Goal: Information Seeking & Learning: Learn about a topic

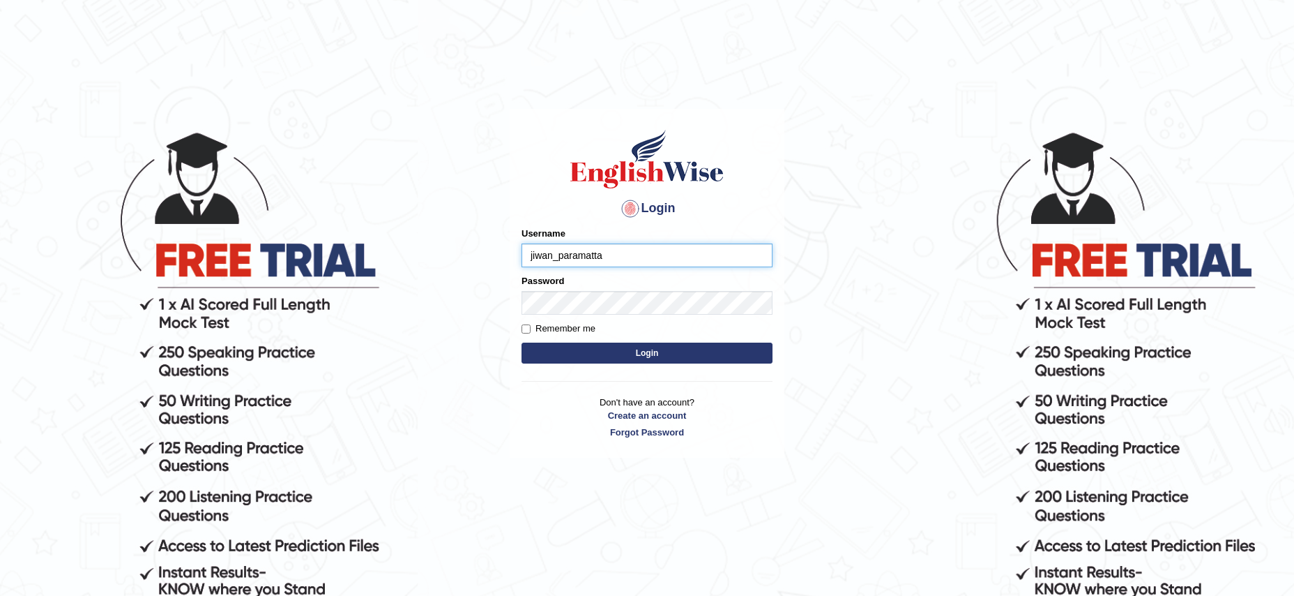
type input "jiwan_paramatta"
click at [522, 342] on button "Login" at bounding box center [647, 352] width 251 height 21
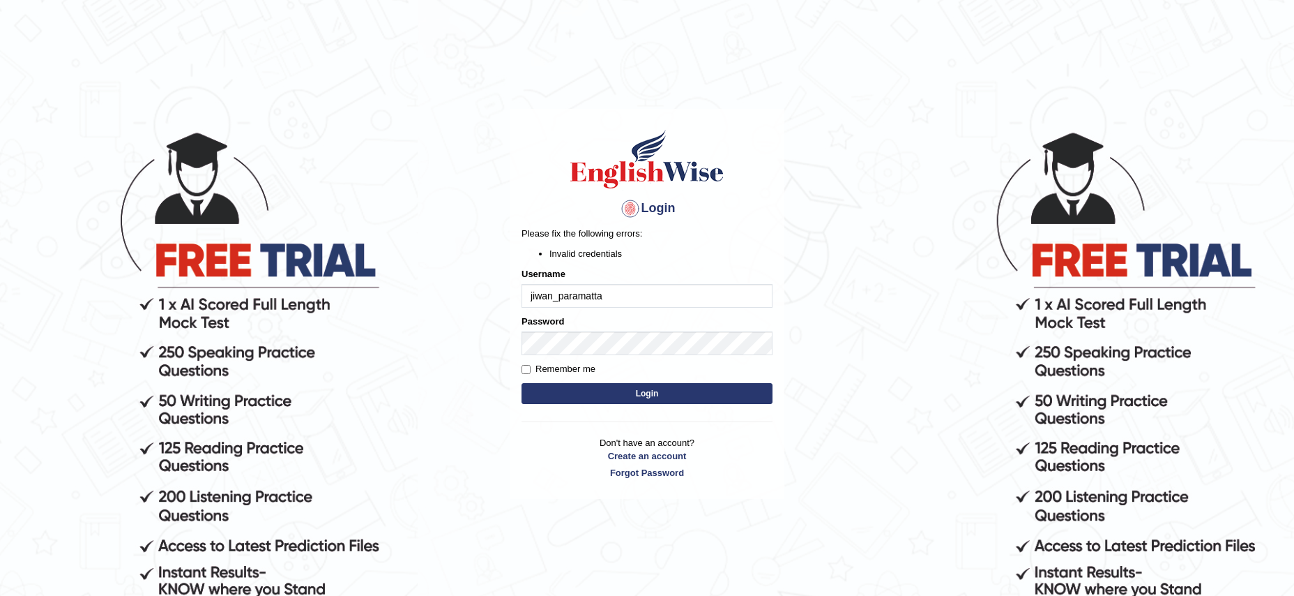
click at [522, 383] on button "Login" at bounding box center [647, 393] width 251 height 21
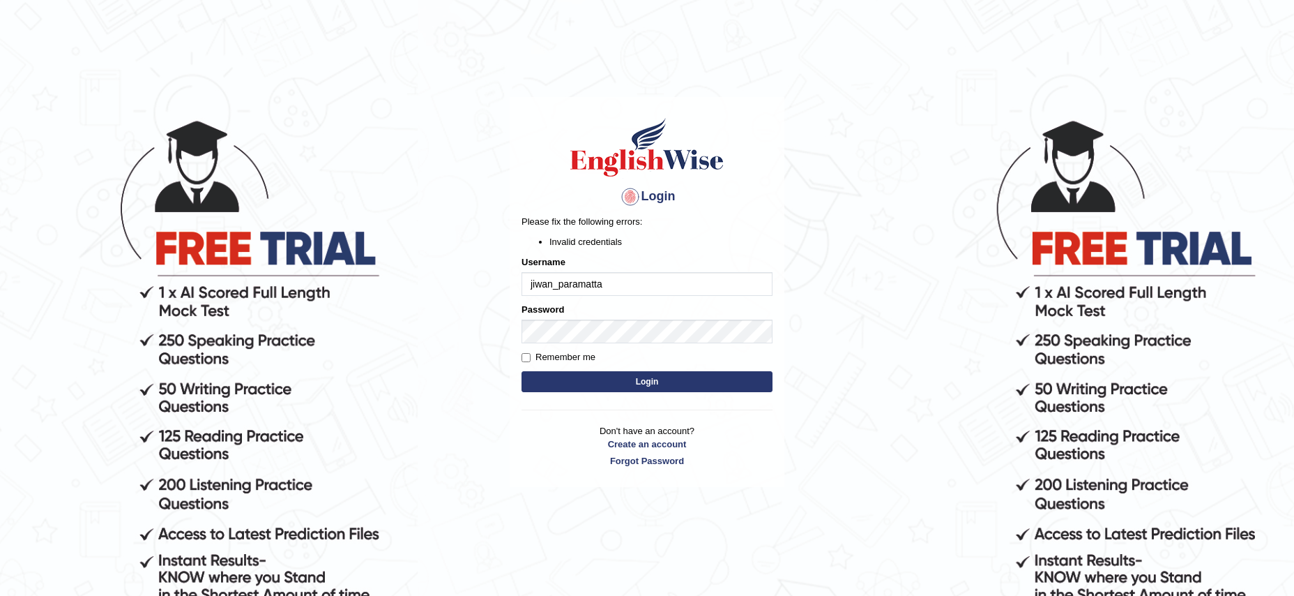
scroll to position [13, 0]
click at [579, 287] on input "jiwan_paramatta" at bounding box center [647, 283] width 251 height 24
type input "jiwan_parramatta"
click at [522, 370] on button "Login" at bounding box center [647, 380] width 251 height 21
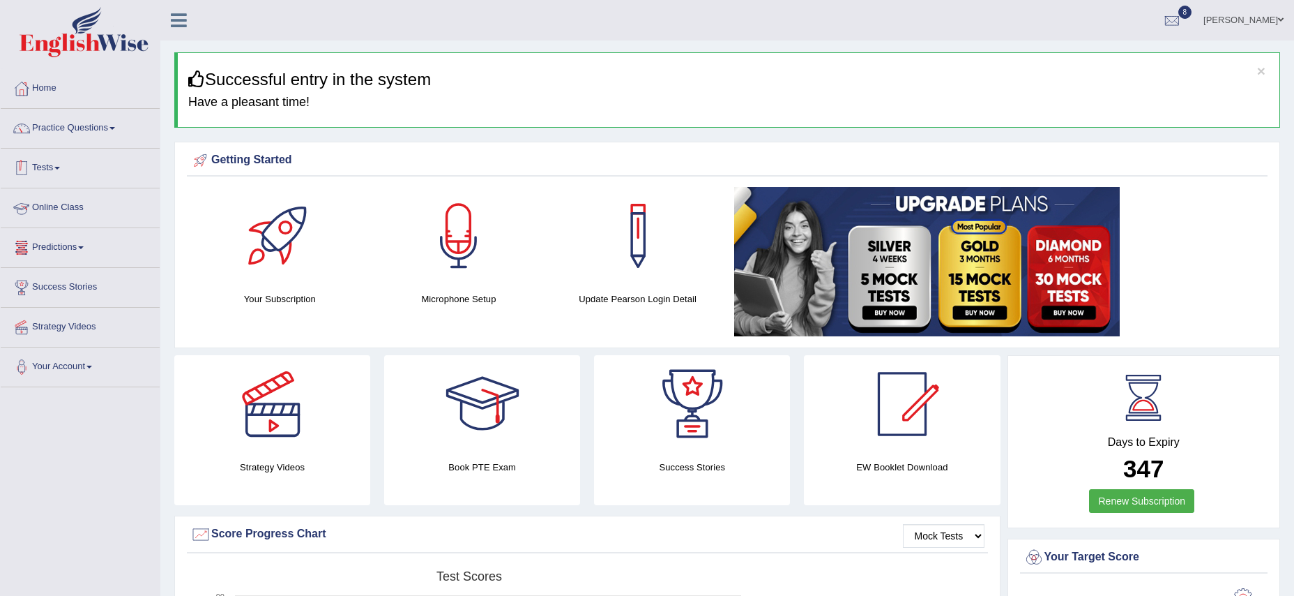
click at [64, 173] on link "Tests" at bounding box center [80, 166] width 159 height 35
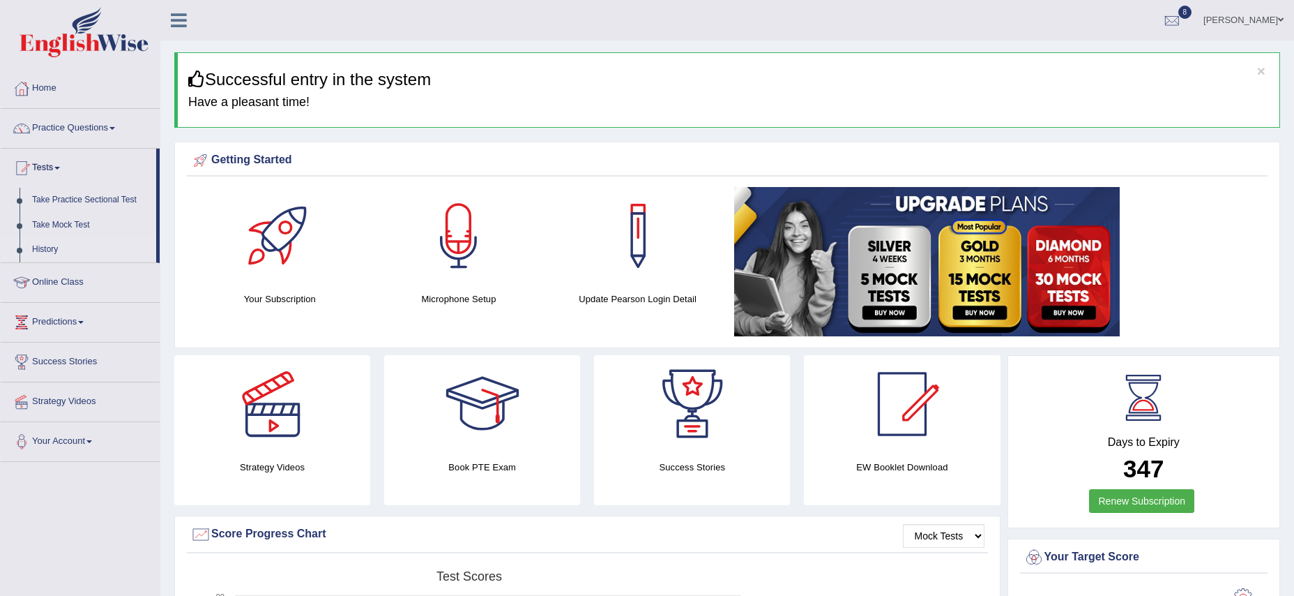
click at [58, 250] on link "History" at bounding box center [91, 249] width 130 height 25
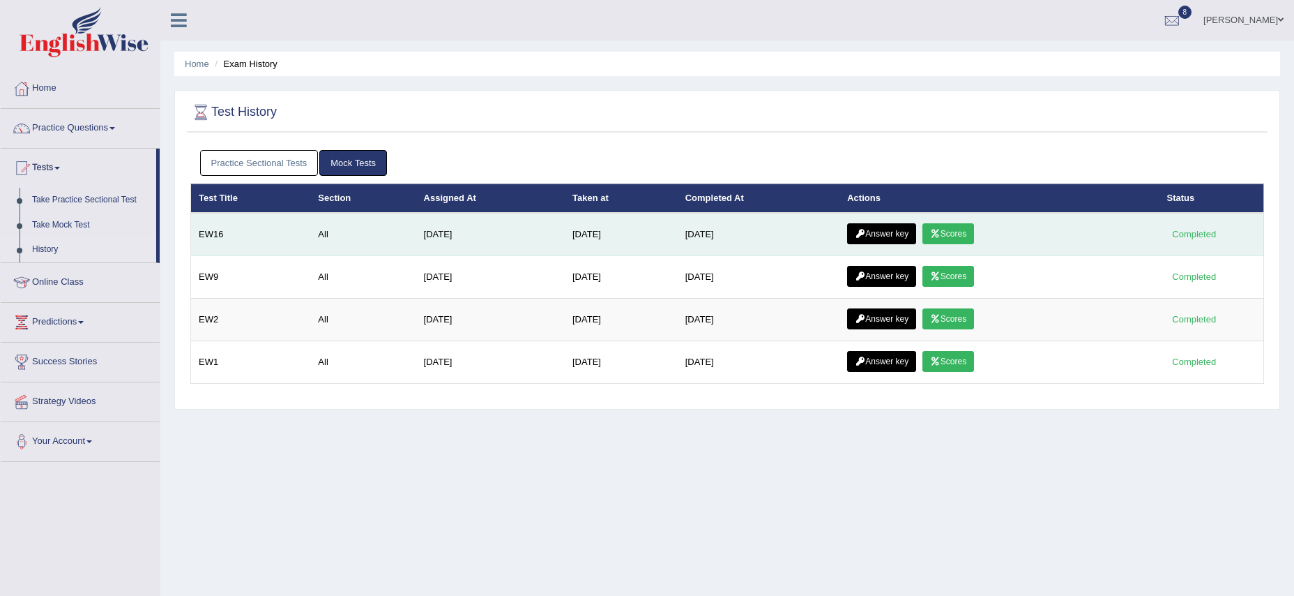
click at [941, 235] on icon at bounding box center [935, 233] width 10 height 8
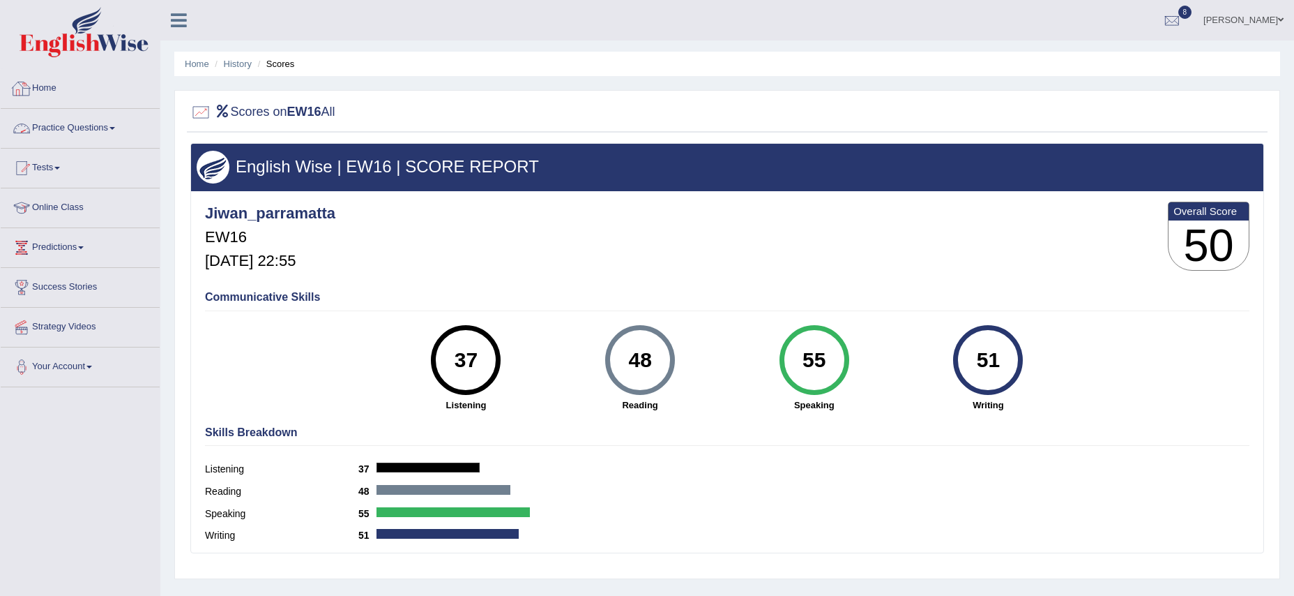
click at [40, 84] on link "Home" at bounding box center [80, 86] width 159 height 35
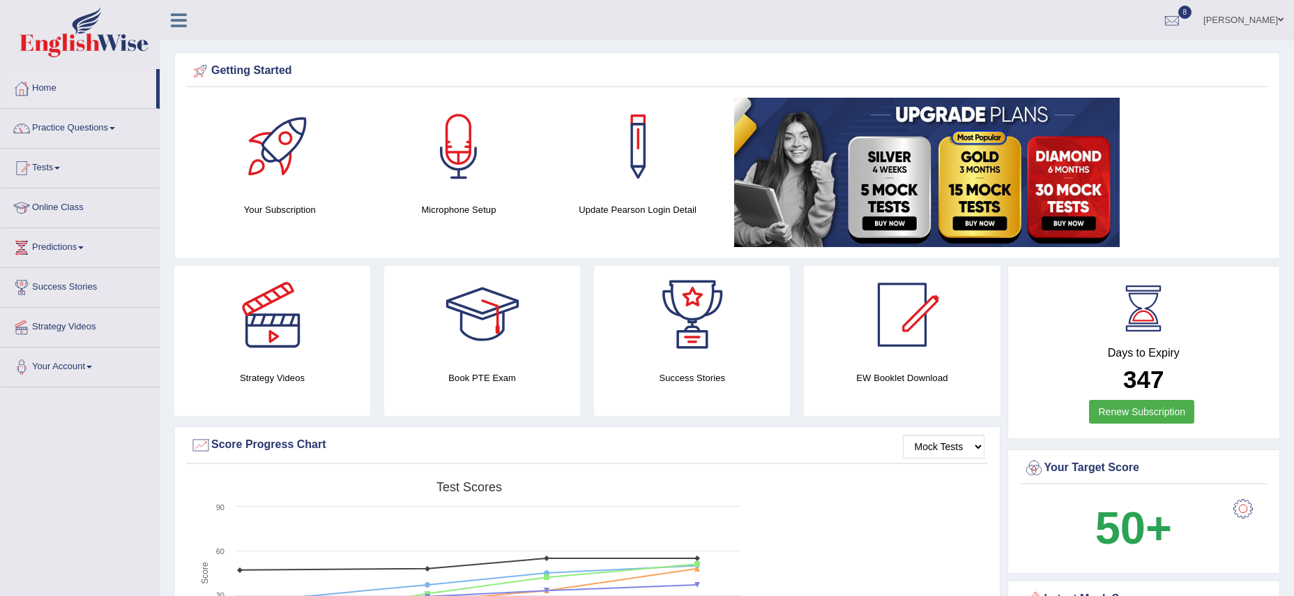
click at [123, 130] on link "Practice Questions" at bounding box center [80, 126] width 159 height 35
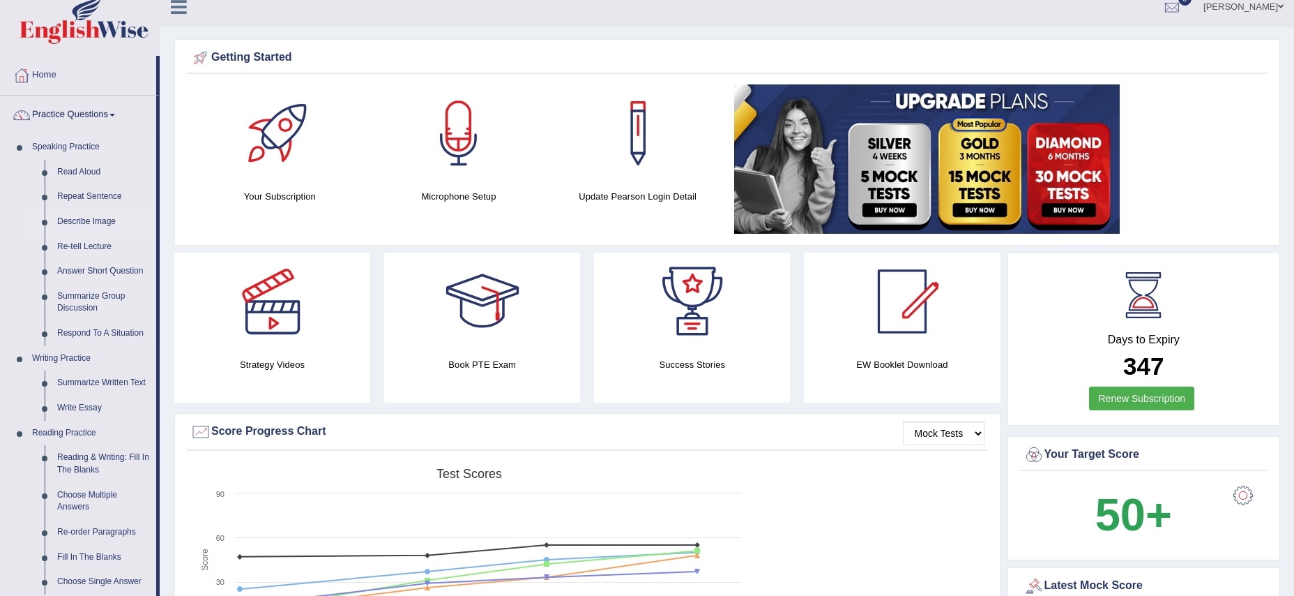
click at [105, 220] on link "Describe Image" at bounding box center [103, 221] width 105 height 25
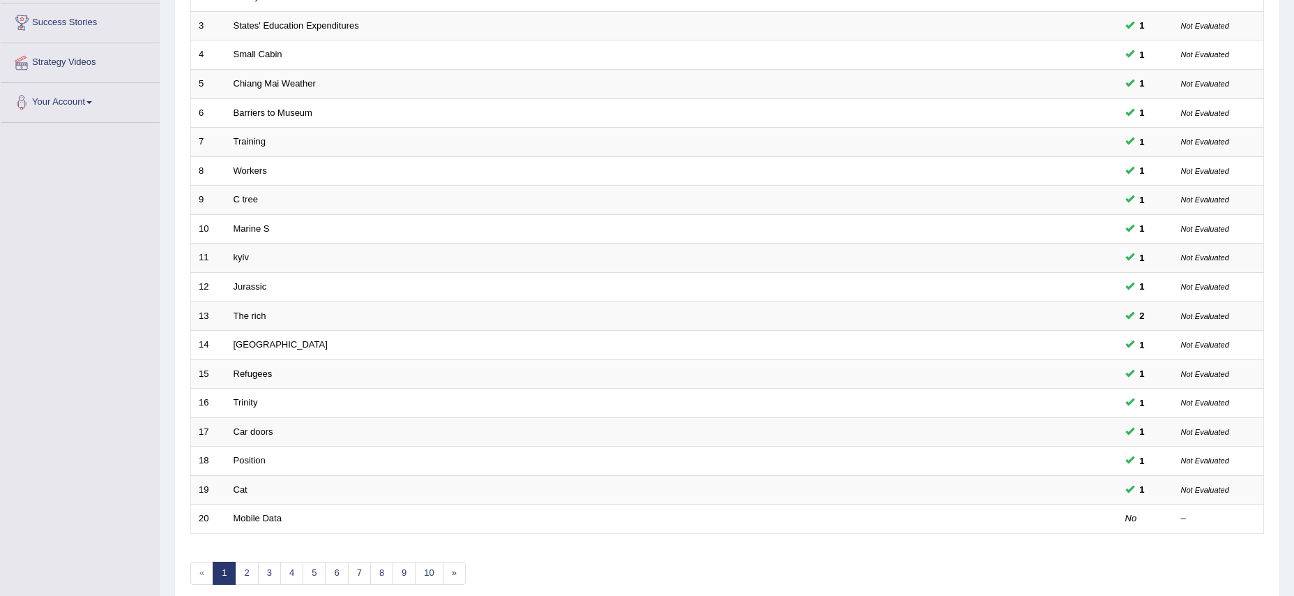
scroll to position [266, 0]
click at [243, 569] on link "2" at bounding box center [246, 570] width 23 height 23
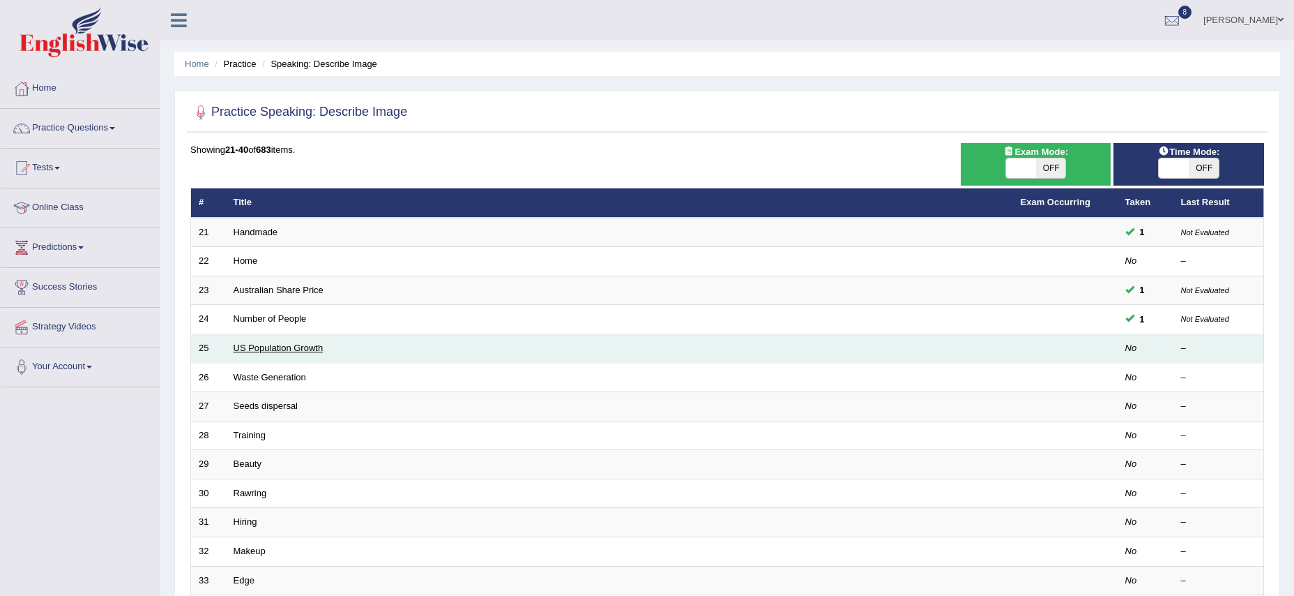
click at [292, 344] on link "US Population Growth" at bounding box center [279, 347] width 90 height 10
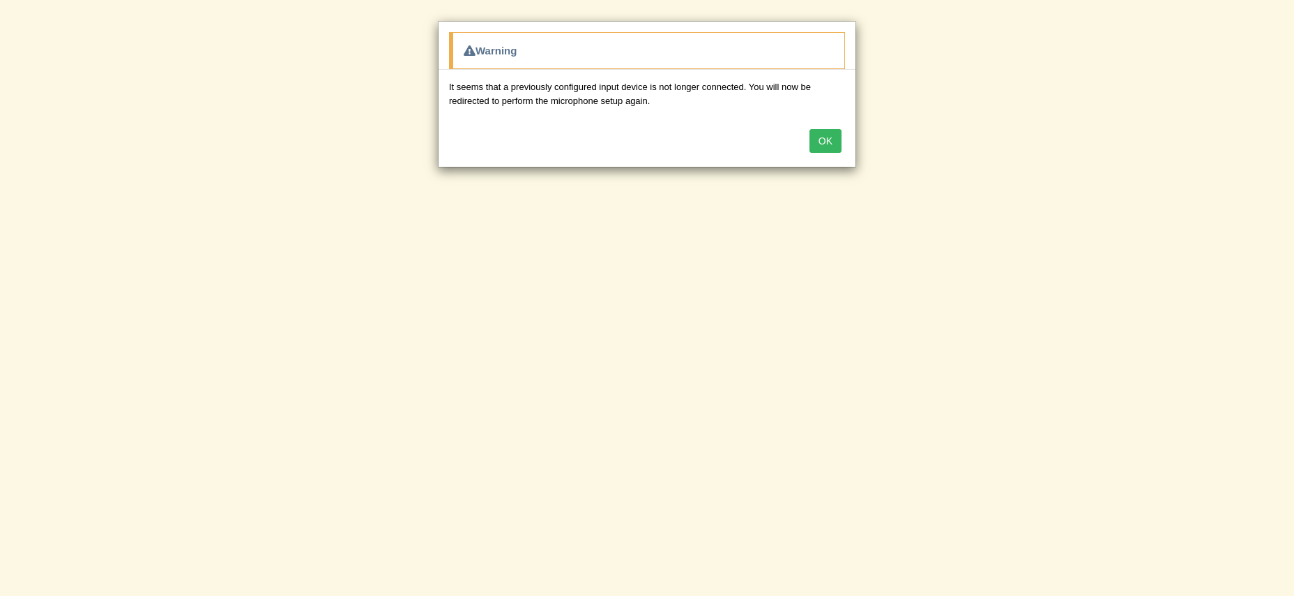
click at [824, 136] on button "OK" at bounding box center [826, 141] width 32 height 24
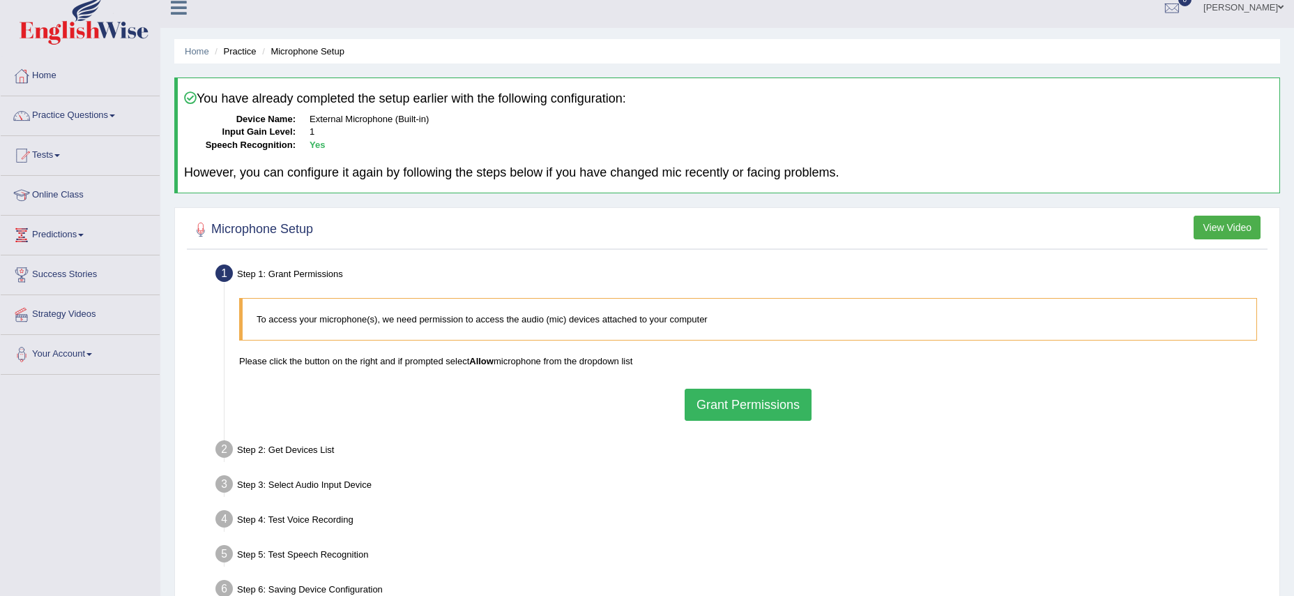
click at [766, 420] on div "To access your microphone(s), we need permission to access the audio (mic) devi…" at bounding box center [748, 359] width 1032 height 136
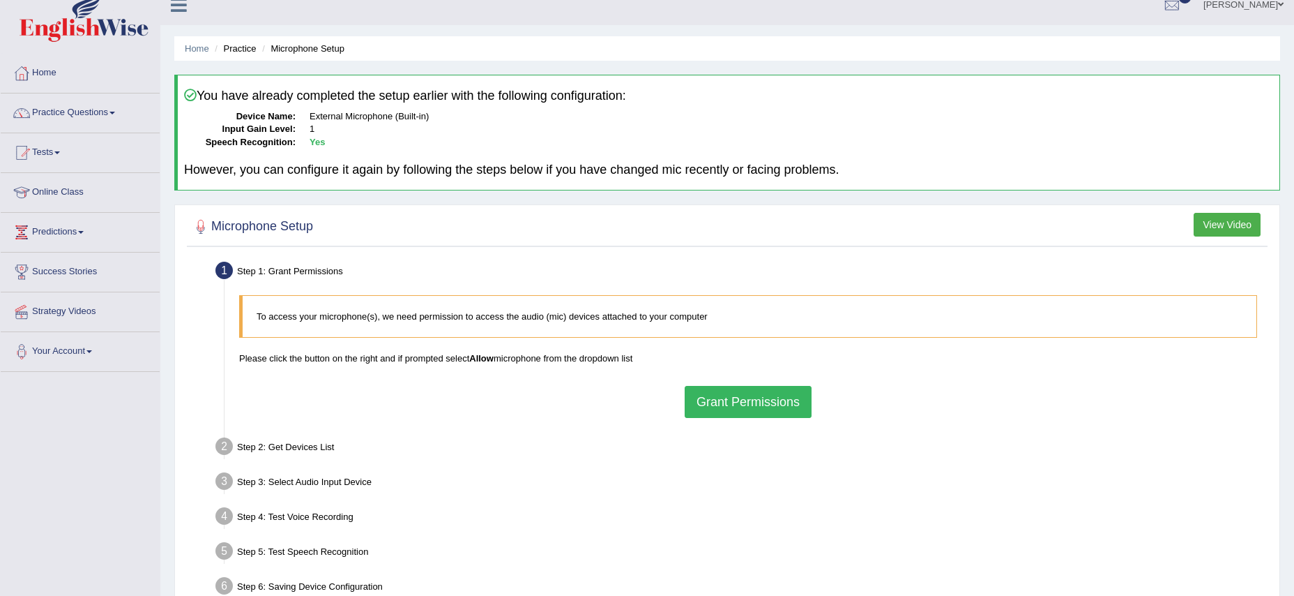
click at [767, 416] on div "To access your microphone(s), we need permission to access the audio (mic) devi…" at bounding box center [748, 356] width 1032 height 136
click at [753, 405] on button "Grant Permissions" at bounding box center [748, 400] width 127 height 32
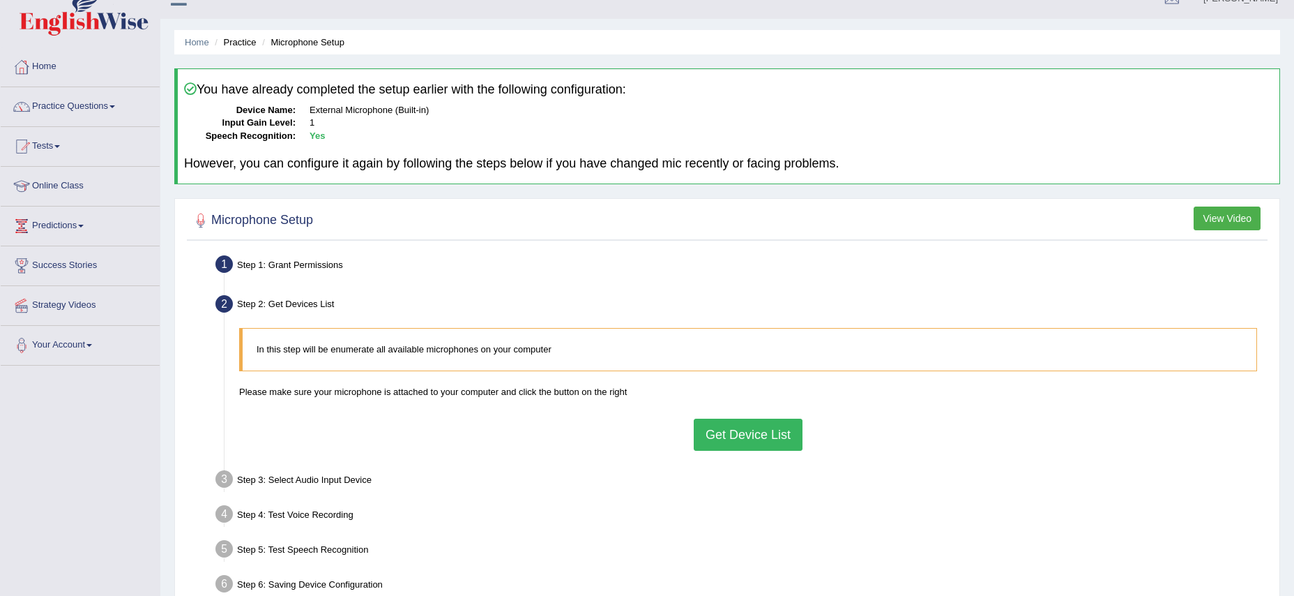
click at [741, 439] on button "Get Device List" at bounding box center [748, 434] width 109 height 32
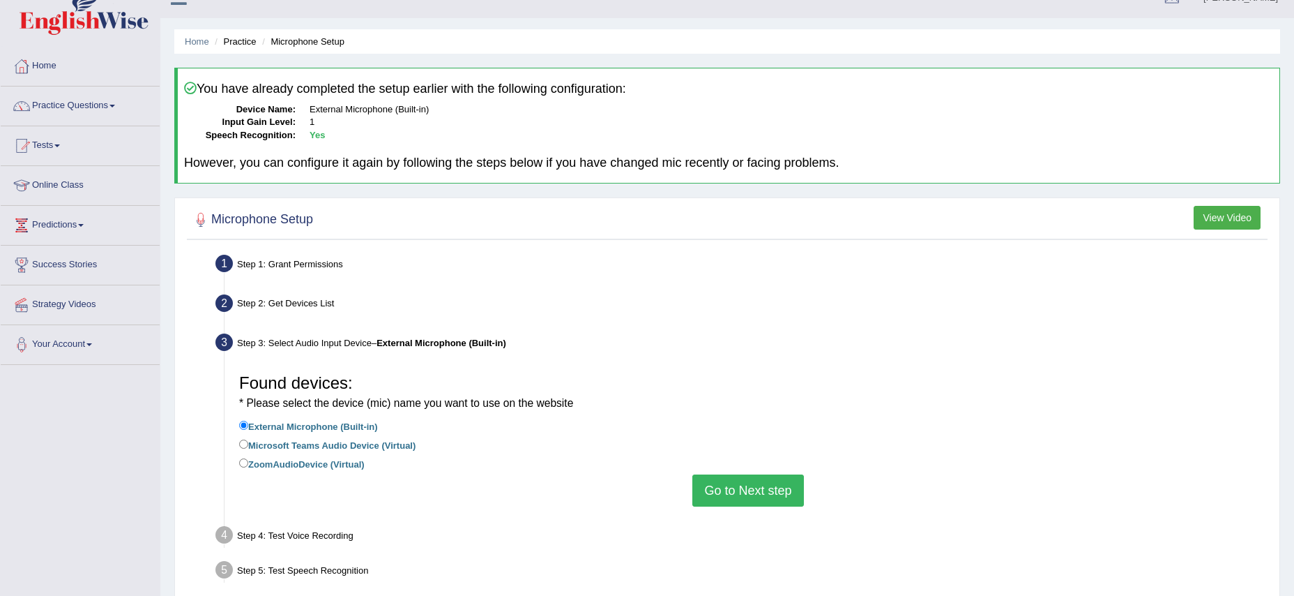
scroll to position [24, 0]
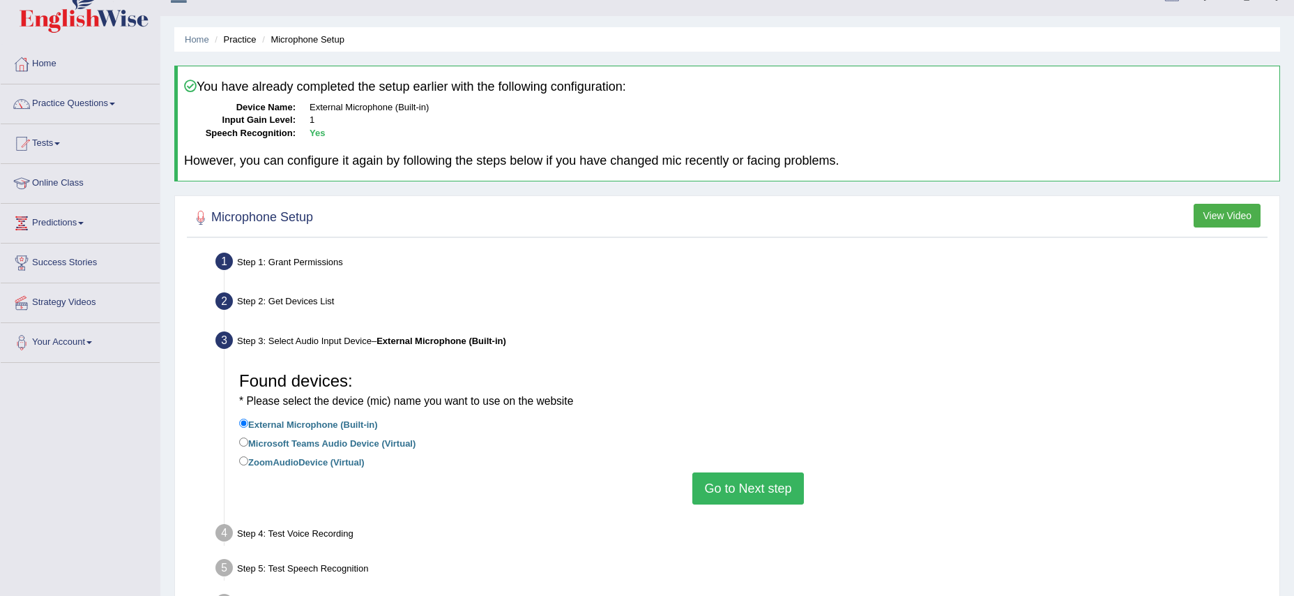
click at [727, 486] on button "Go to Next step" at bounding box center [747, 488] width 111 height 32
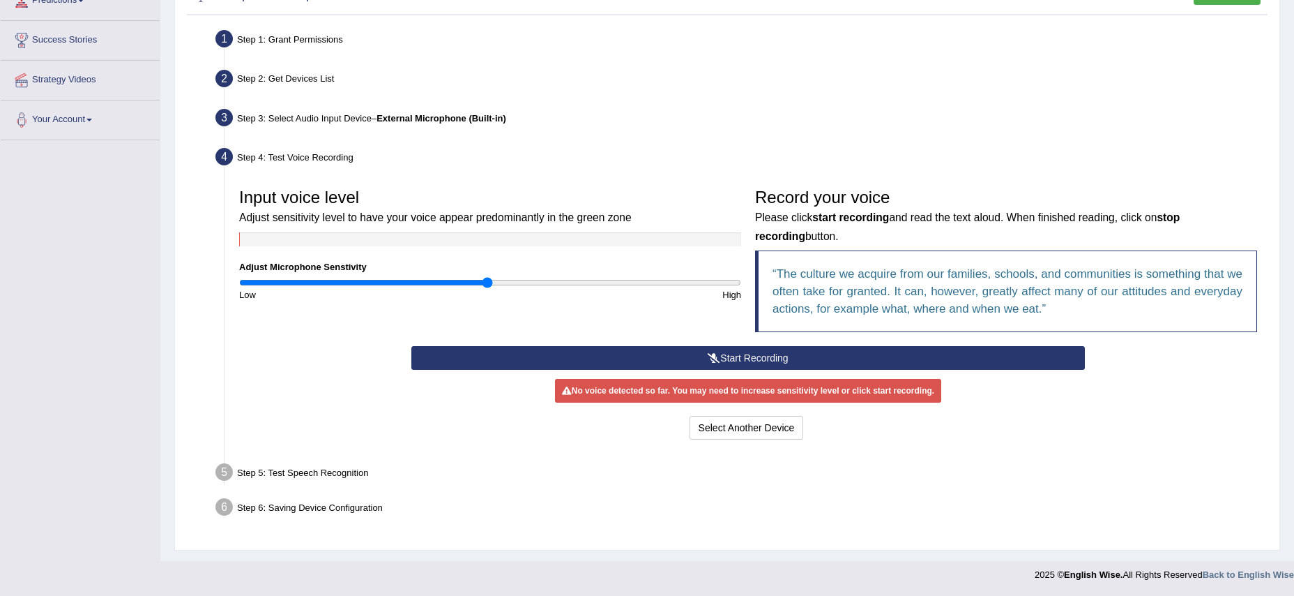
scroll to position [197, 0]
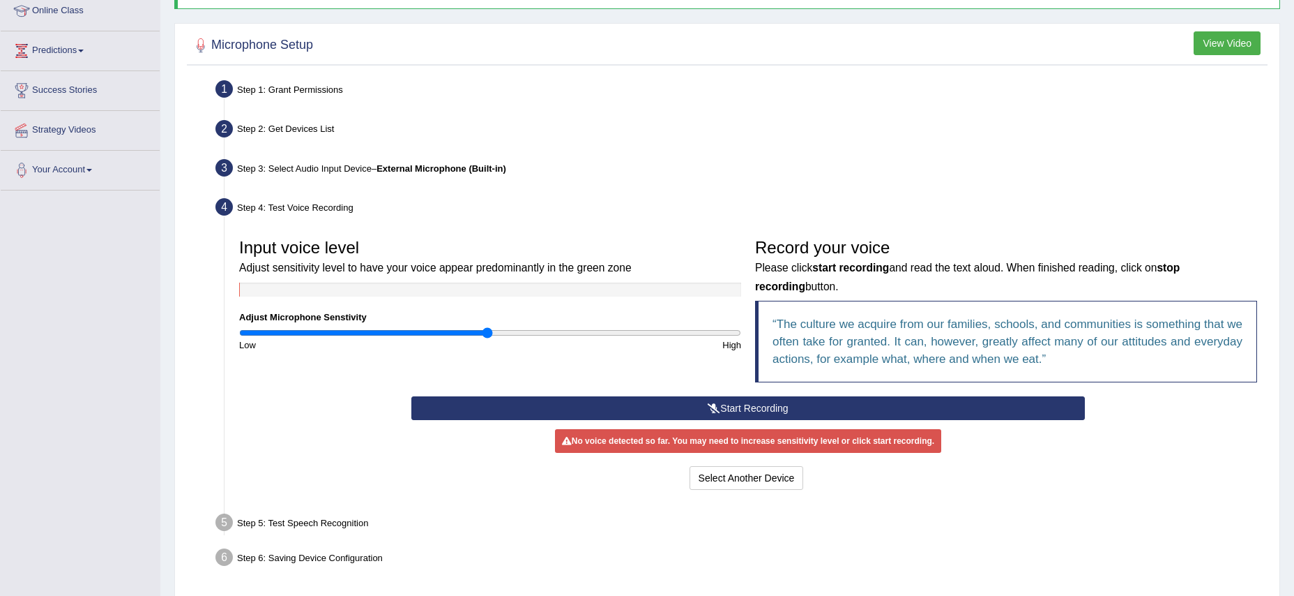
click at [736, 407] on button "Start Recording" at bounding box center [748, 408] width 674 height 24
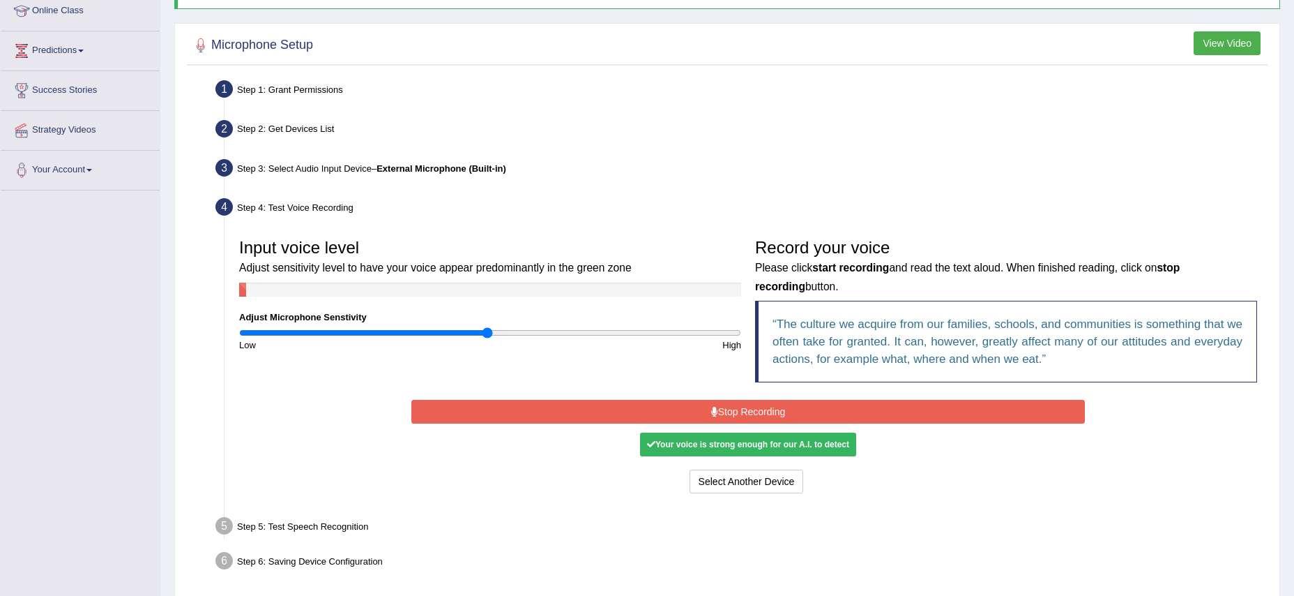
click at [736, 407] on button "Stop Recording" at bounding box center [748, 412] width 674 height 24
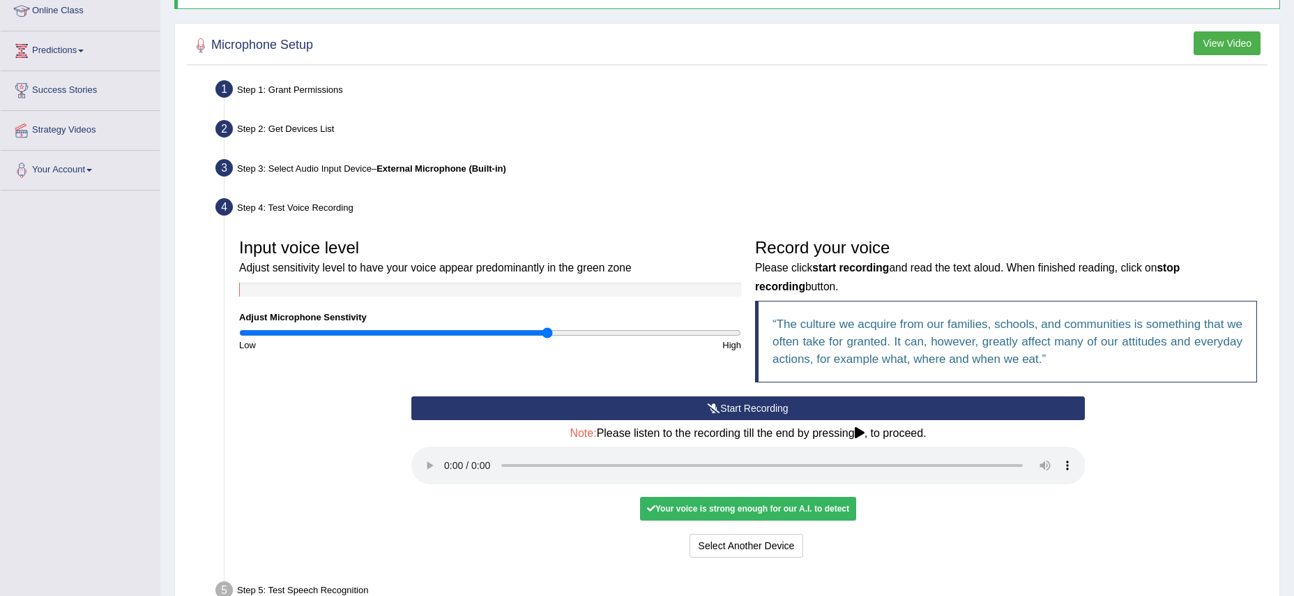
click at [547, 335] on input "range" at bounding box center [490, 332] width 502 height 11
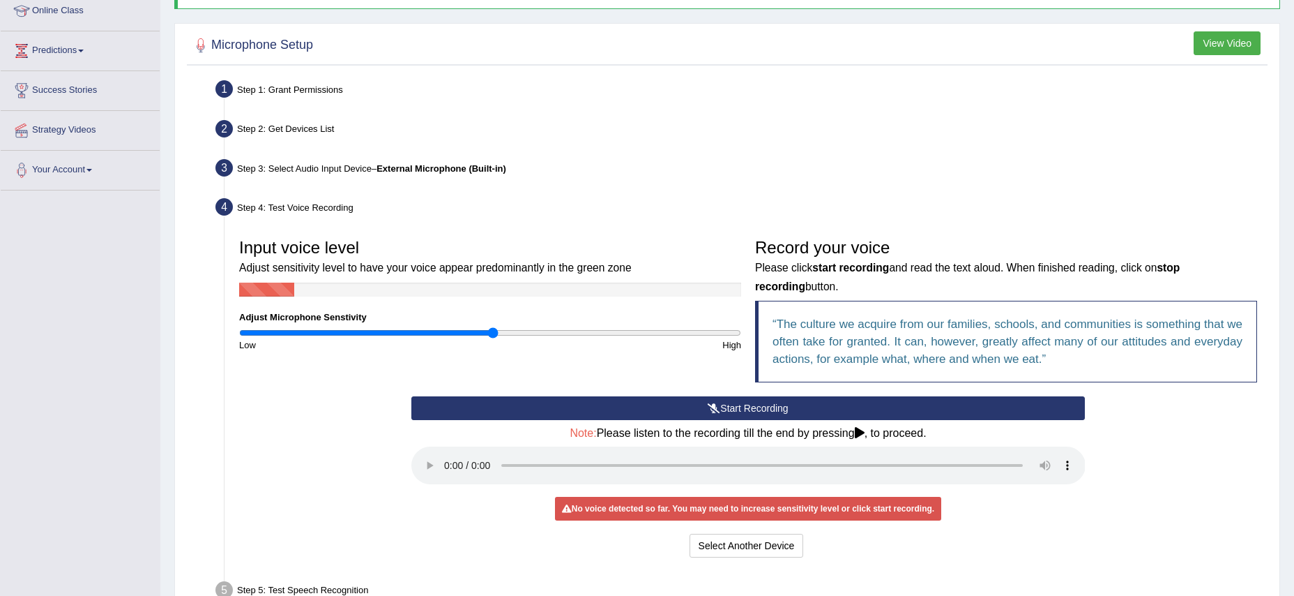
click at [492, 332] on input "range" at bounding box center [490, 332] width 502 height 11
click at [471, 332] on input "range" at bounding box center [490, 332] width 502 height 11
click at [642, 406] on button "Start Recording" at bounding box center [748, 408] width 674 height 24
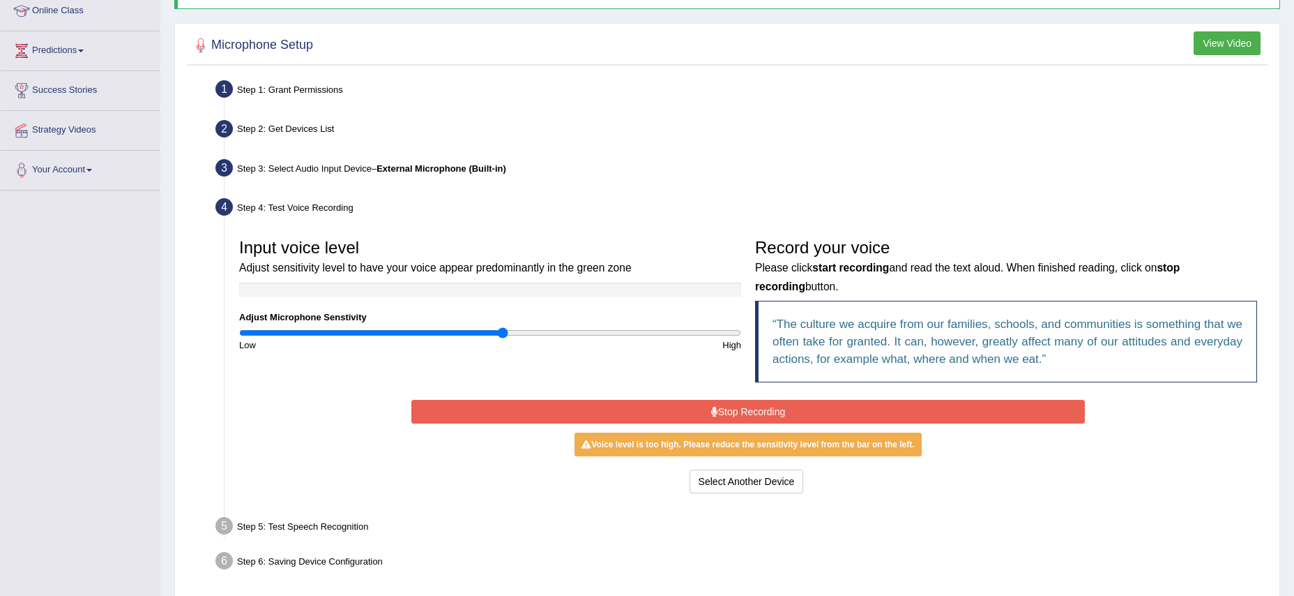
click at [501, 332] on input "range" at bounding box center [490, 332] width 502 height 11
type input "1.18"
click at [531, 332] on input "range" at bounding box center [490, 332] width 502 height 11
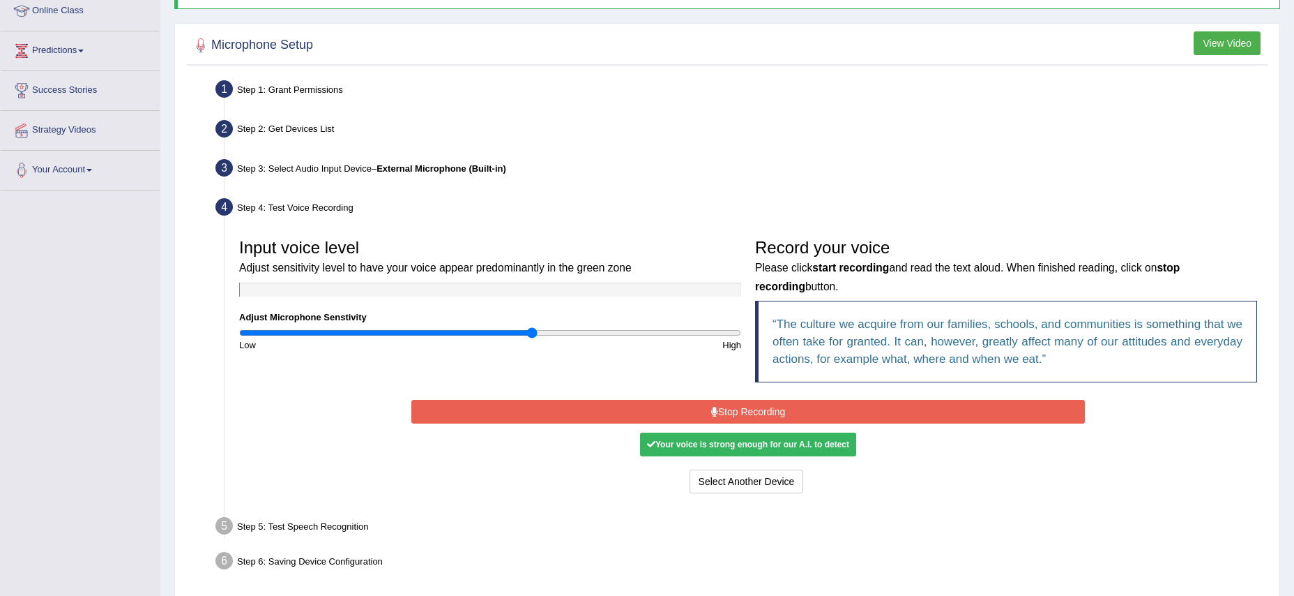
click at [632, 403] on button "Stop Recording" at bounding box center [748, 412] width 674 height 24
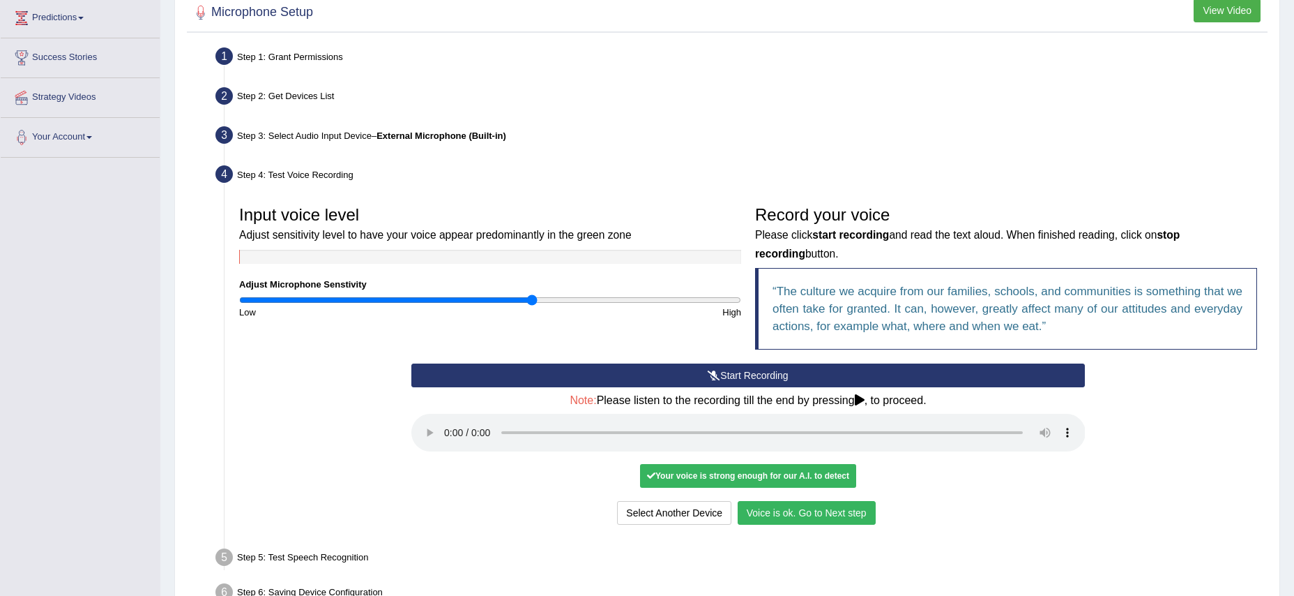
scroll to position [235, 0]
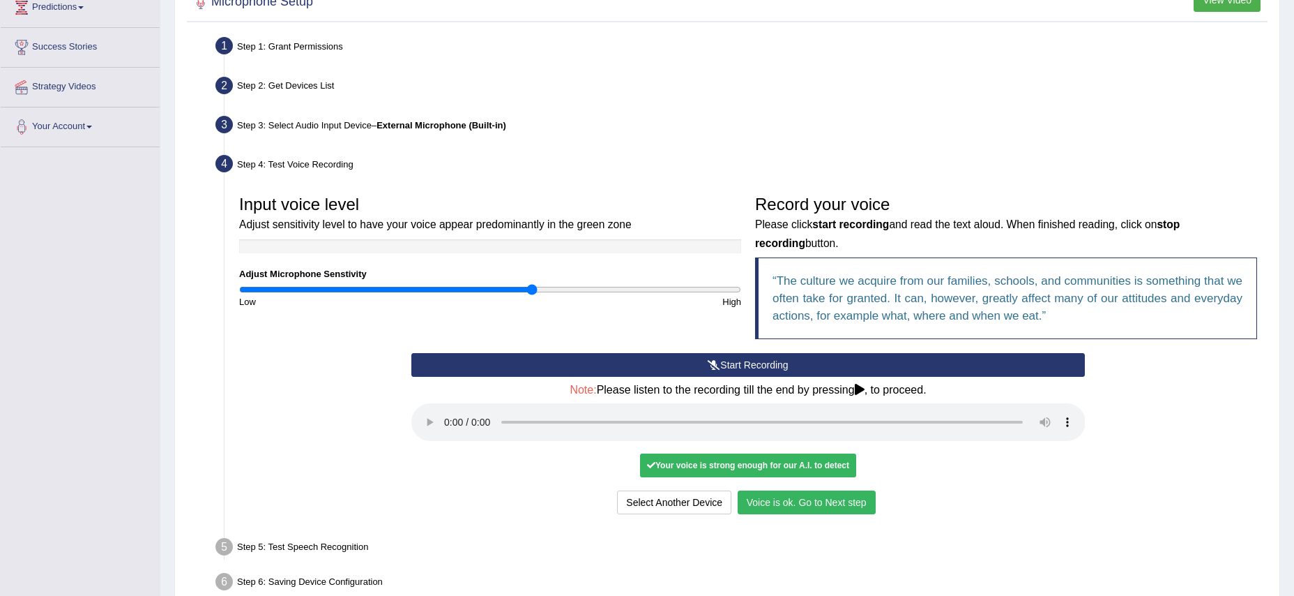
click at [796, 502] on button "Voice is ok. Go to Next step" at bounding box center [807, 502] width 138 height 24
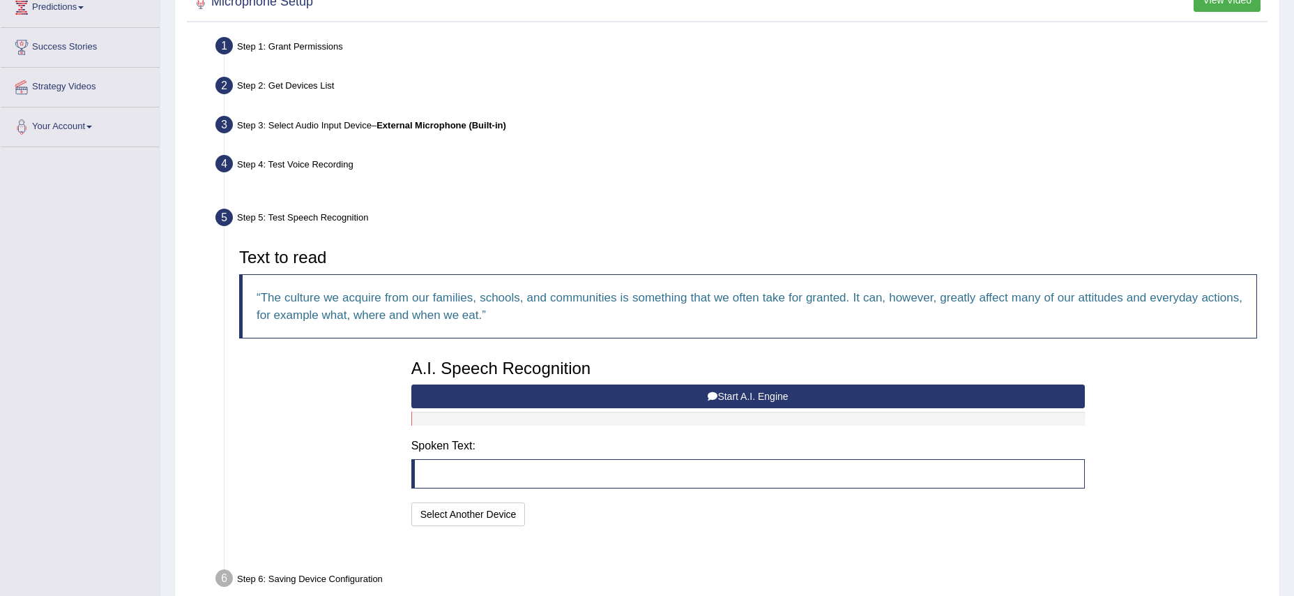
scroll to position [236, 0]
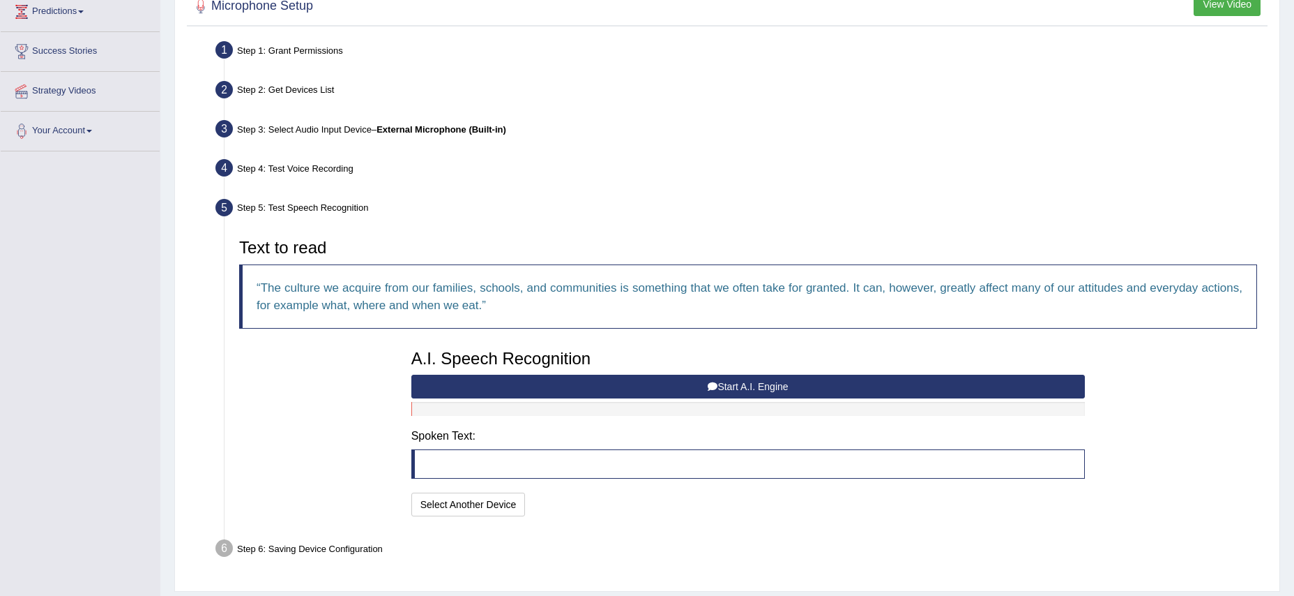
click at [682, 385] on button "Start A.I. Engine" at bounding box center [748, 386] width 674 height 24
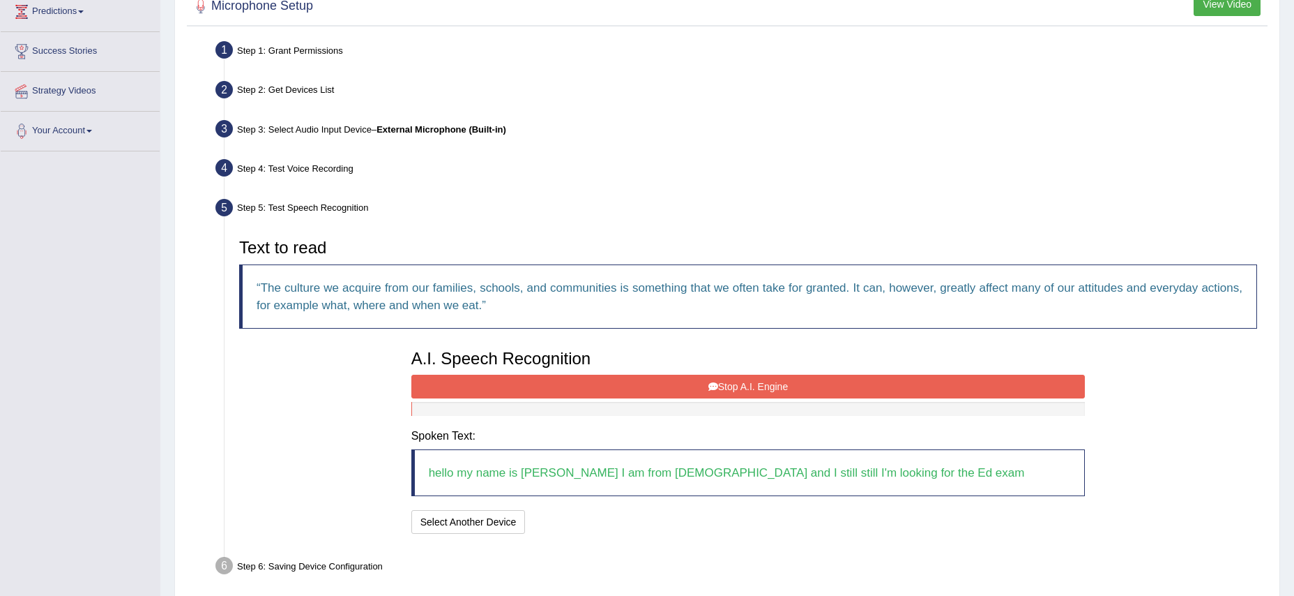
click at [692, 388] on button "Stop A.I. Engine" at bounding box center [748, 386] width 674 height 24
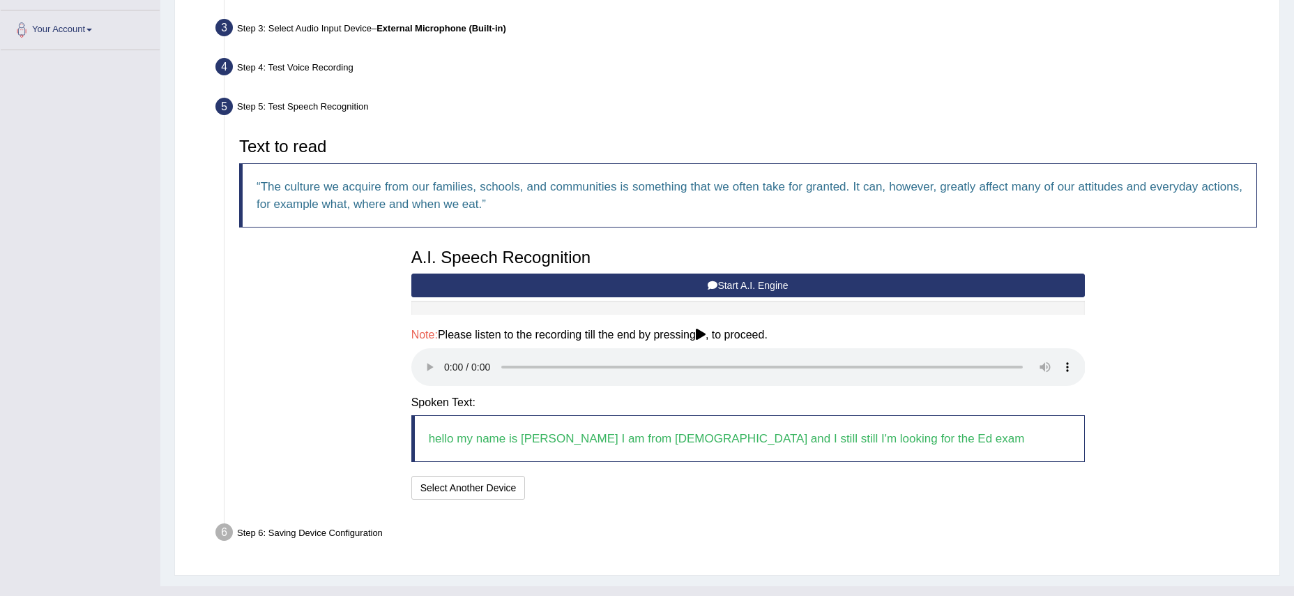
scroll to position [362, 0]
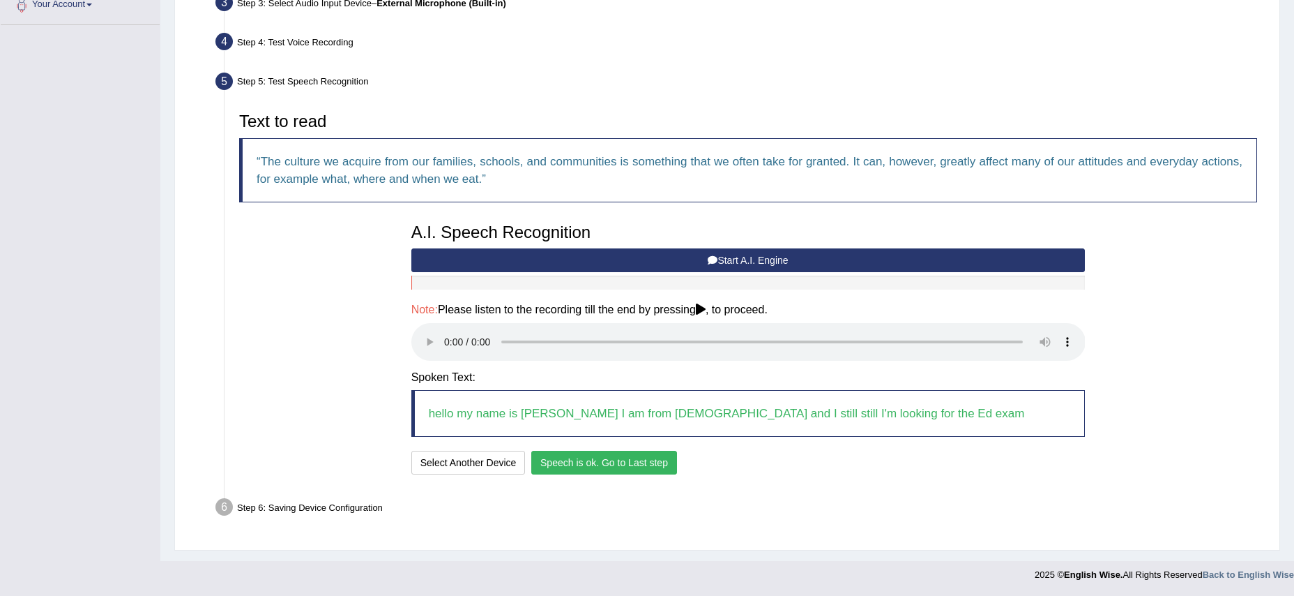
click at [584, 462] on button "Speech is ok. Go to Last step" at bounding box center [604, 462] width 146 height 24
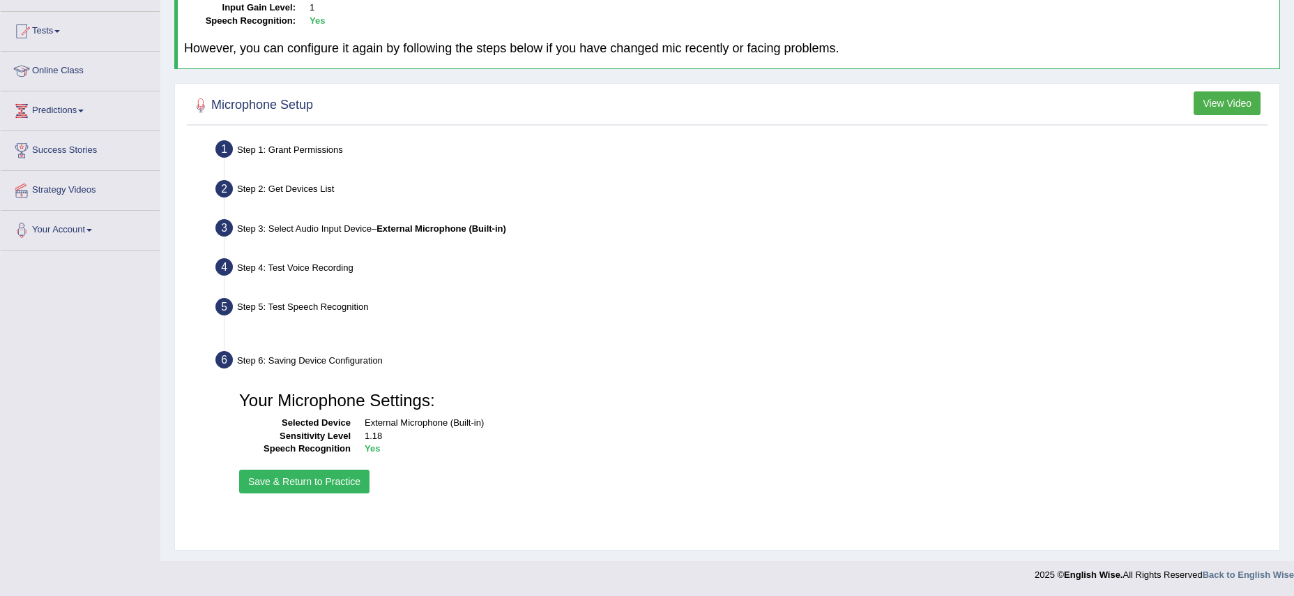
scroll to position [137, 0]
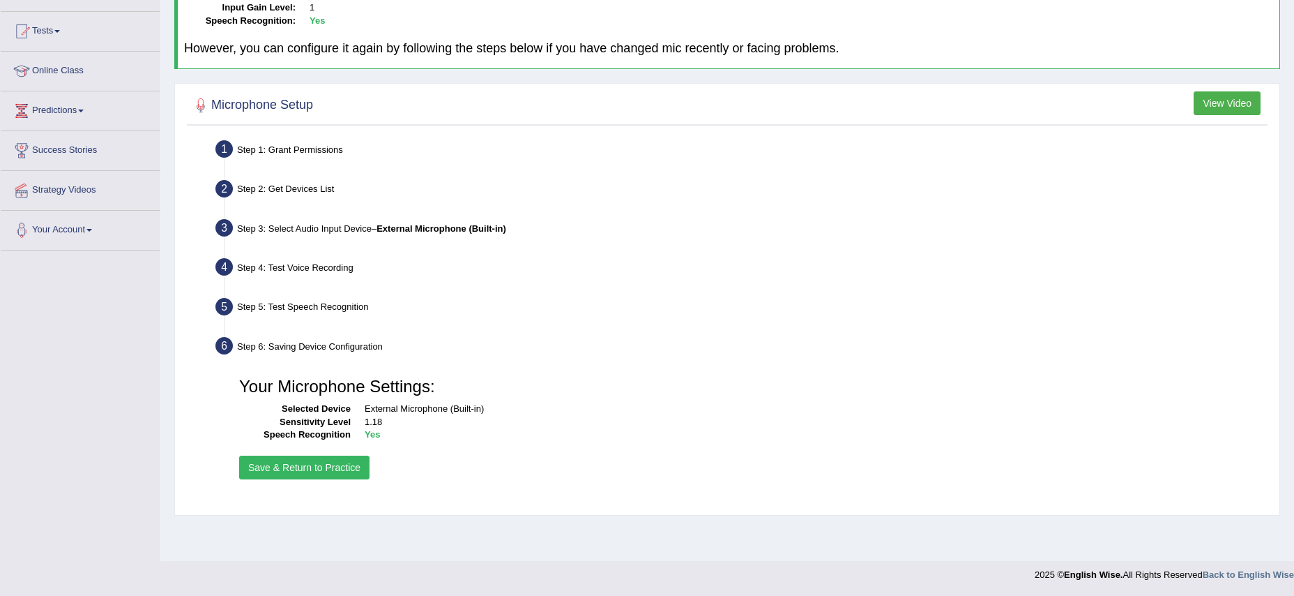
click at [335, 467] on button "Save & Return to Practice" at bounding box center [304, 467] width 130 height 24
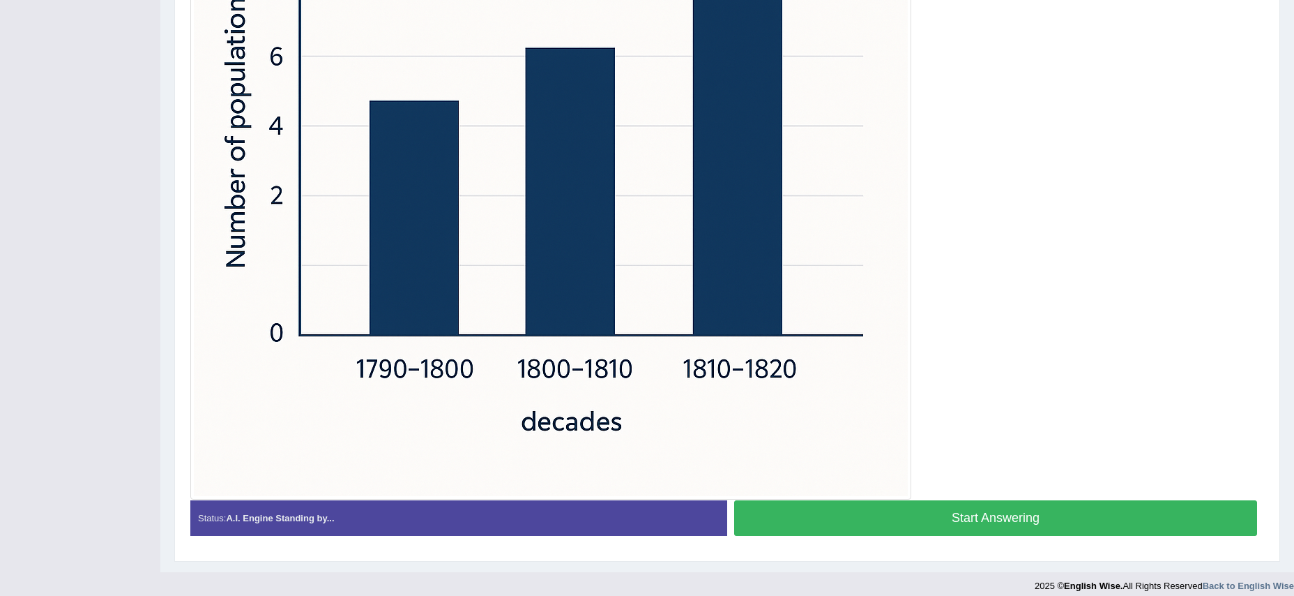
scroll to position [530, 0]
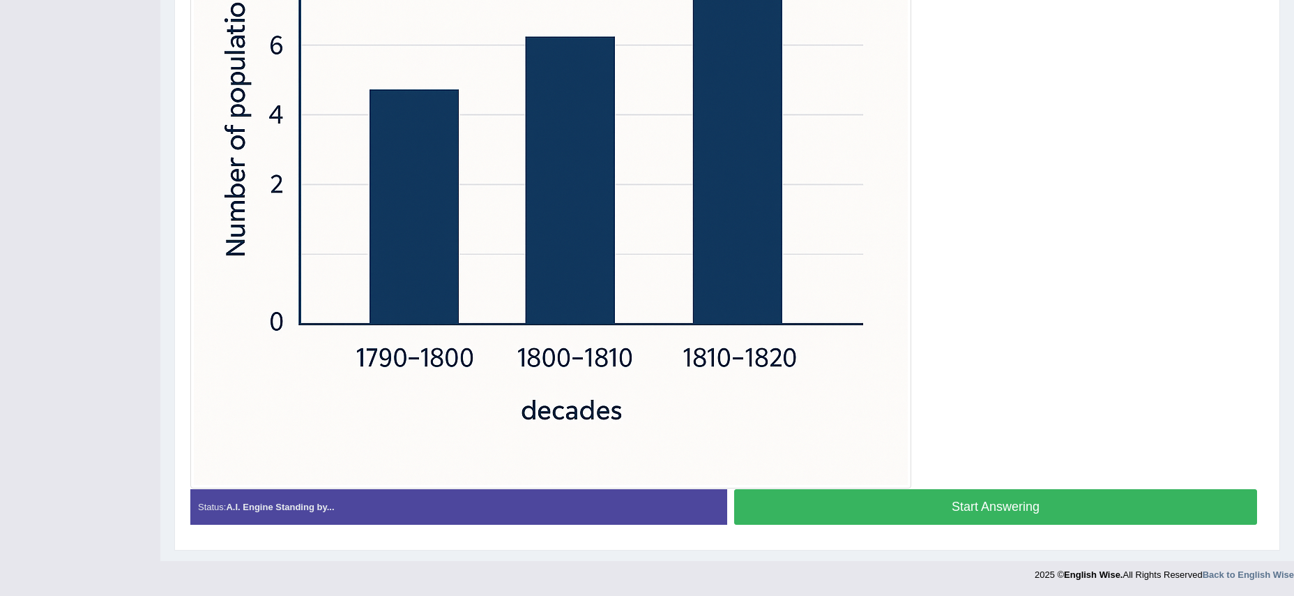
click at [878, 506] on button "Start Answering" at bounding box center [995, 507] width 523 height 36
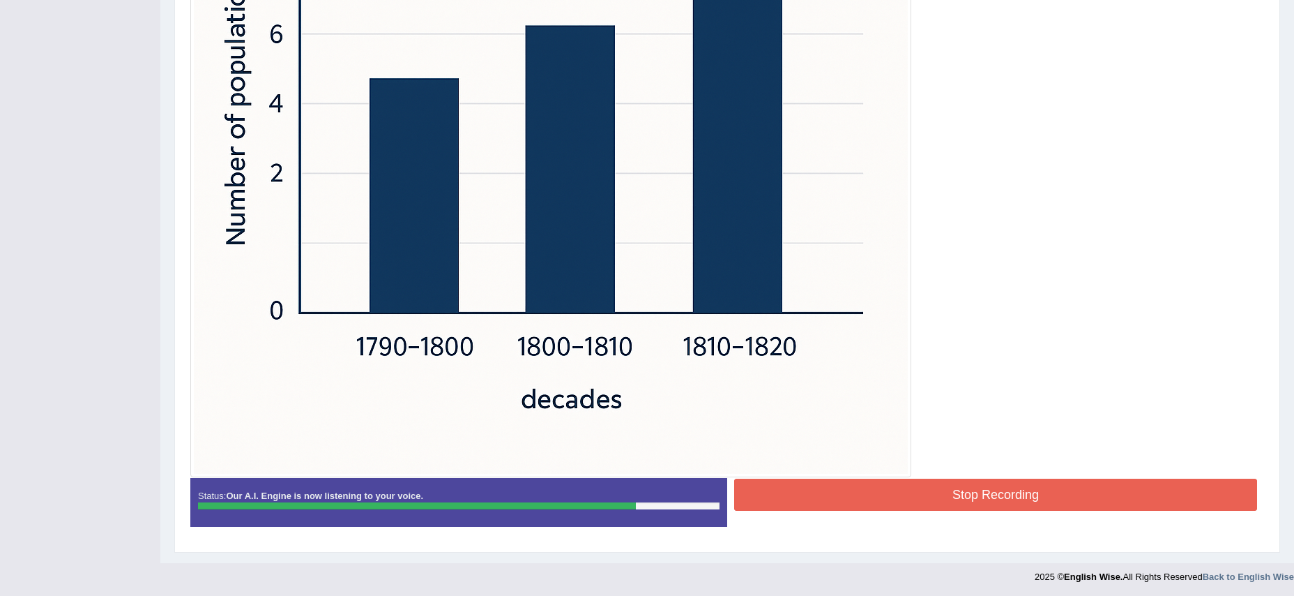
scroll to position [543, 0]
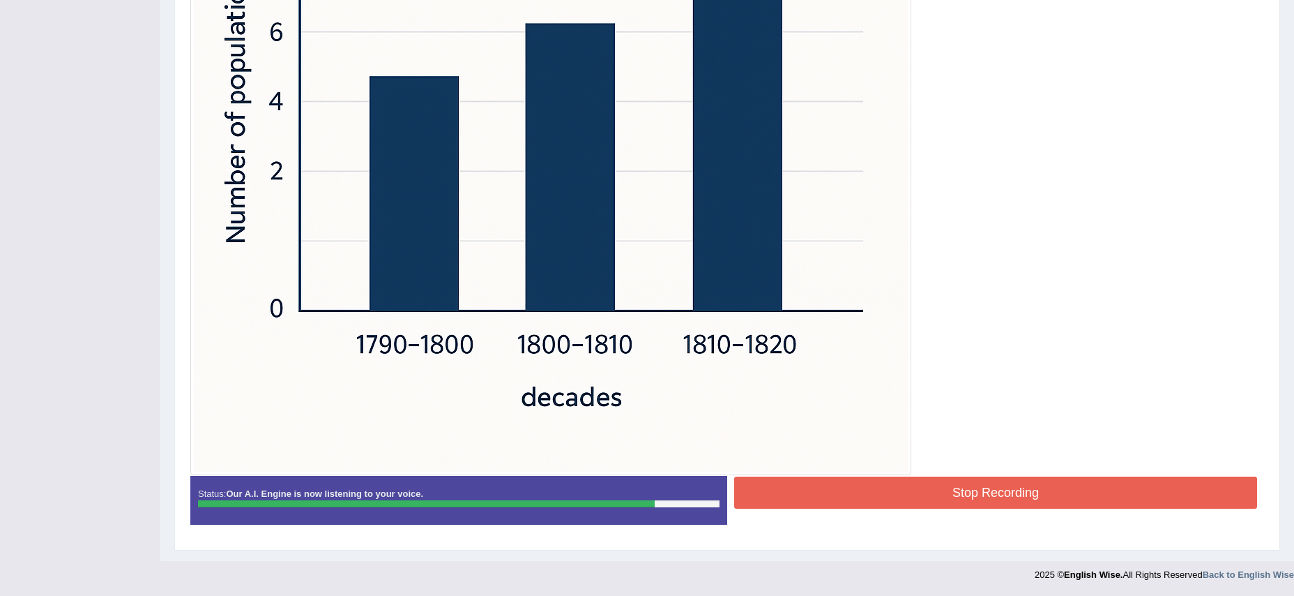
click at [971, 492] on button "Stop Recording" at bounding box center [995, 492] width 523 height 32
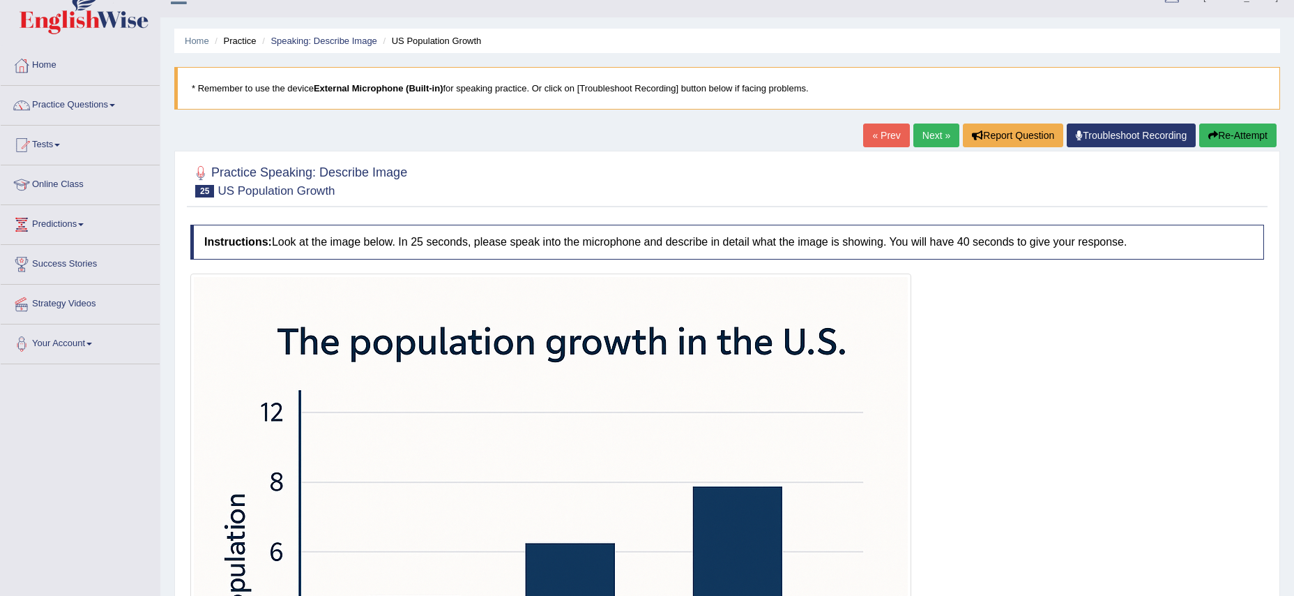
scroll to position [0, 0]
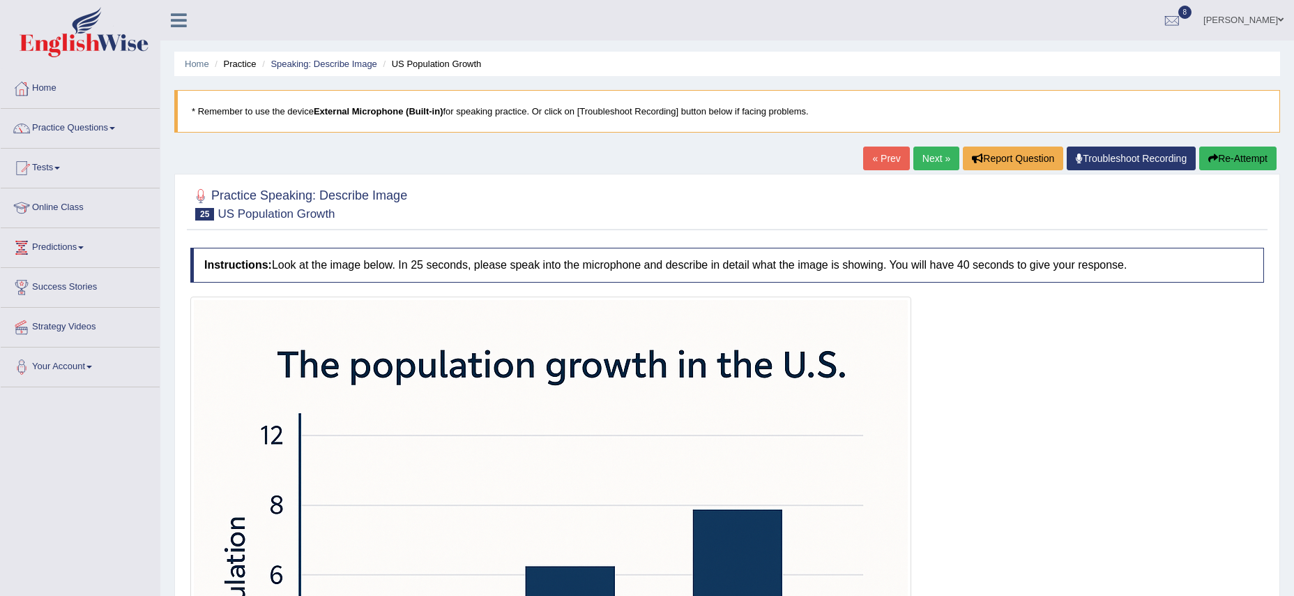
click at [937, 156] on link "Next »" at bounding box center [936, 158] width 46 height 24
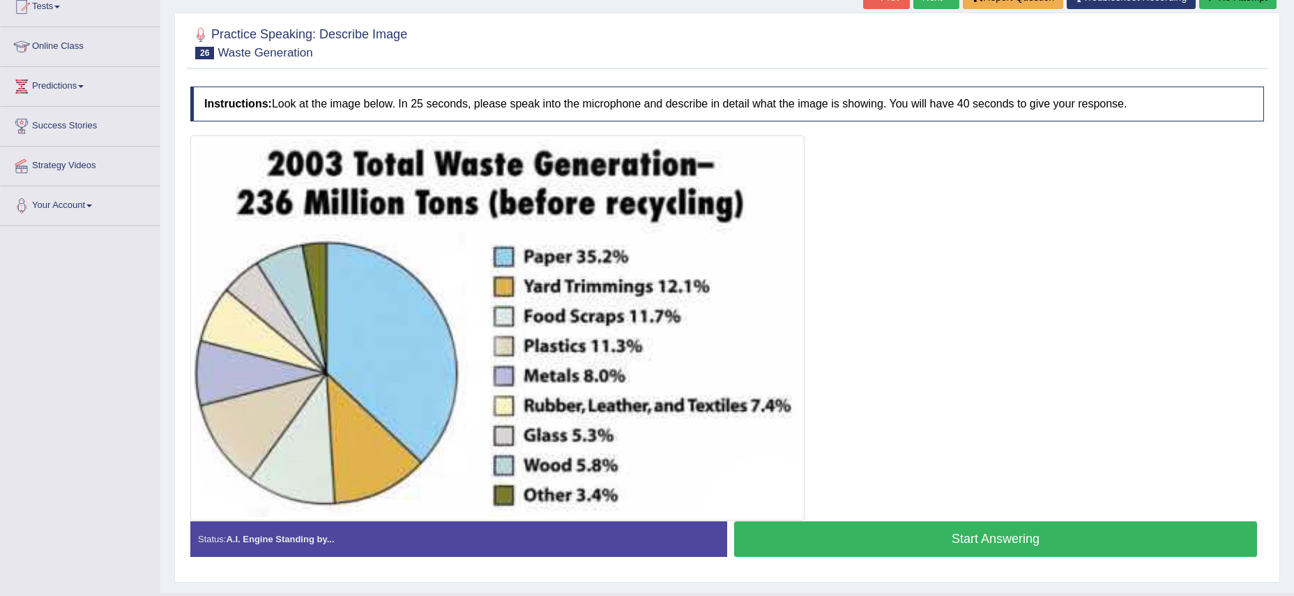
scroll to position [194, 0]
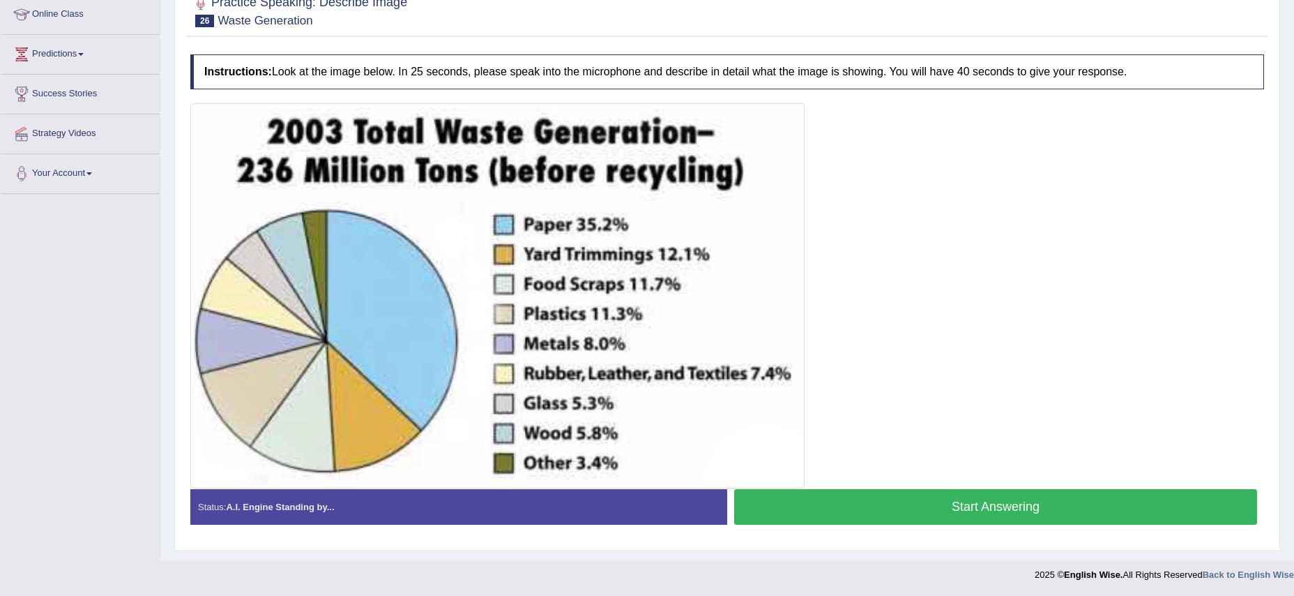
click at [962, 506] on button "Start Answering" at bounding box center [995, 507] width 523 height 36
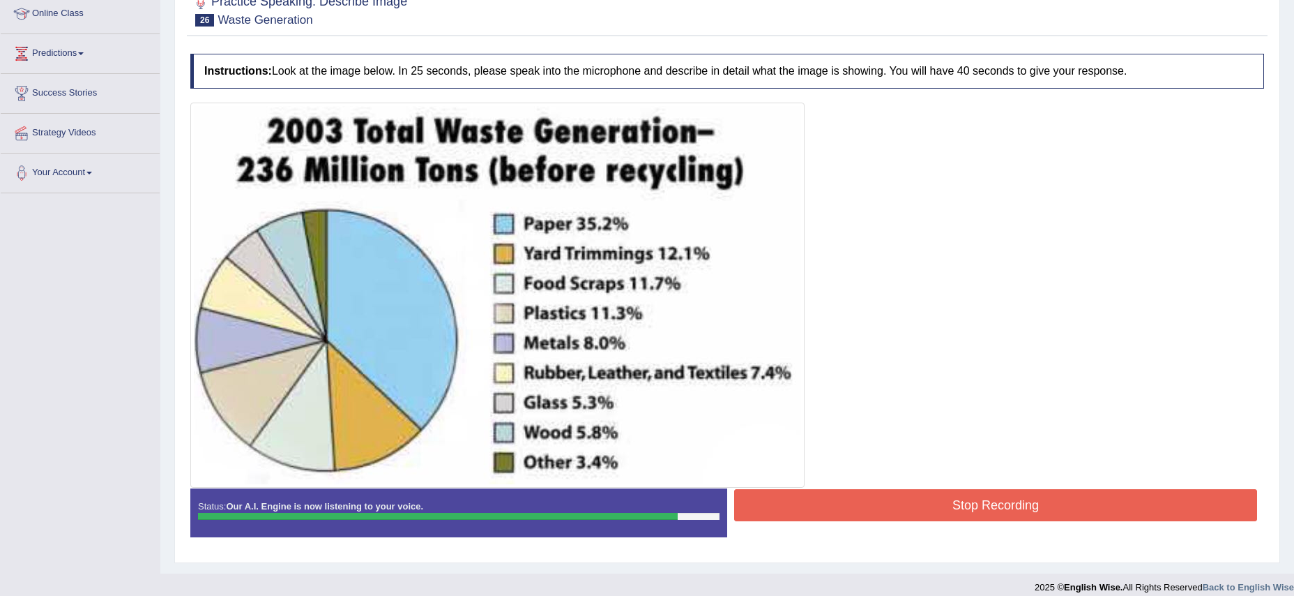
click at [954, 504] on button "Stop Recording" at bounding box center [995, 505] width 523 height 32
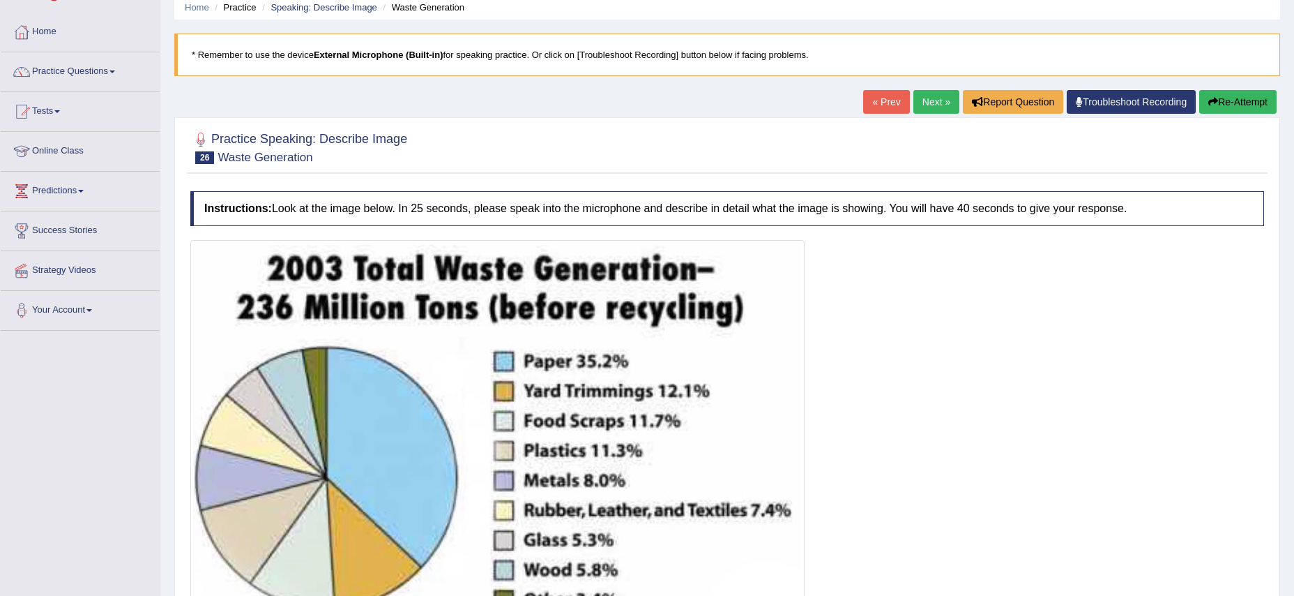
scroll to position [53, 0]
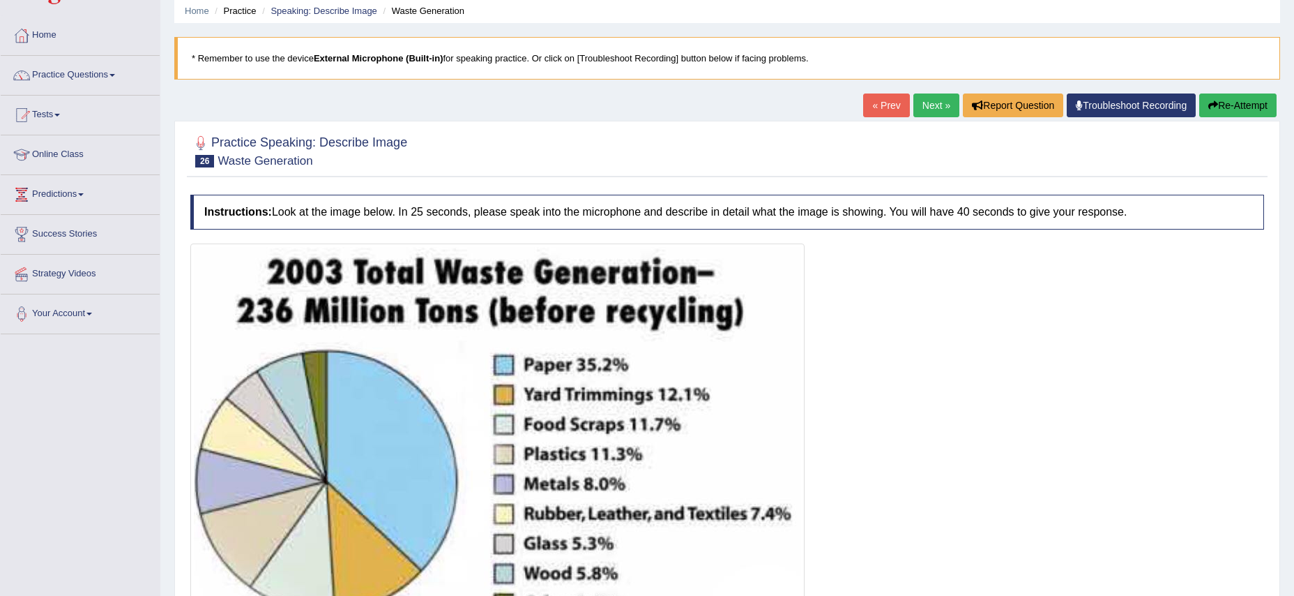
click at [920, 103] on link "Next »" at bounding box center [936, 105] width 46 height 24
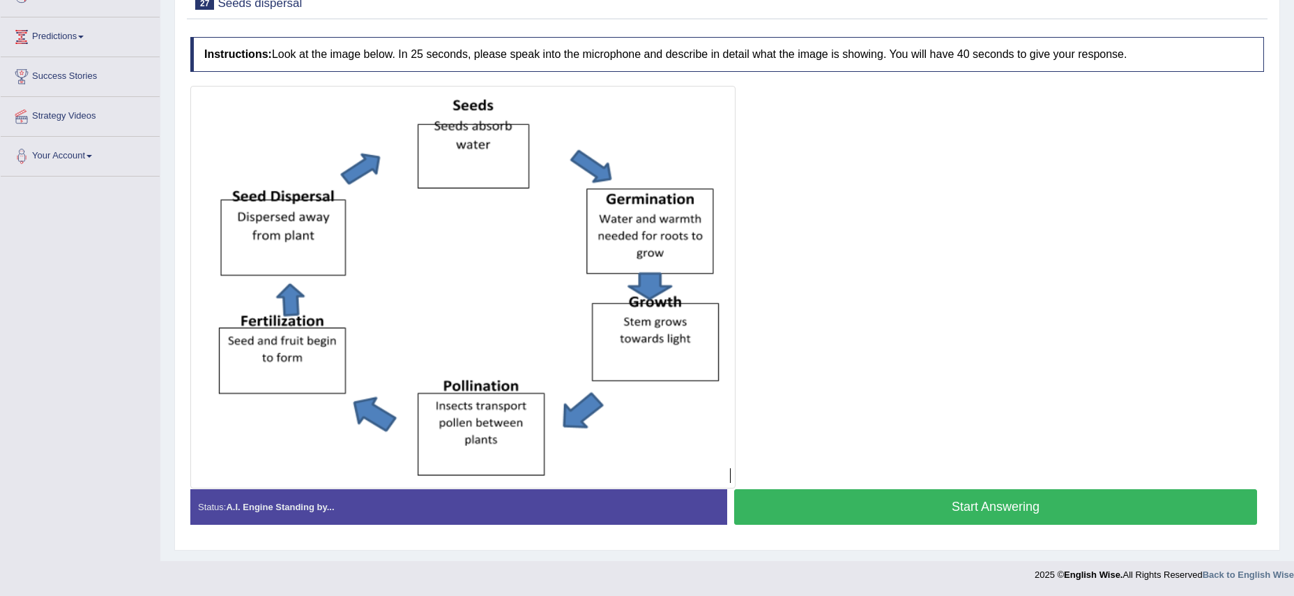
scroll to position [211, 0]
click at [914, 501] on button "Start Answering" at bounding box center [995, 507] width 523 height 36
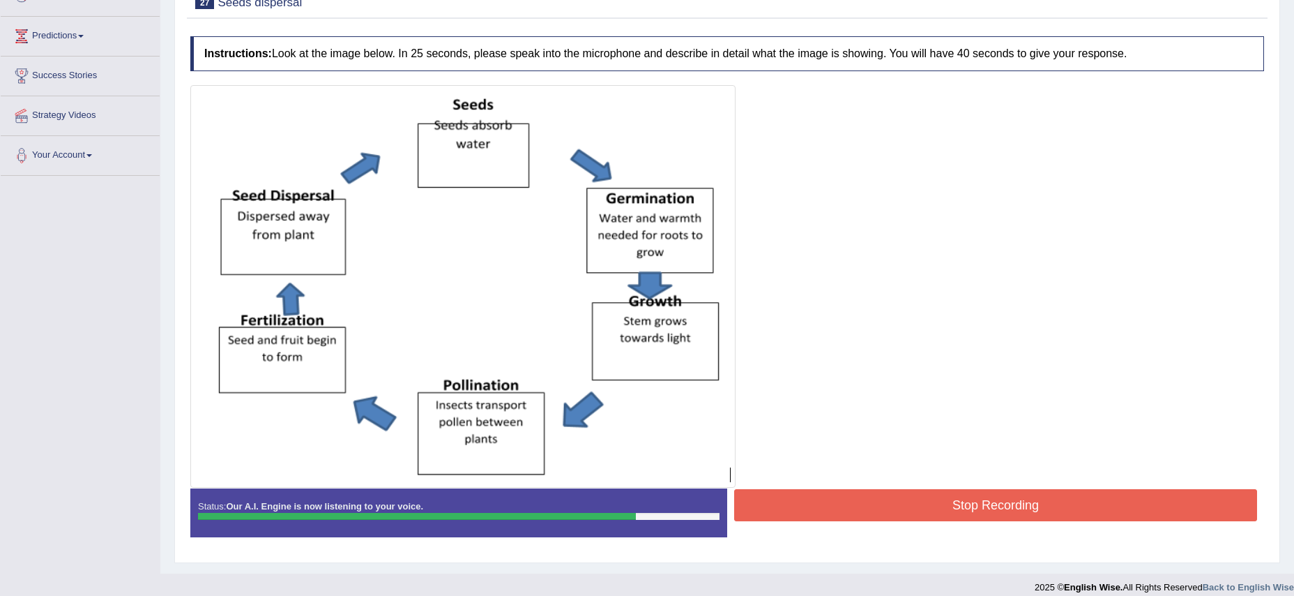
click at [875, 493] on button "Stop Recording" at bounding box center [995, 505] width 523 height 32
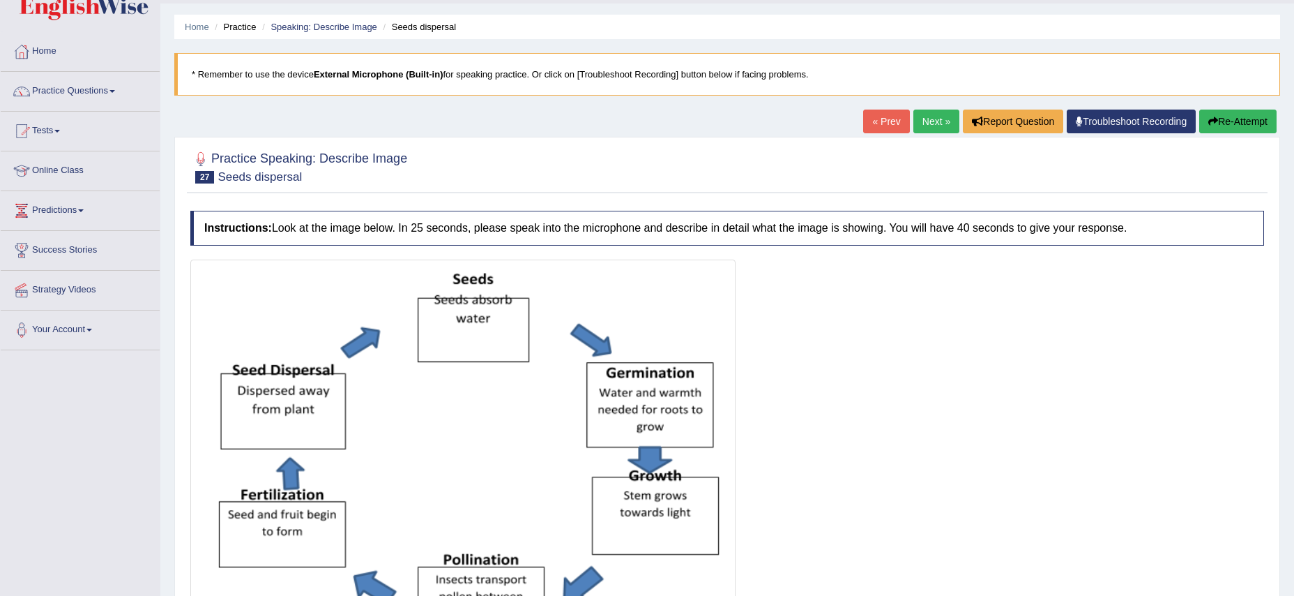
scroll to position [0, 0]
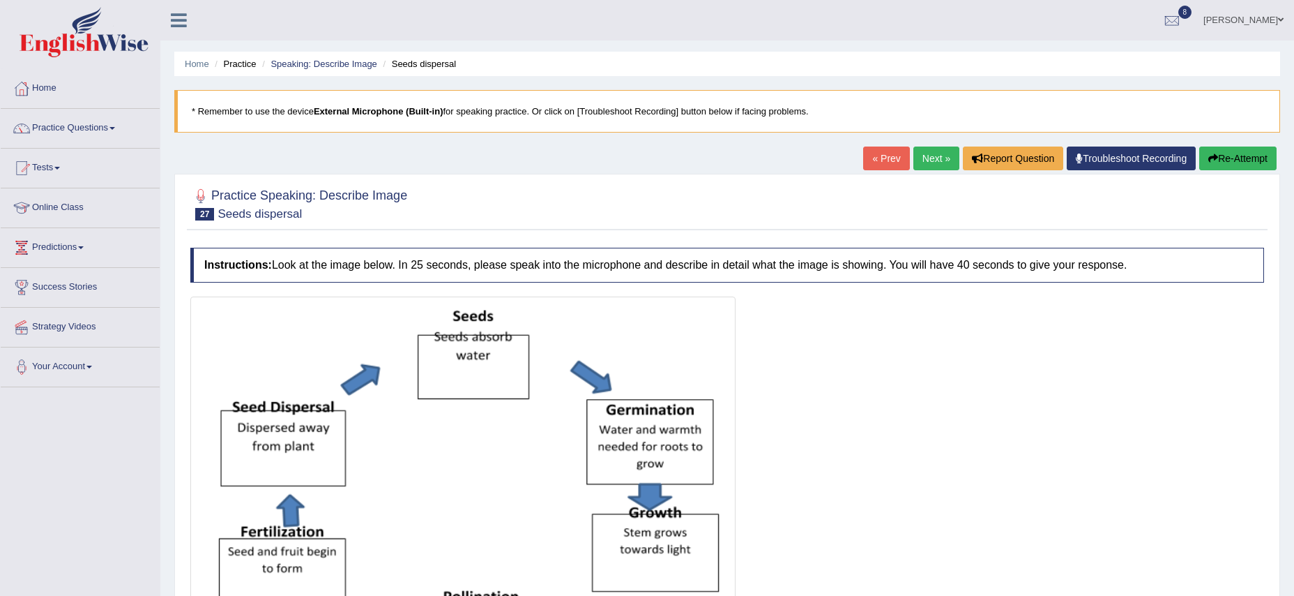
click at [924, 156] on link "Next »" at bounding box center [936, 158] width 46 height 24
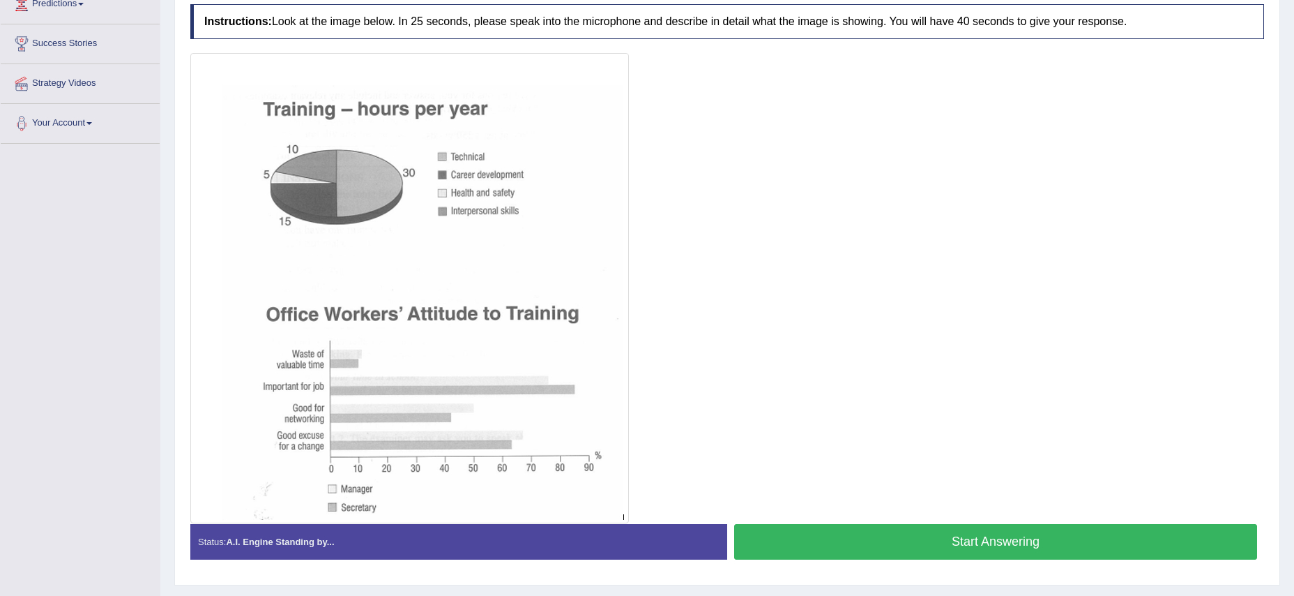
scroll to position [279, 0]
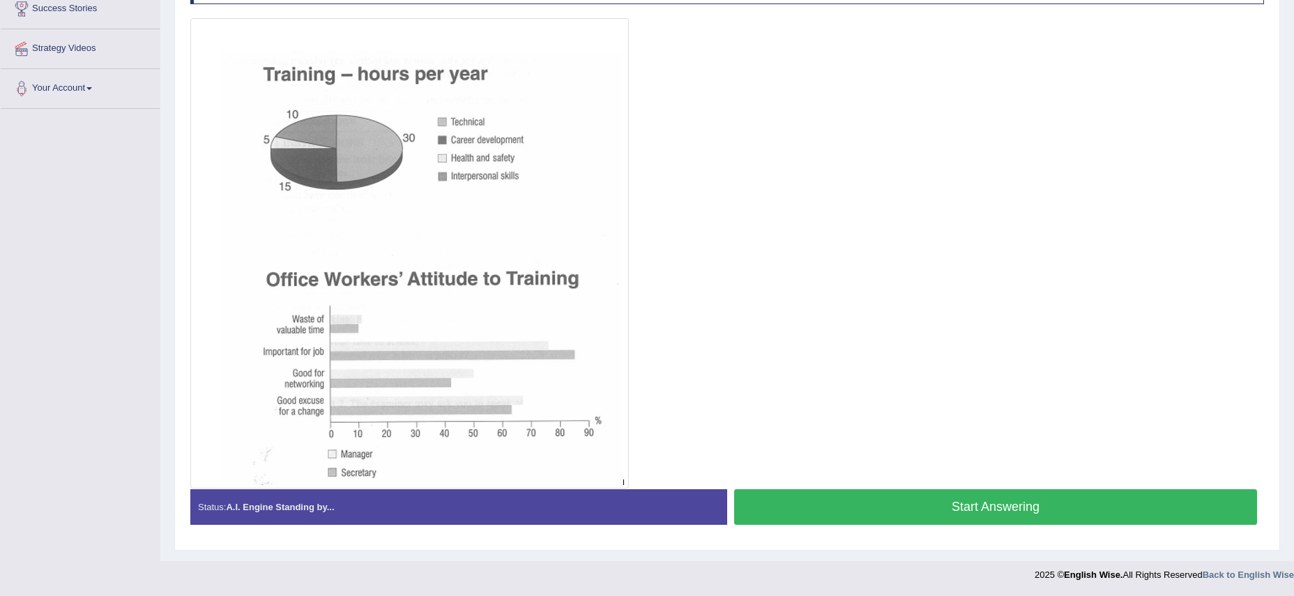
click at [822, 503] on button "Start Answering" at bounding box center [995, 507] width 523 height 36
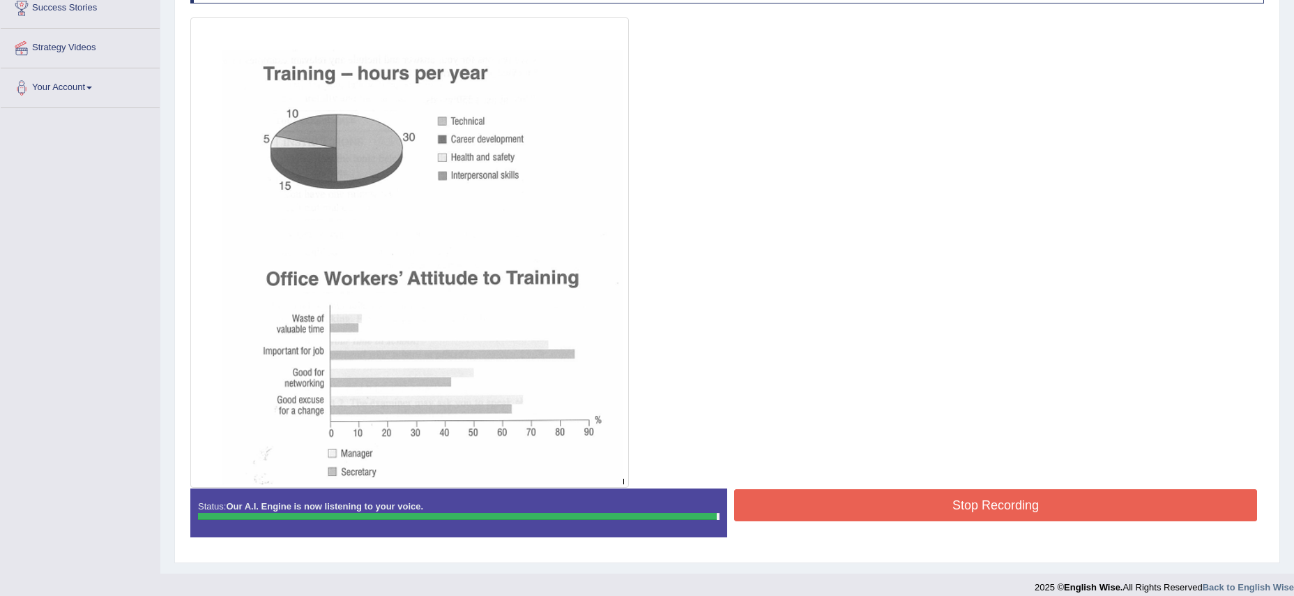
click at [823, 503] on button "Stop Recording" at bounding box center [995, 505] width 523 height 32
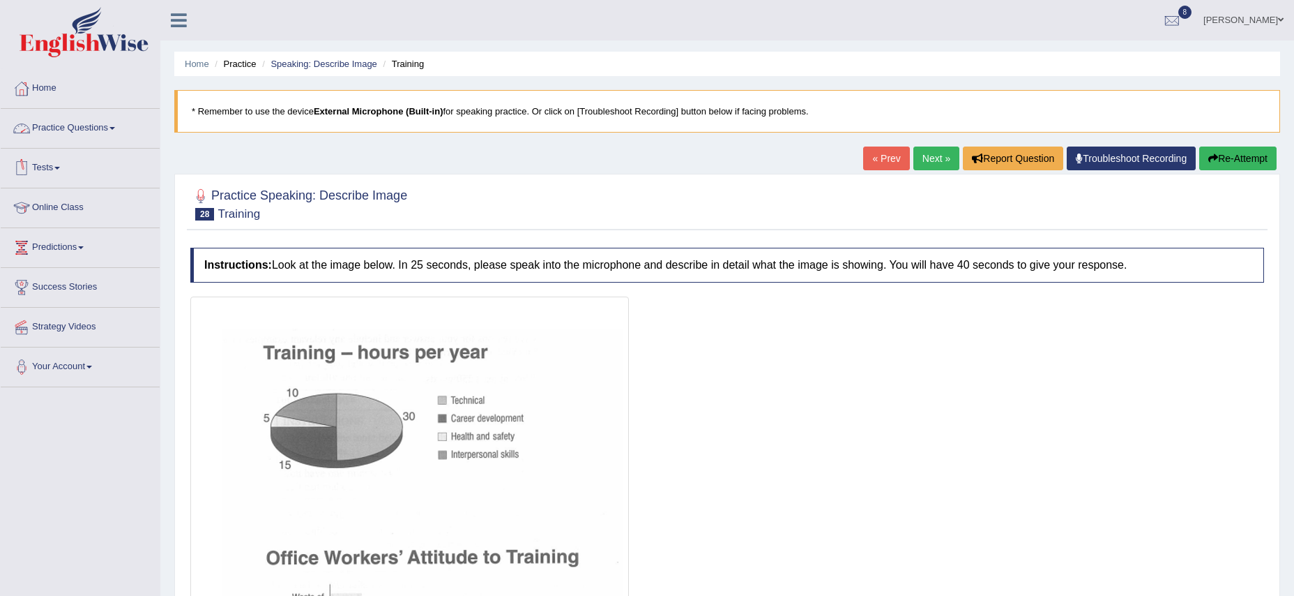
scroll to position [4, 0]
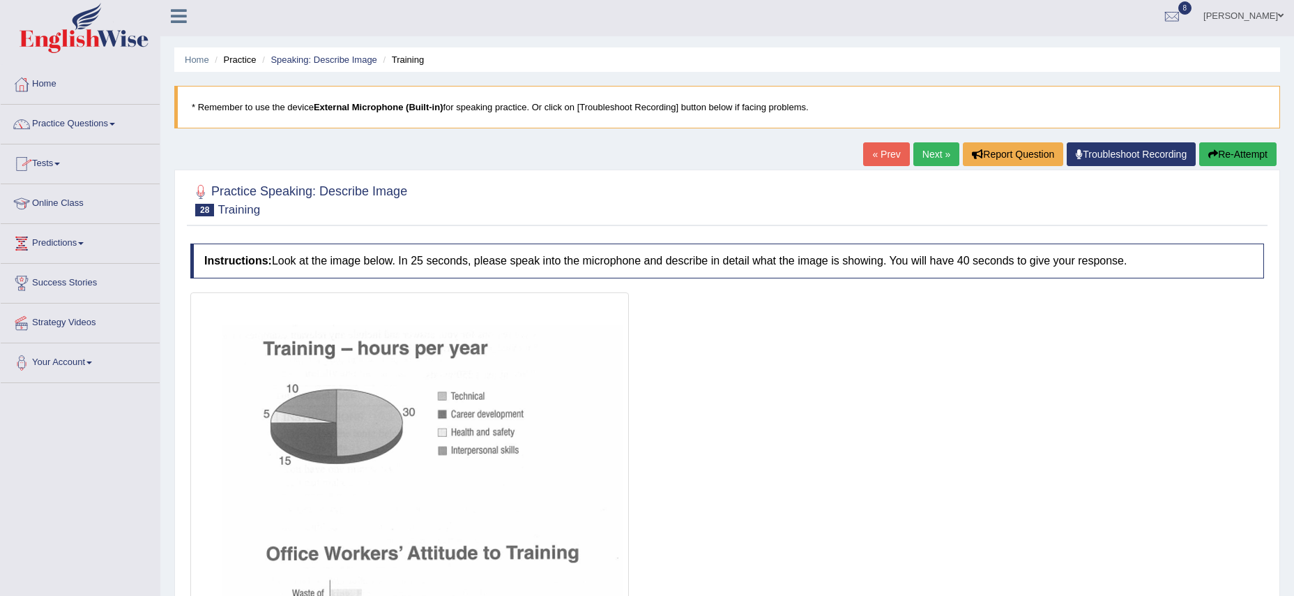
click at [118, 127] on link "Practice Questions" at bounding box center [80, 122] width 159 height 35
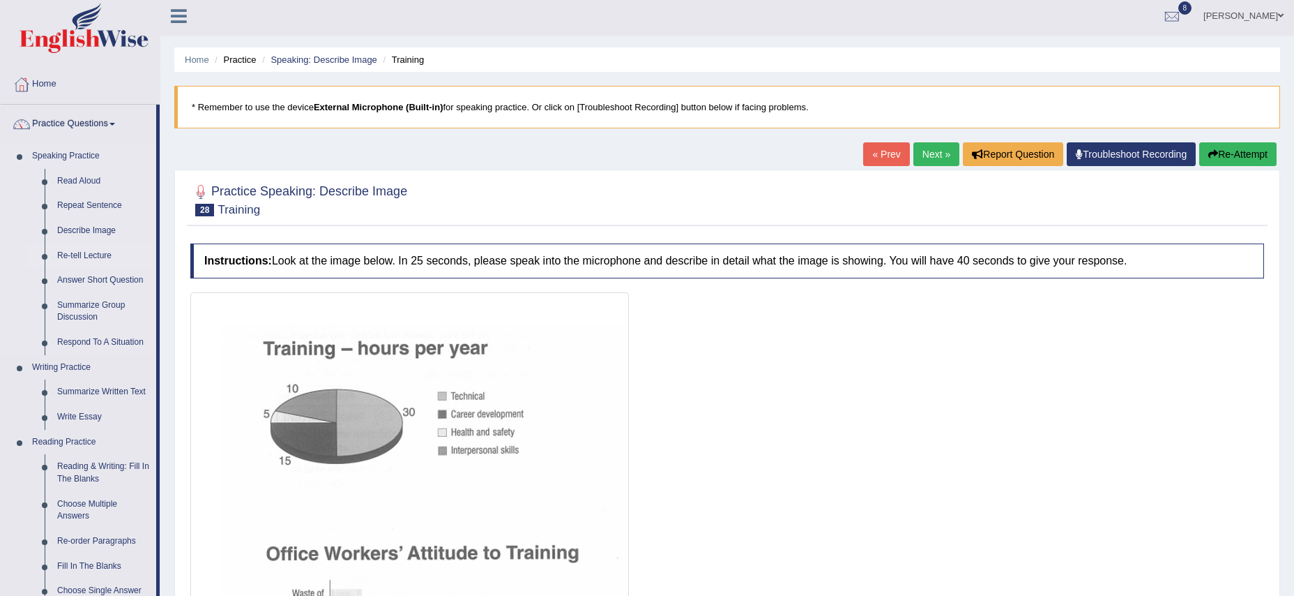
click at [107, 259] on link "Re-tell Lecture" at bounding box center [103, 255] width 105 height 25
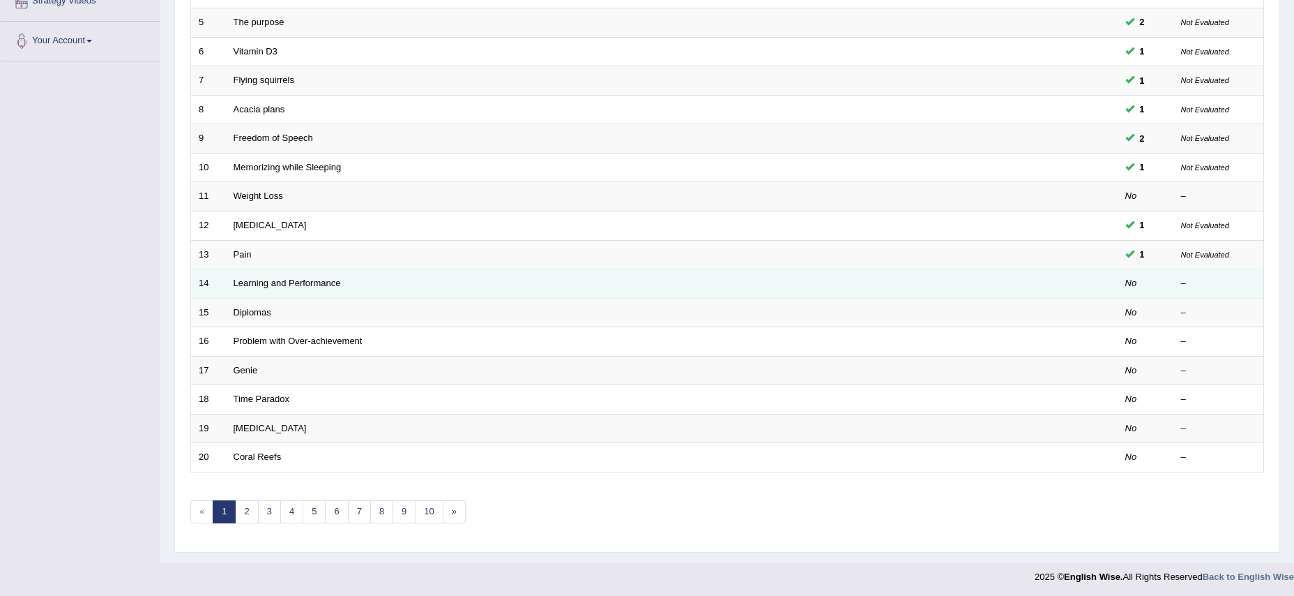
scroll to position [328, 0]
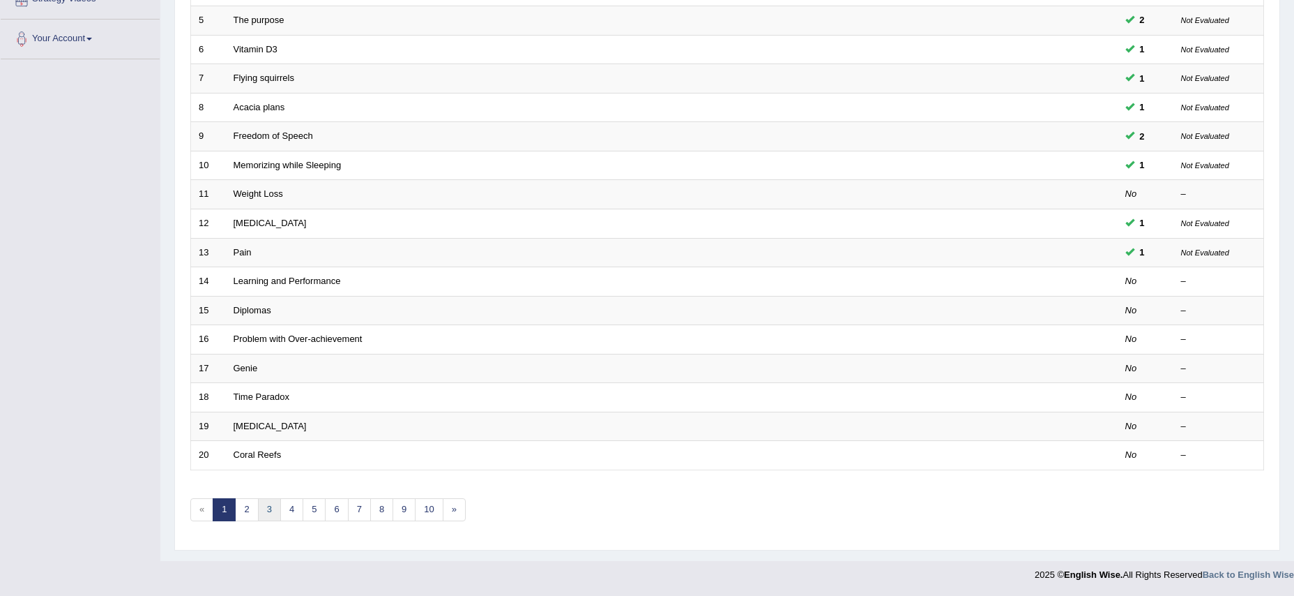
click at [271, 505] on link "3" at bounding box center [269, 509] width 23 height 23
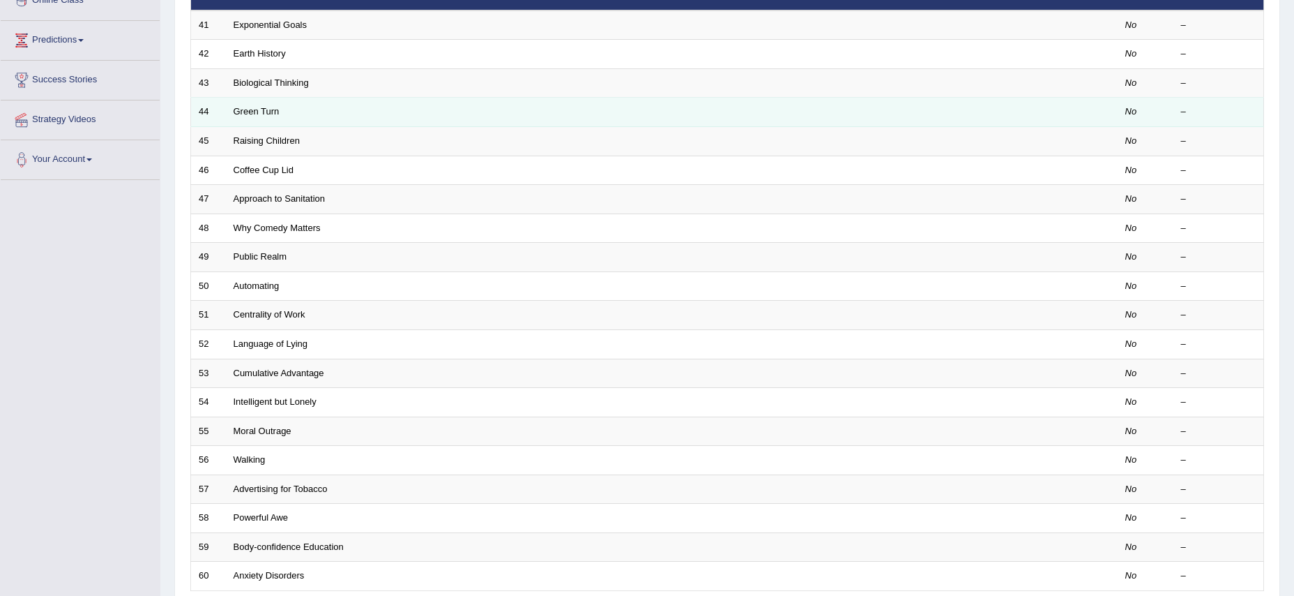
scroll to position [138, 0]
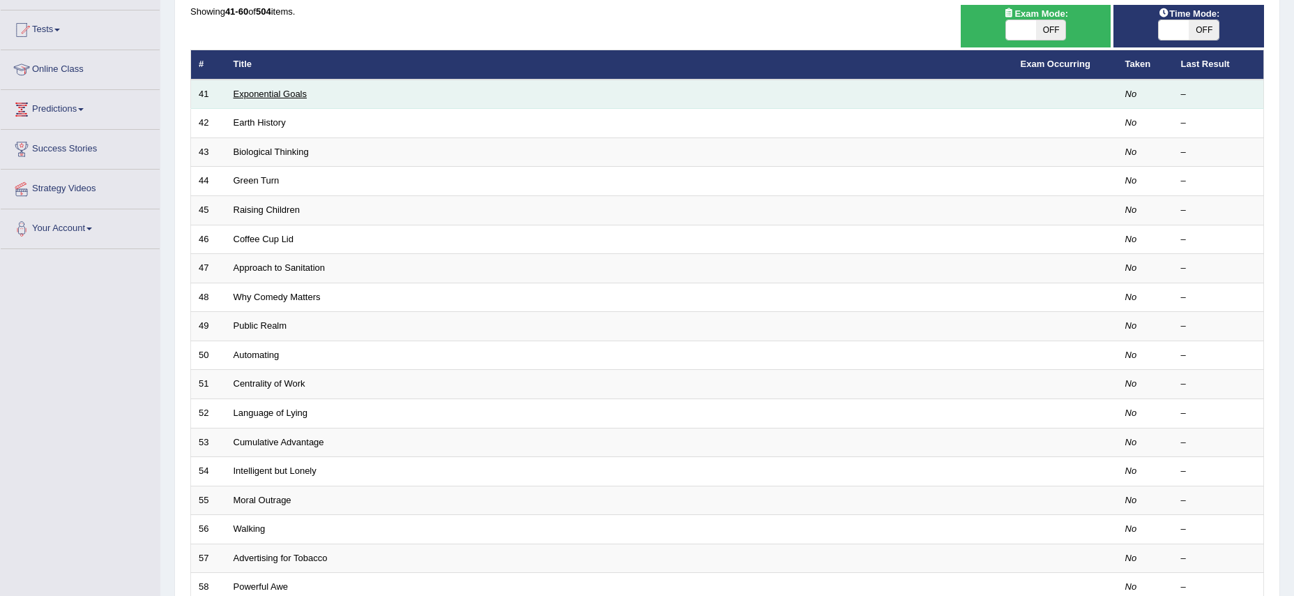
click at [245, 97] on link "Exponential Goals" at bounding box center [271, 94] width 74 height 10
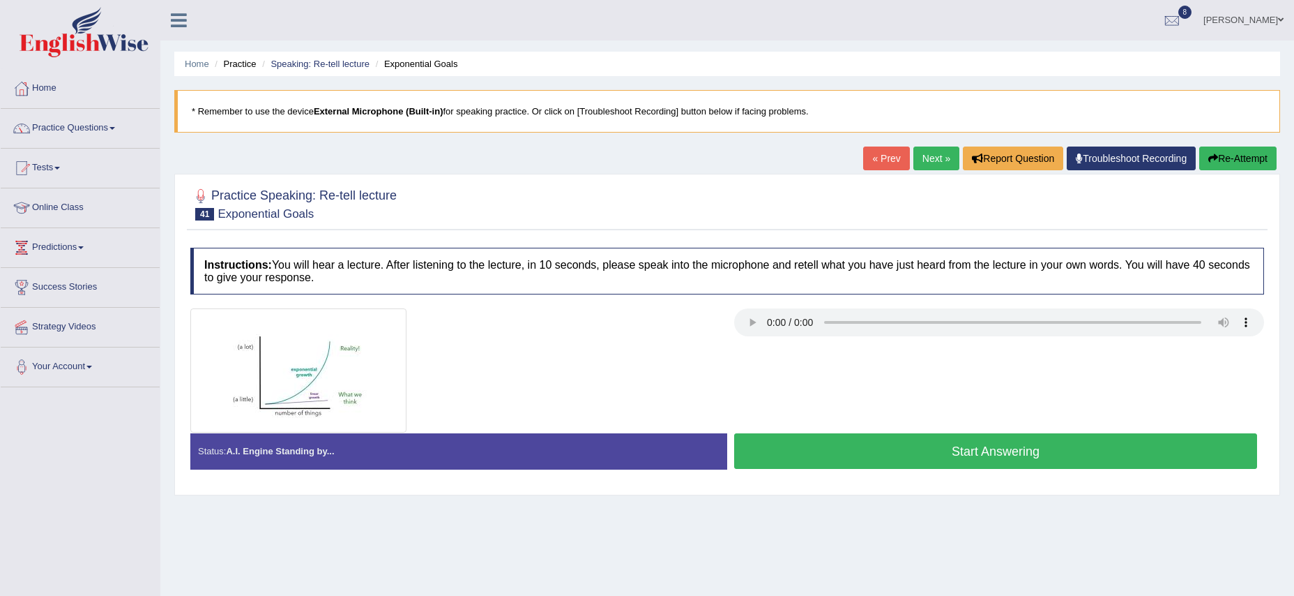
click at [835, 454] on button "Start Answering" at bounding box center [995, 451] width 523 height 36
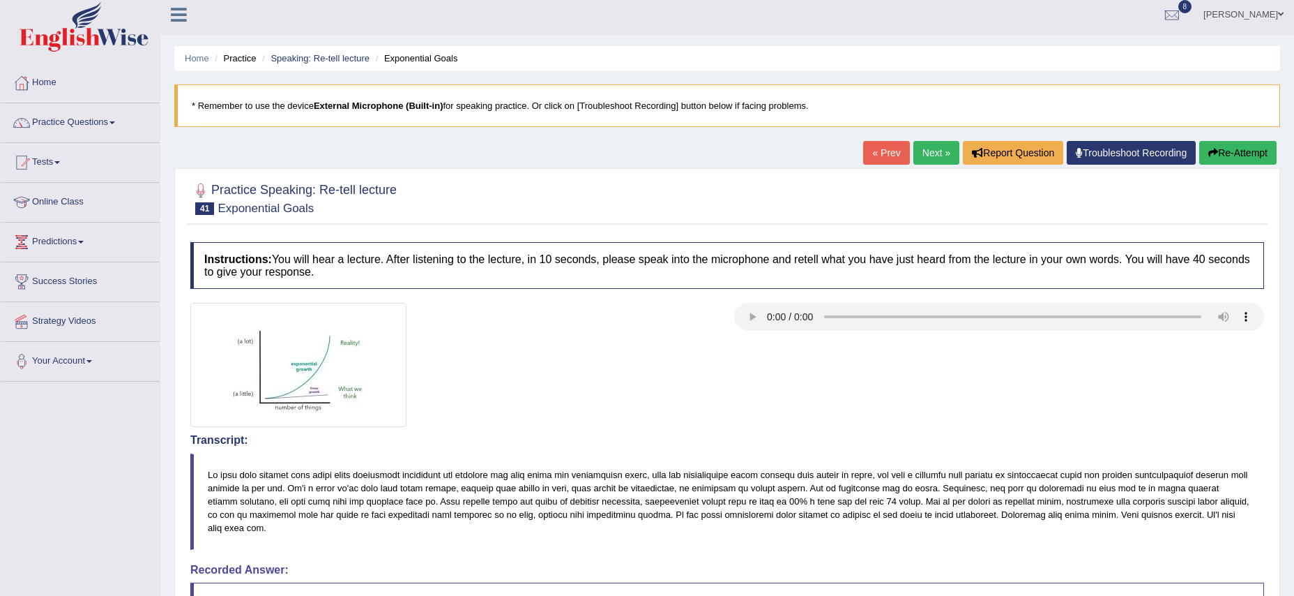
scroll to position [9, 0]
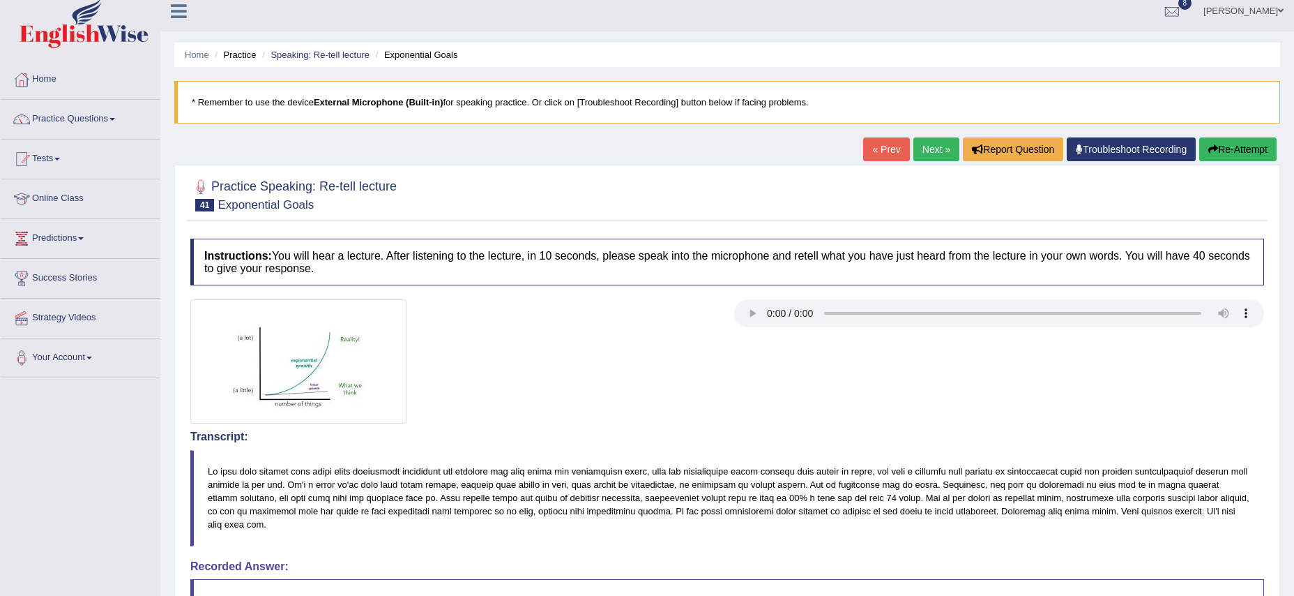
click at [930, 156] on link "Next »" at bounding box center [936, 149] width 46 height 24
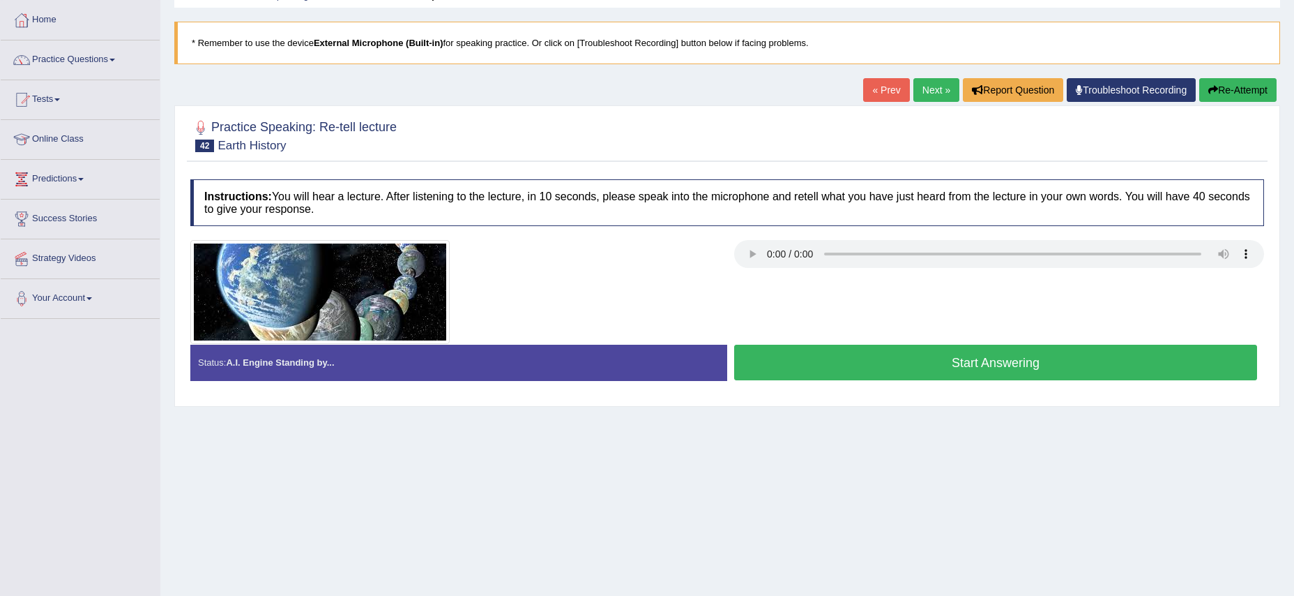
scroll to position [81, 0]
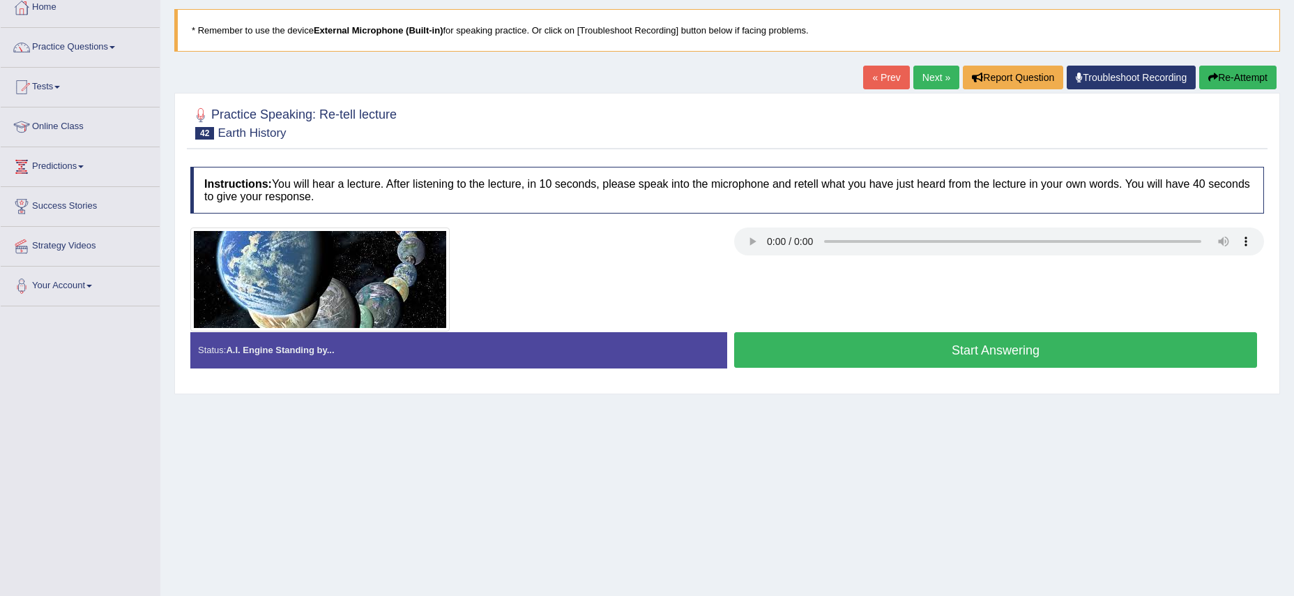
click at [882, 354] on button "Start Answering" at bounding box center [995, 350] width 523 height 36
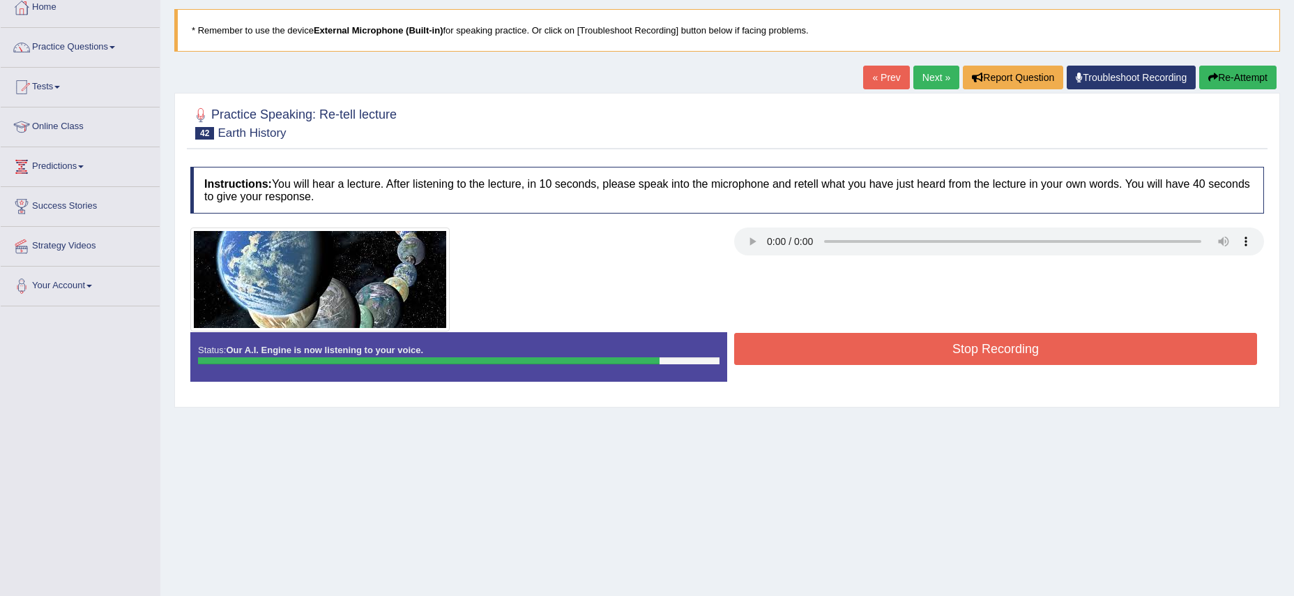
click at [882, 354] on button "Stop Recording" at bounding box center [995, 349] width 523 height 32
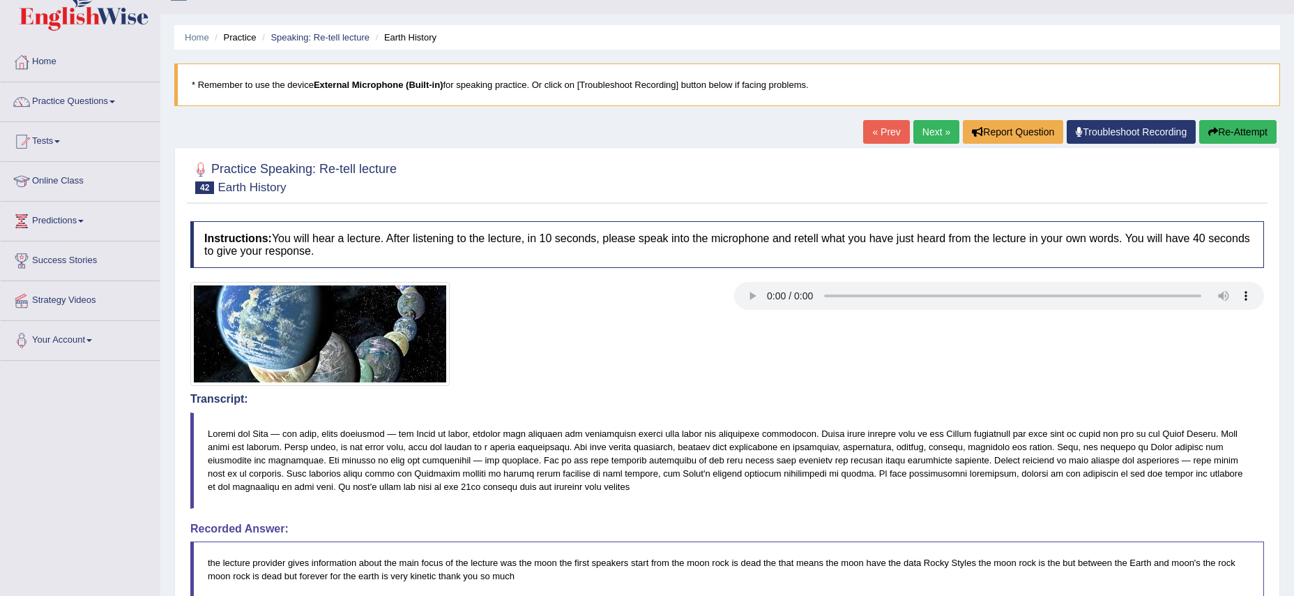
scroll to position [0, 0]
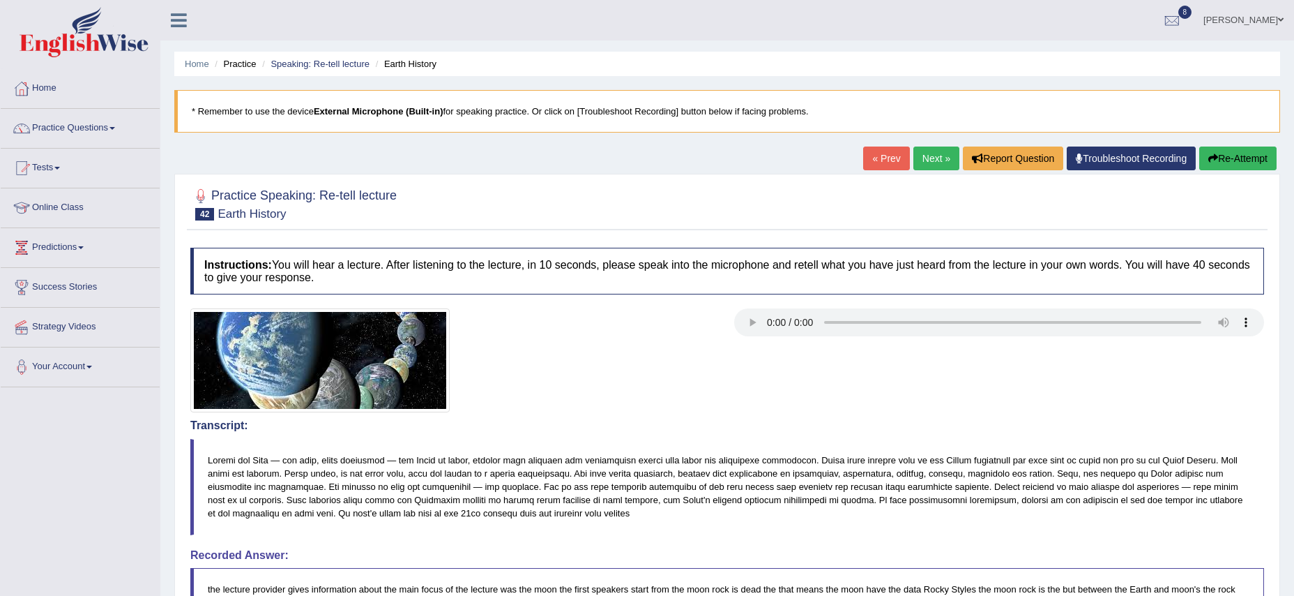
click at [923, 162] on link "Next »" at bounding box center [936, 158] width 46 height 24
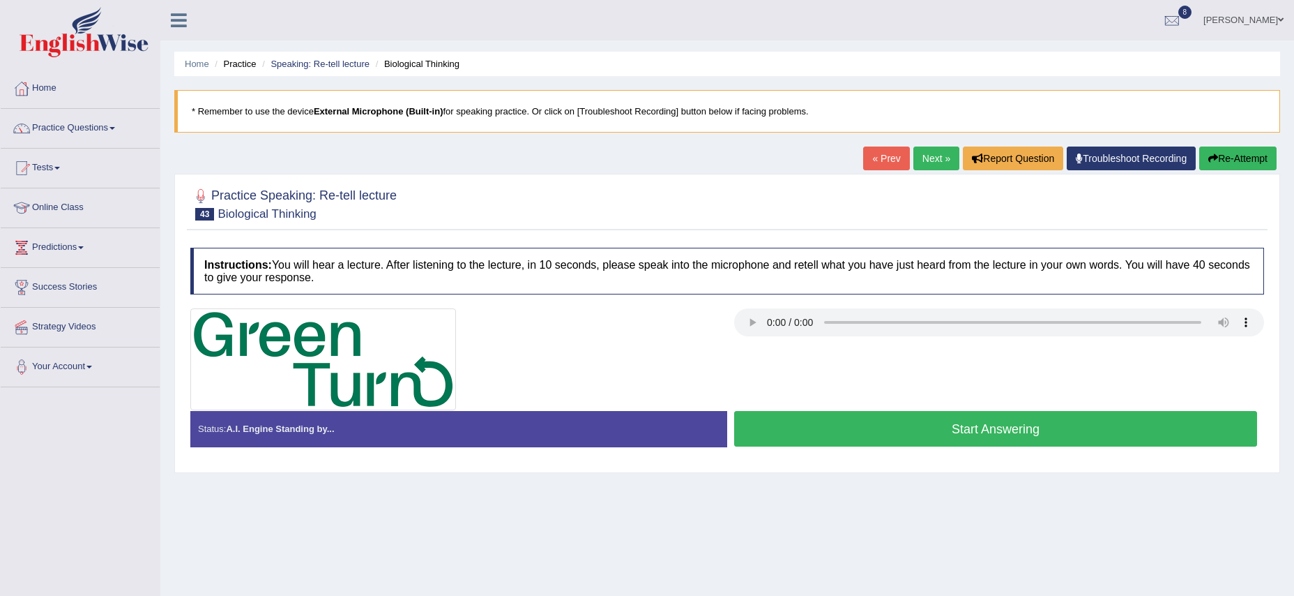
click at [764, 429] on button "Start Answering" at bounding box center [995, 429] width 523 height 36
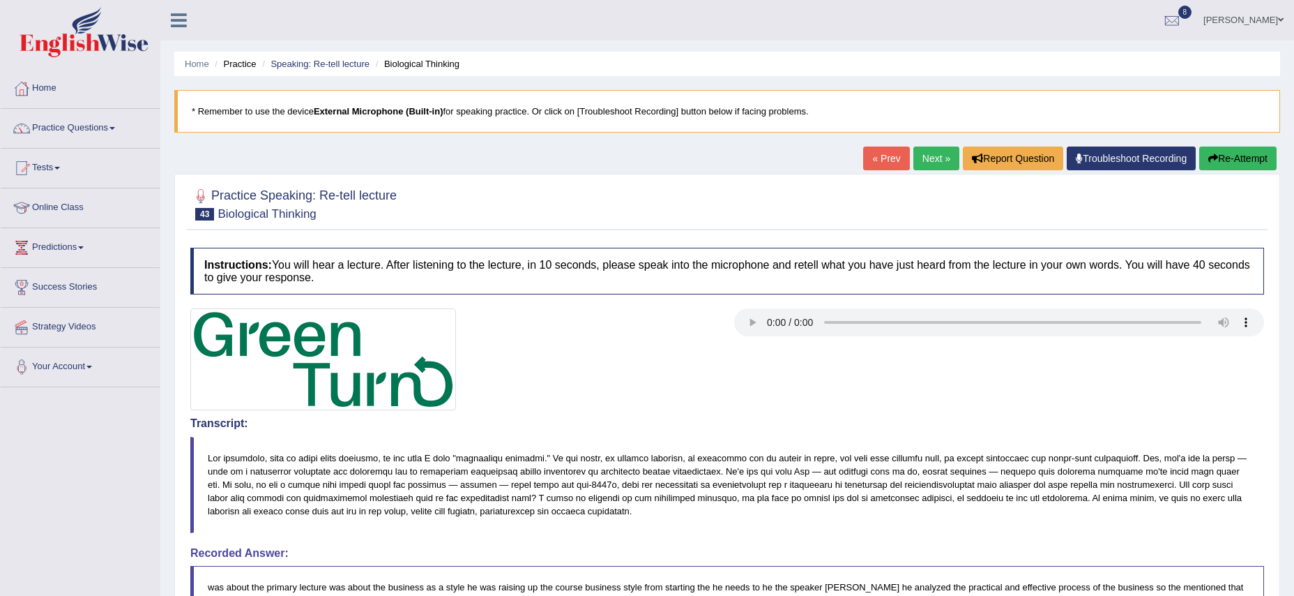
click at [926, 158] on link "Next »" at bounding box center [936, 158] width 46 height 24
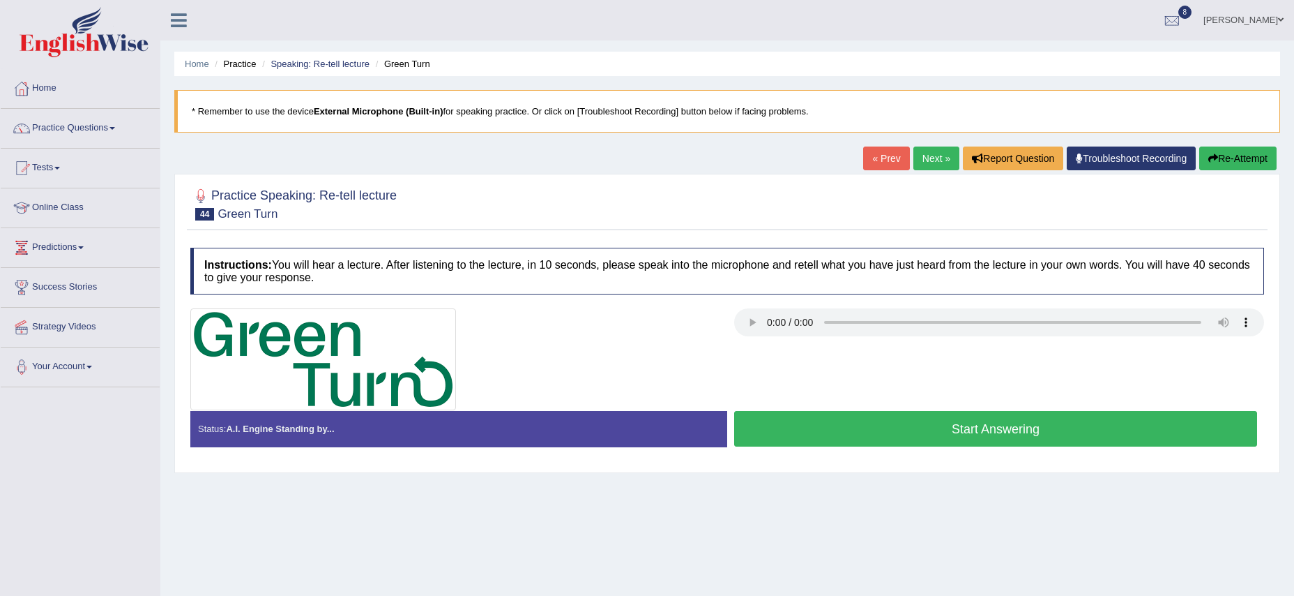
click at [841, 427] on button "Start Answering" at bounding box center [995, 429] width 523 height 36
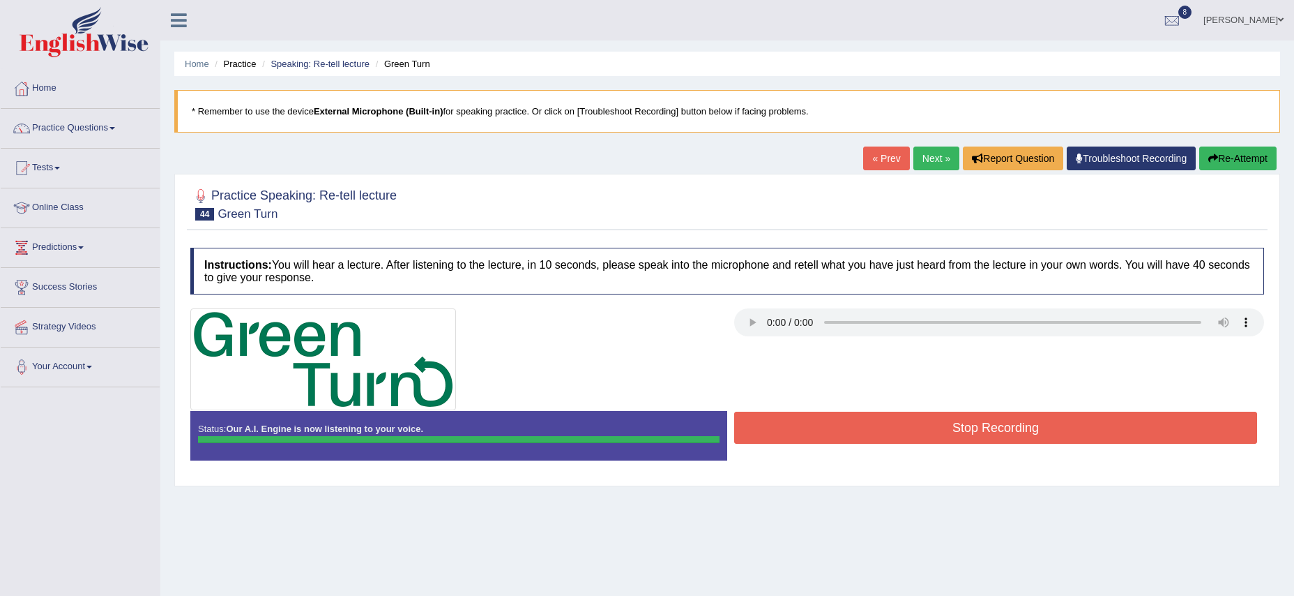
click at [841, 427] on button "Stop Recording" at bounding box center [995, 427] width 523 height 32
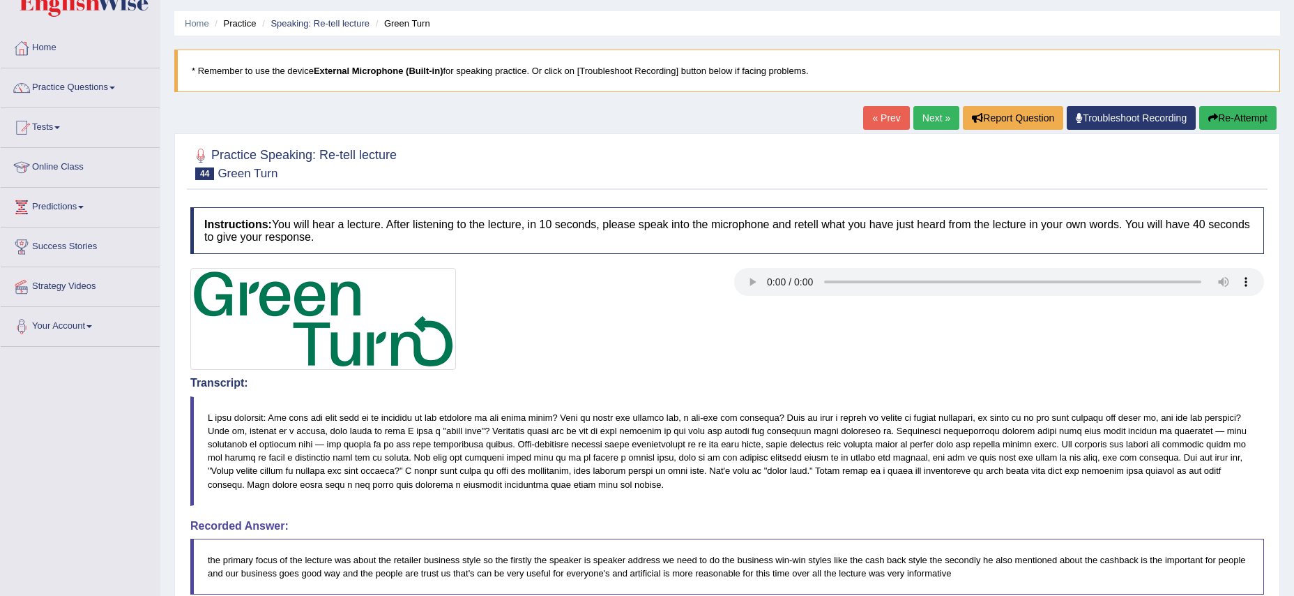
scroll to position [38, 0]
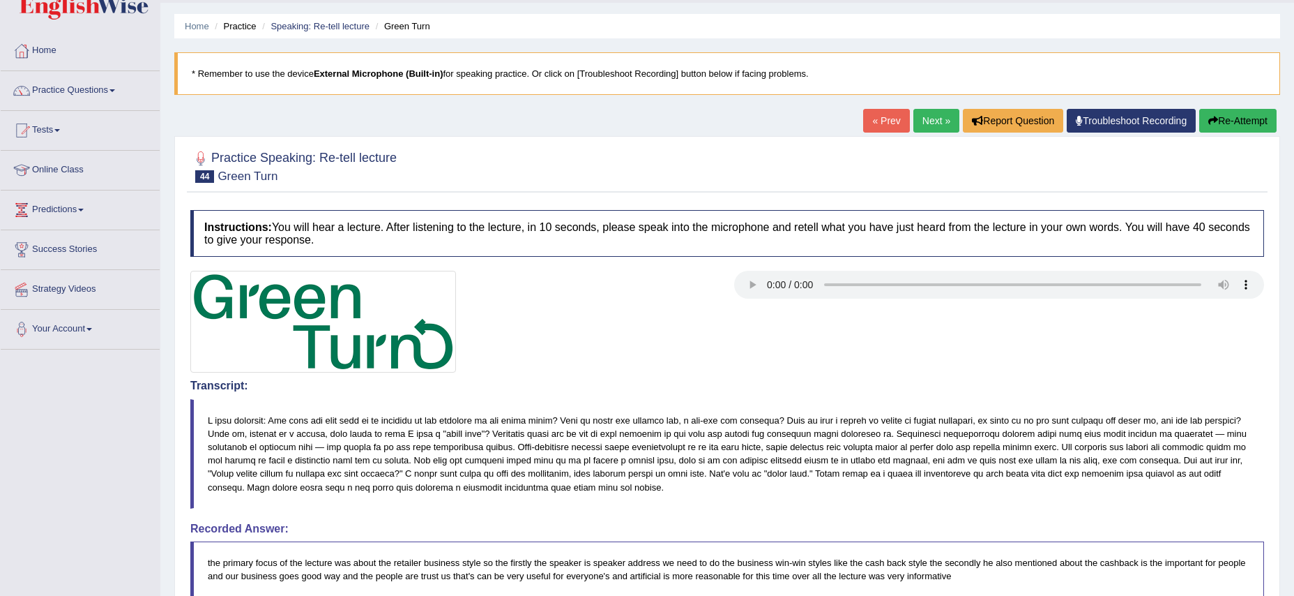
click at [916, 121] on link "Next »" at bounding box center [936, 121] width 46 height 24
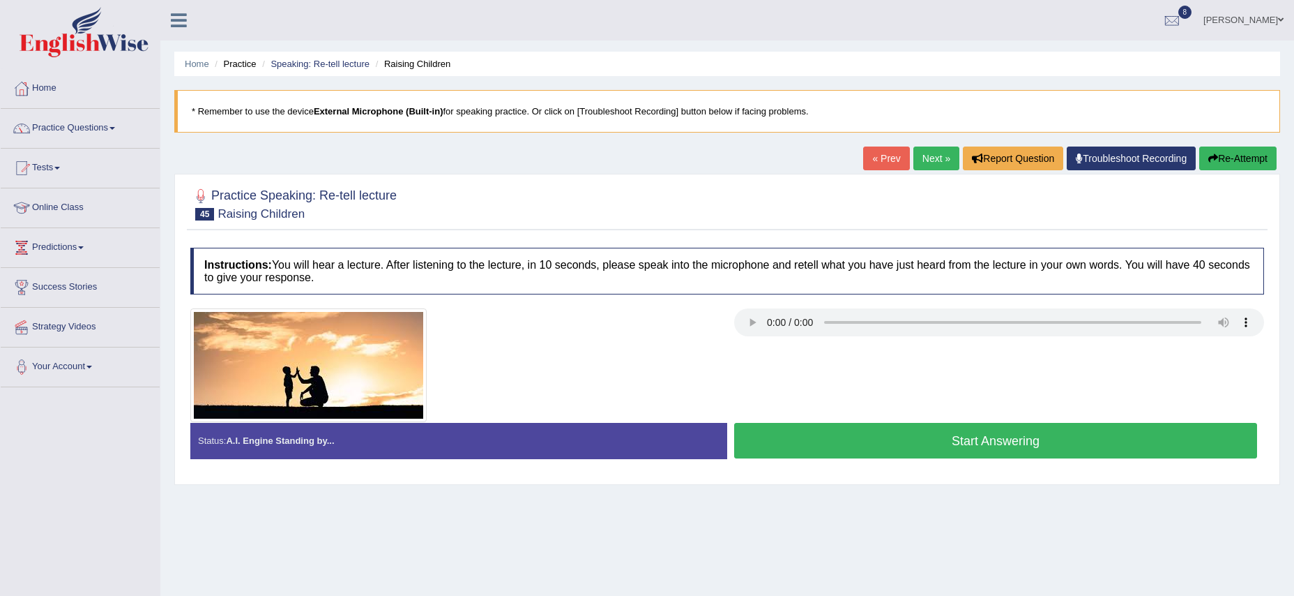
click at [857, 442] on button "Start Answering" at bounding box center [995, 441] width 523 height 36
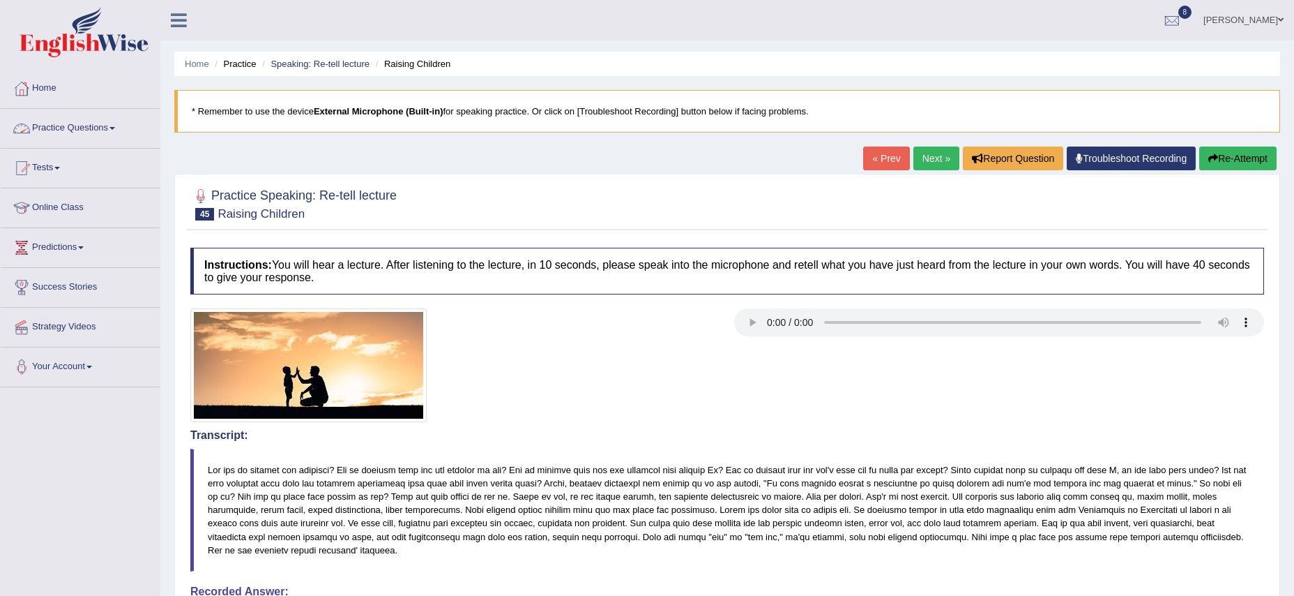
click at [121, 130] on link "Practice Questions" at bounding box center [80, 126] width 159 height 35
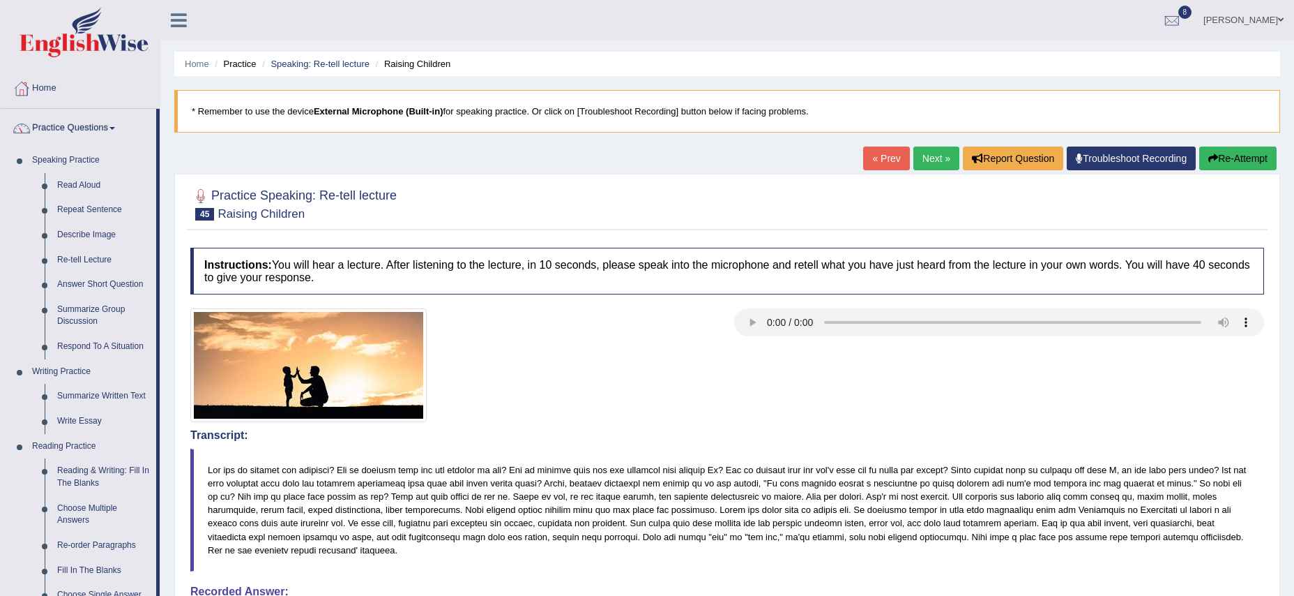
drag, startPoint x: 345, startPoint y: 215, endPoint x: 364, endPoint y: 222, distance: 19.8
click at [344, 215] on h2 "Practice Speaking: Re-tell lecture 45 Raising Children" at bounding box center [293, 202] width 206 height 35
click at [109, 307] on link "Summarize Group Discussion" at bounding box center [103, 315] width 105 height 37
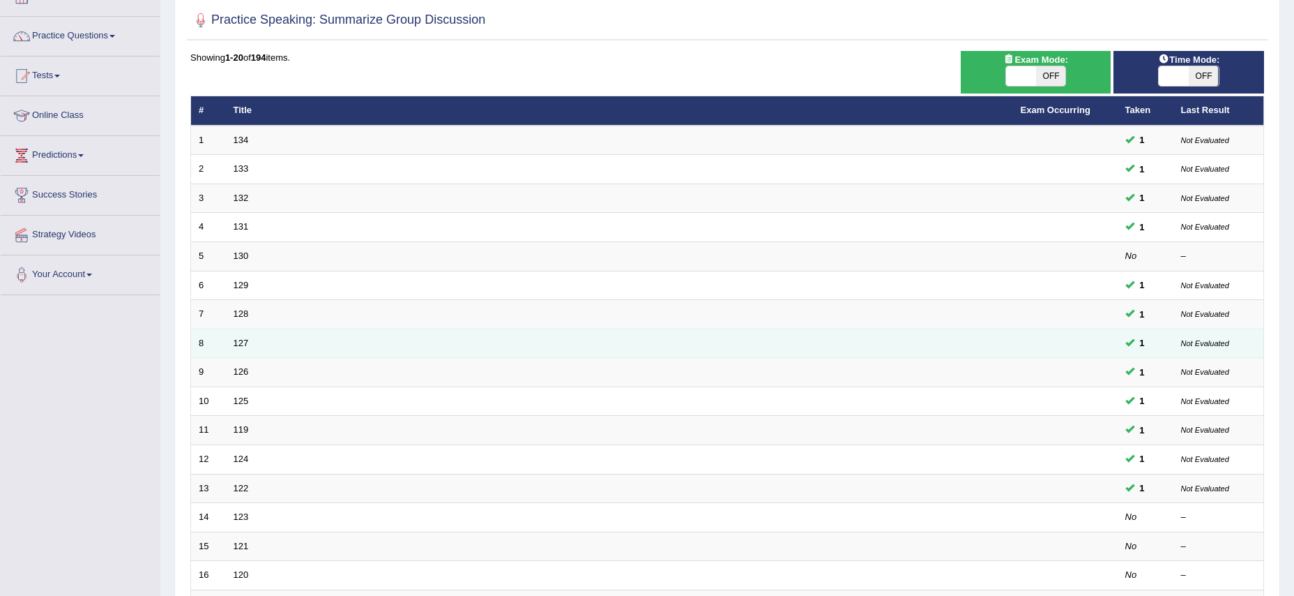
scroll to position [328, 0]
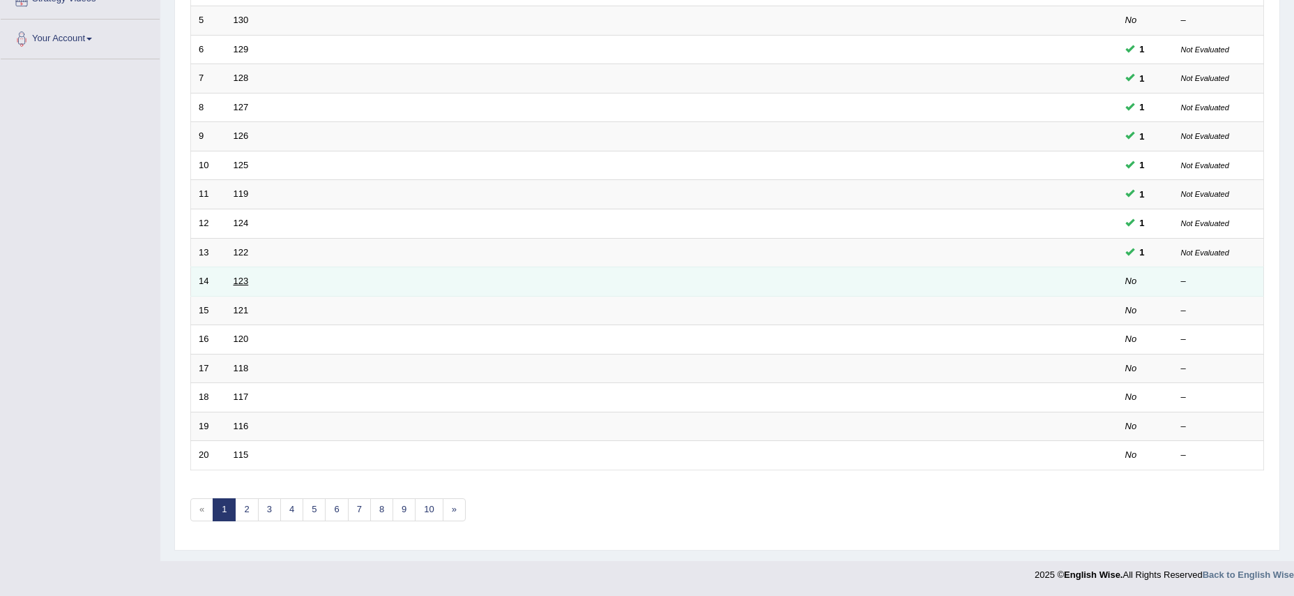
click at [234, 281] on link "123" at bounding box center [241, 280] width 15 height 10
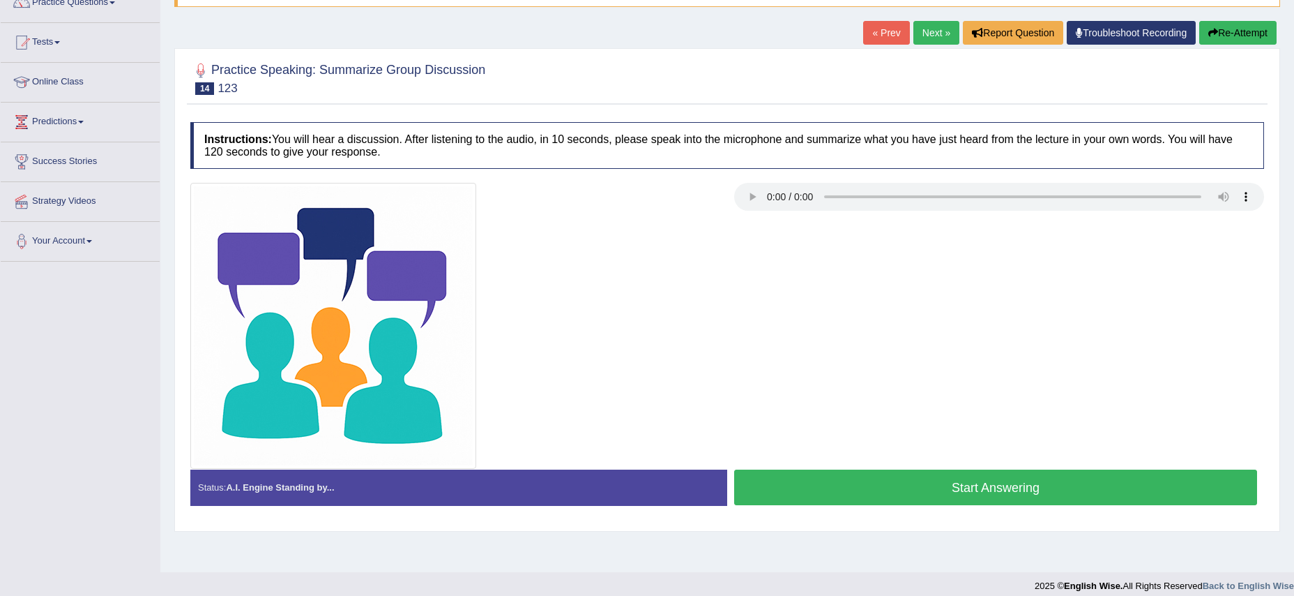
scroll to position [137, 0]
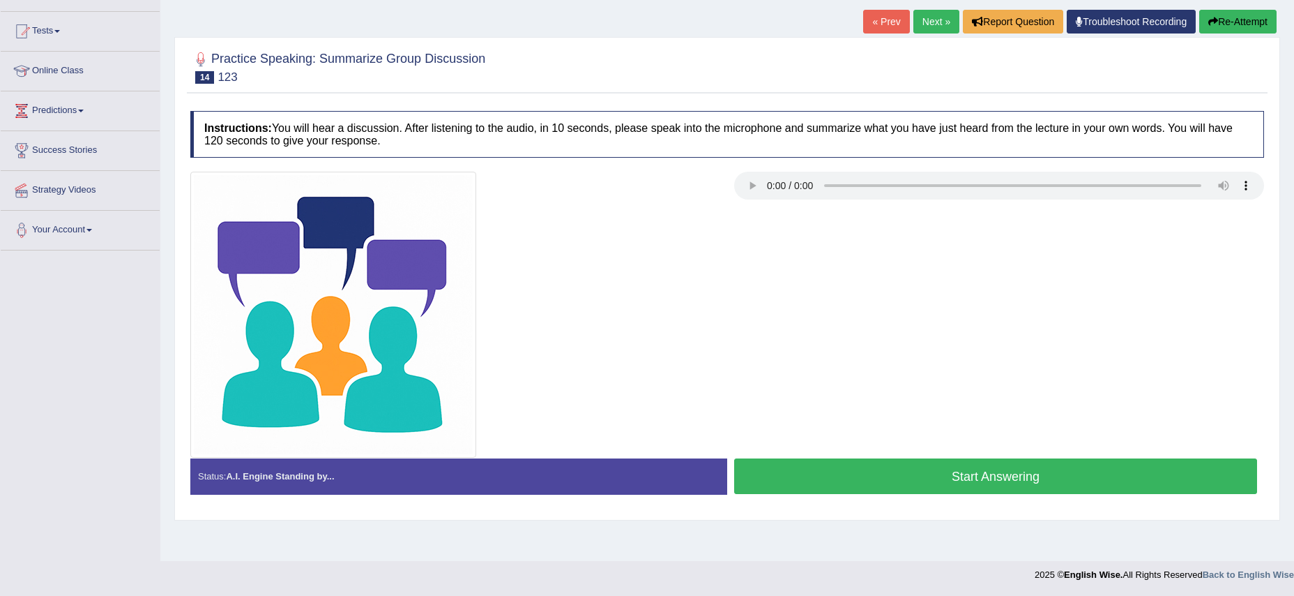
click at [840, 473] on button "Start Answering" at bounding box center [995, 476] width 523 height 36
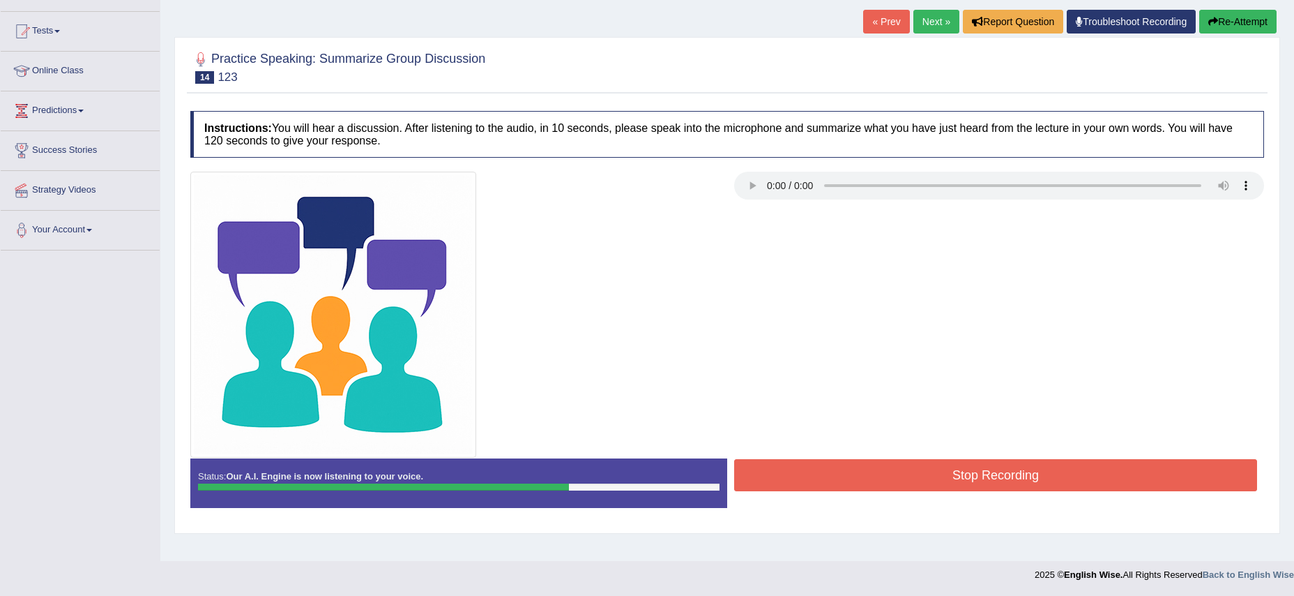
click at [840, 473] on button "Stop Recording" at bounding box center [995, 475] width 523 height 32
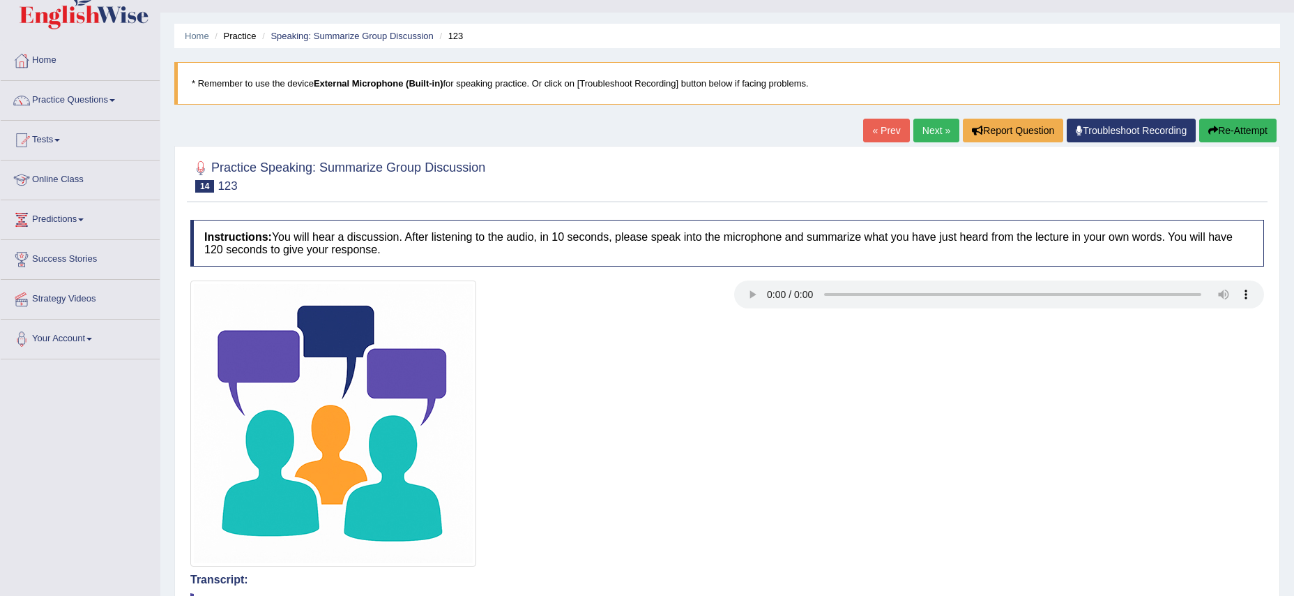
scroll to position [0, 0]
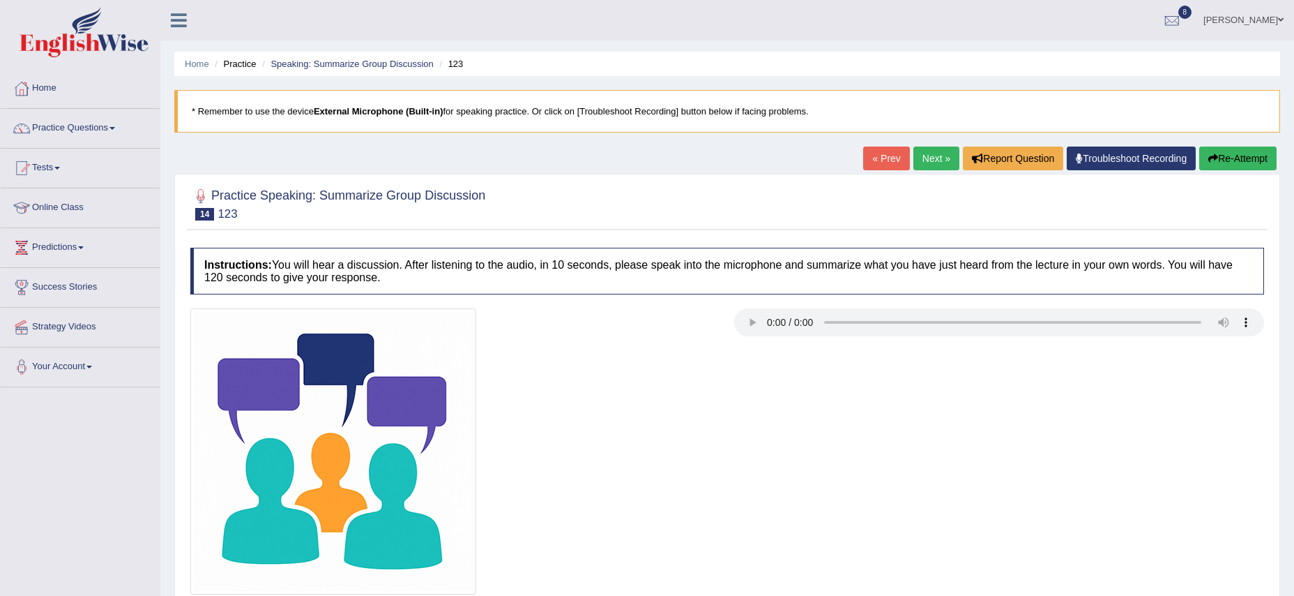
click at [932, 159] on link "Next »" at bounding box center [936, 158] width 46 height 24
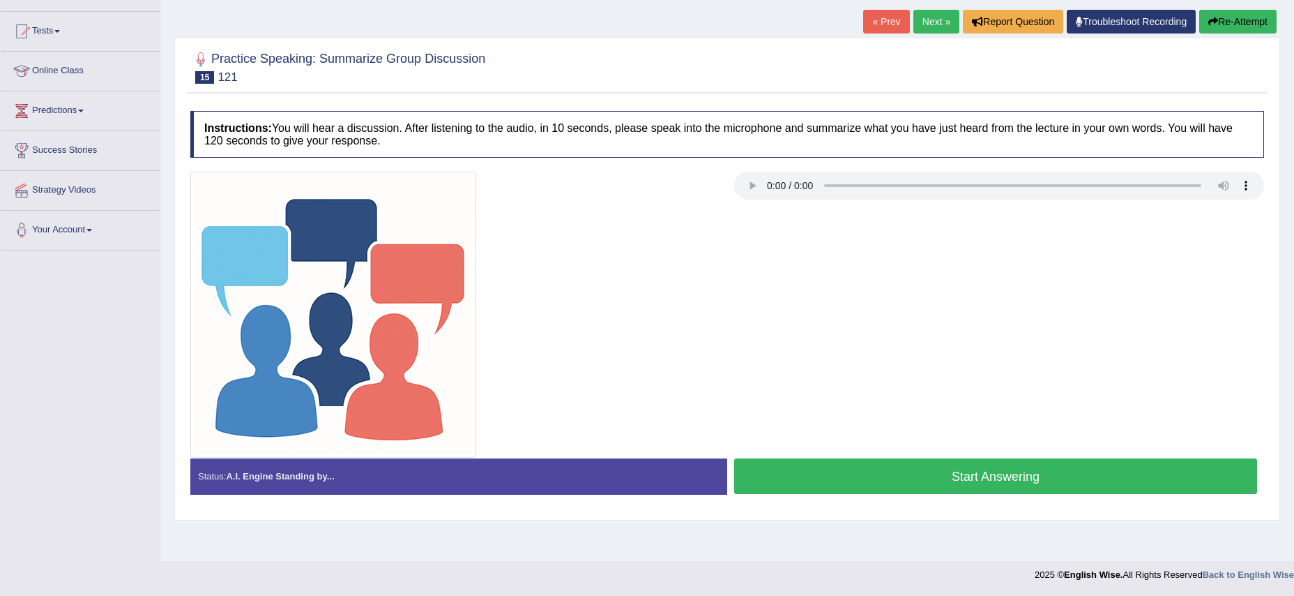
click at [860, 481] on button "Start Answering" at bounding box center [995, 476] width 523 height 36
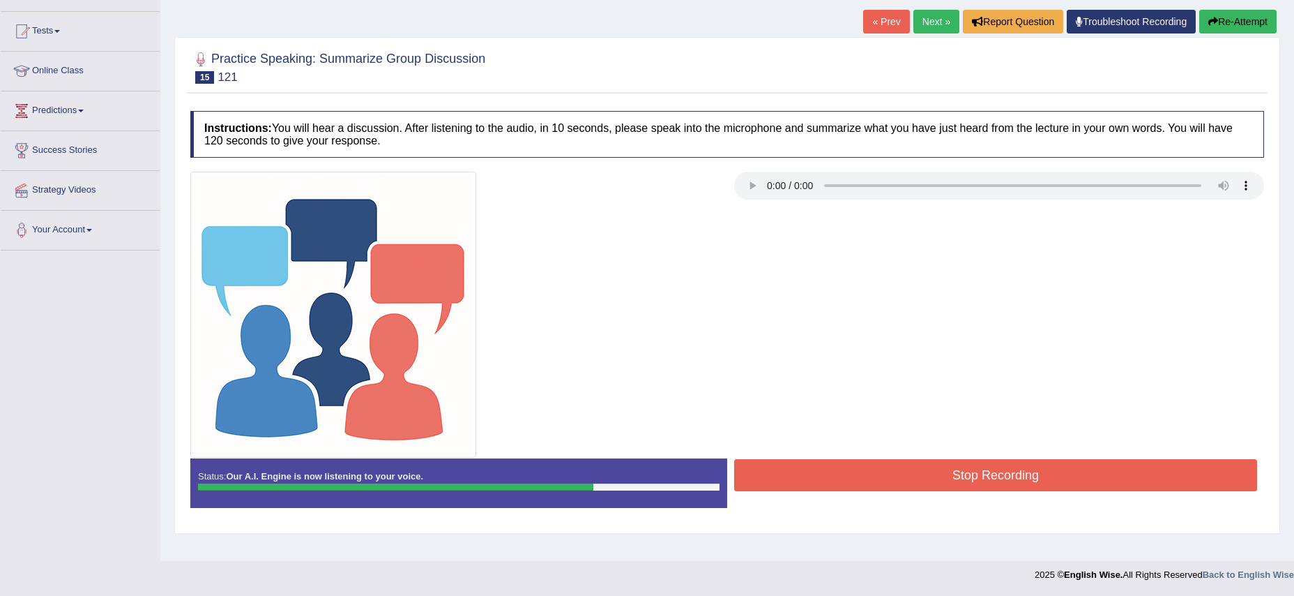
click at [860, 484] on button "Stop Recording" at bounding box center [995, 475] width 523 height 32
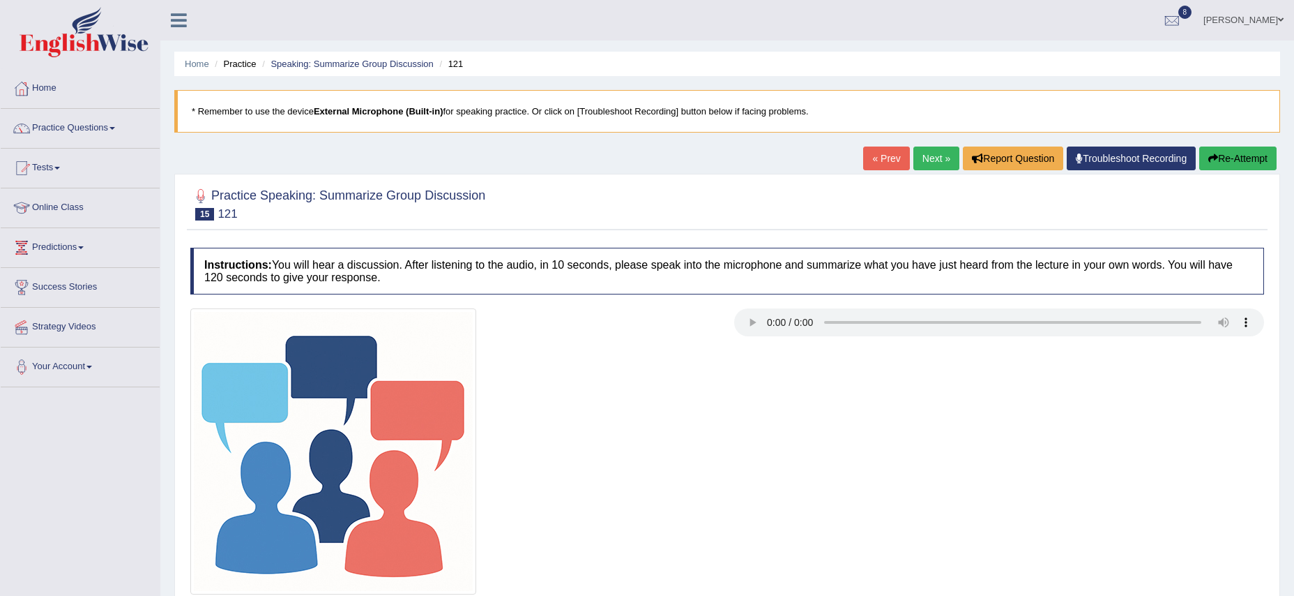
click at [115, 129] on span at bounding box center [112, 128] width 6 height 3
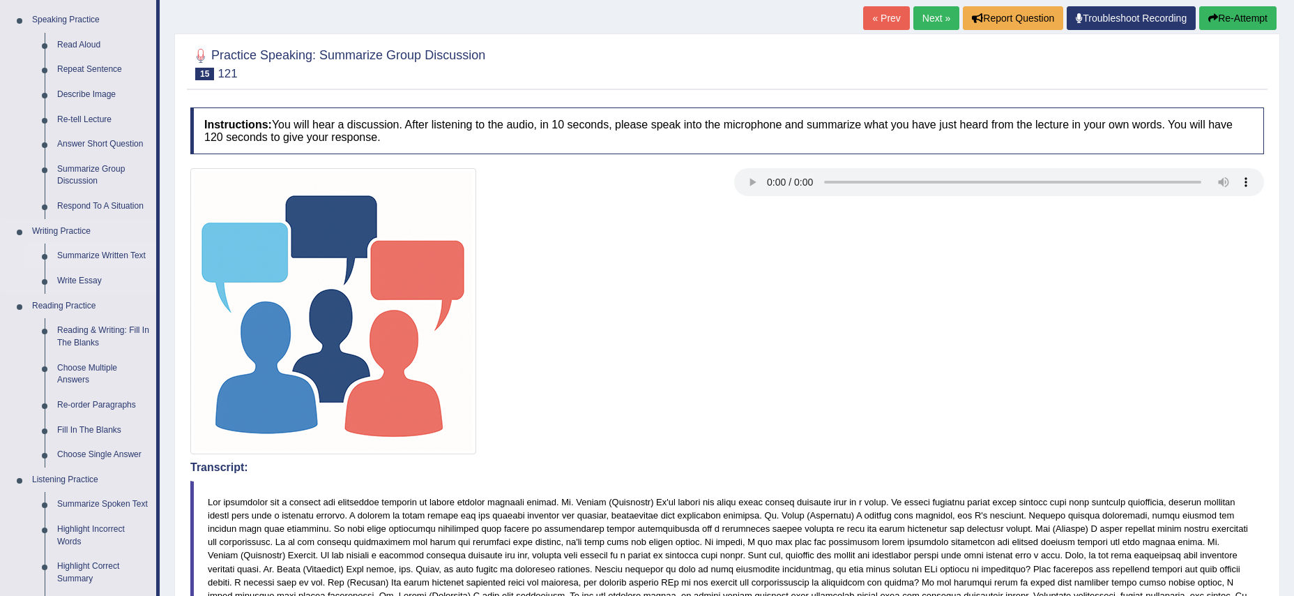
scroll to position [139, 0]
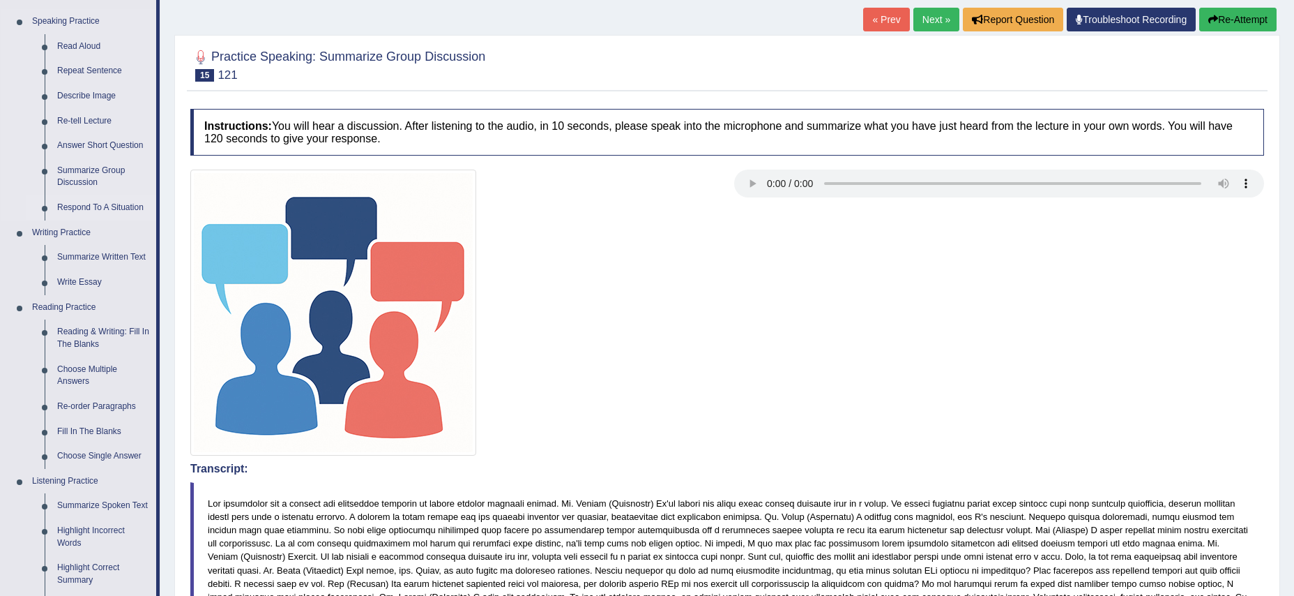
click at [68, 205] on link "Respond To A Situation" at bounding box center [103, 207] width 105 height 25
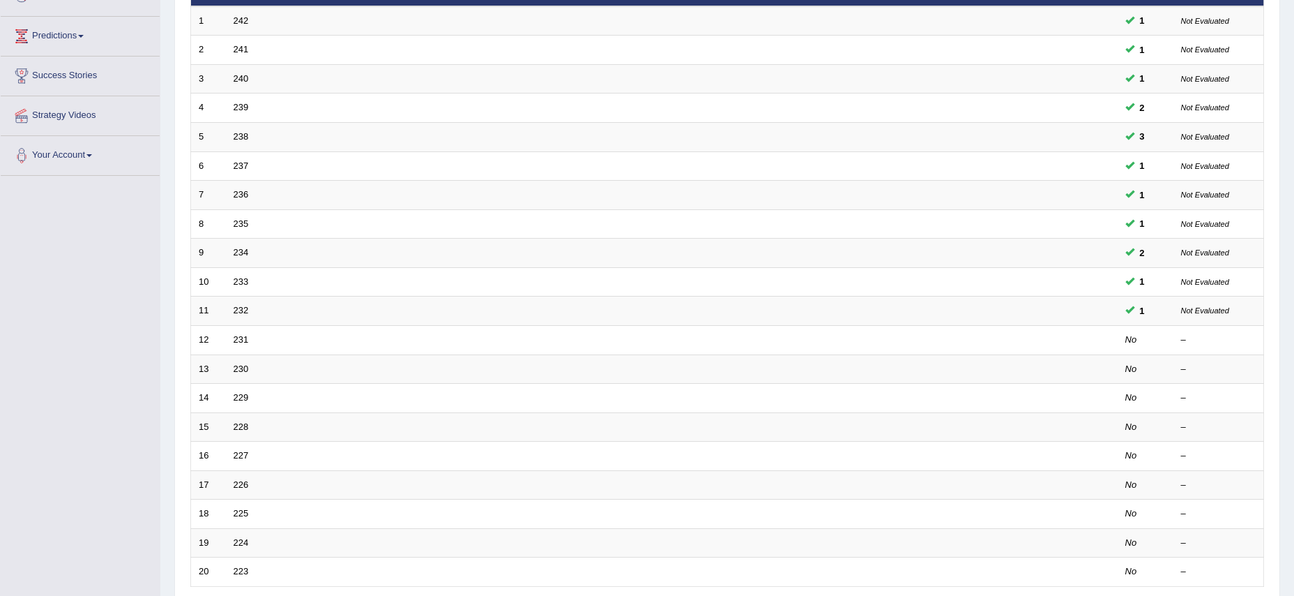
scroll to position [215, 0]
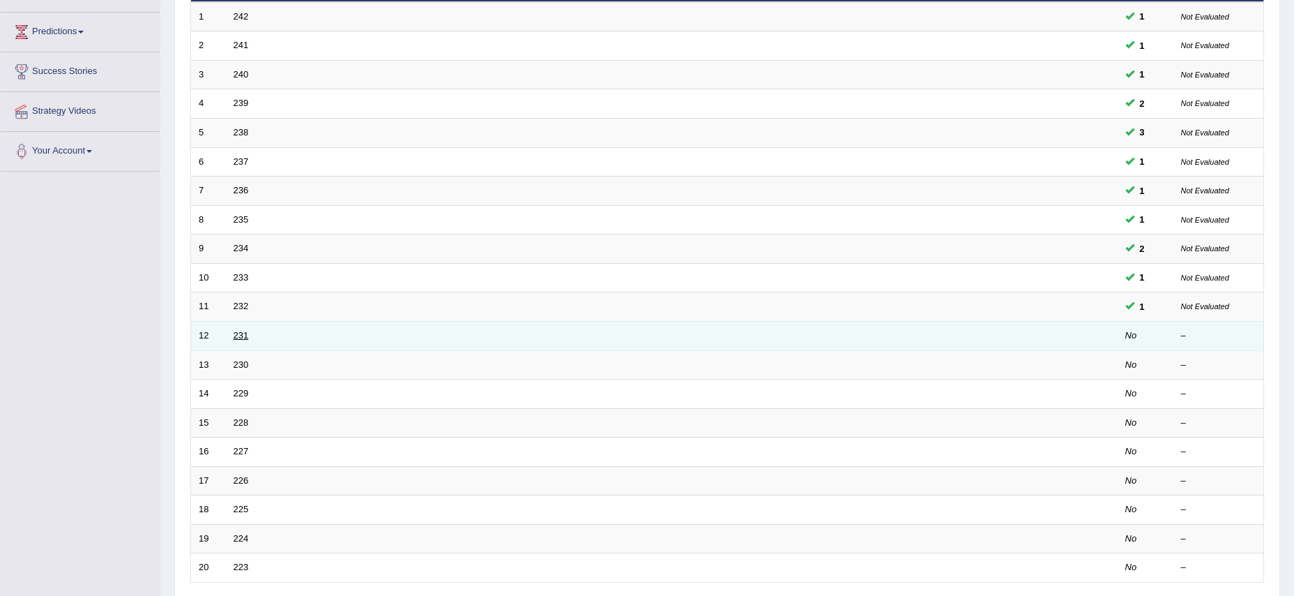
click at [241, 338] on link "231" at bounding box center [241, 335] width 15 height 10
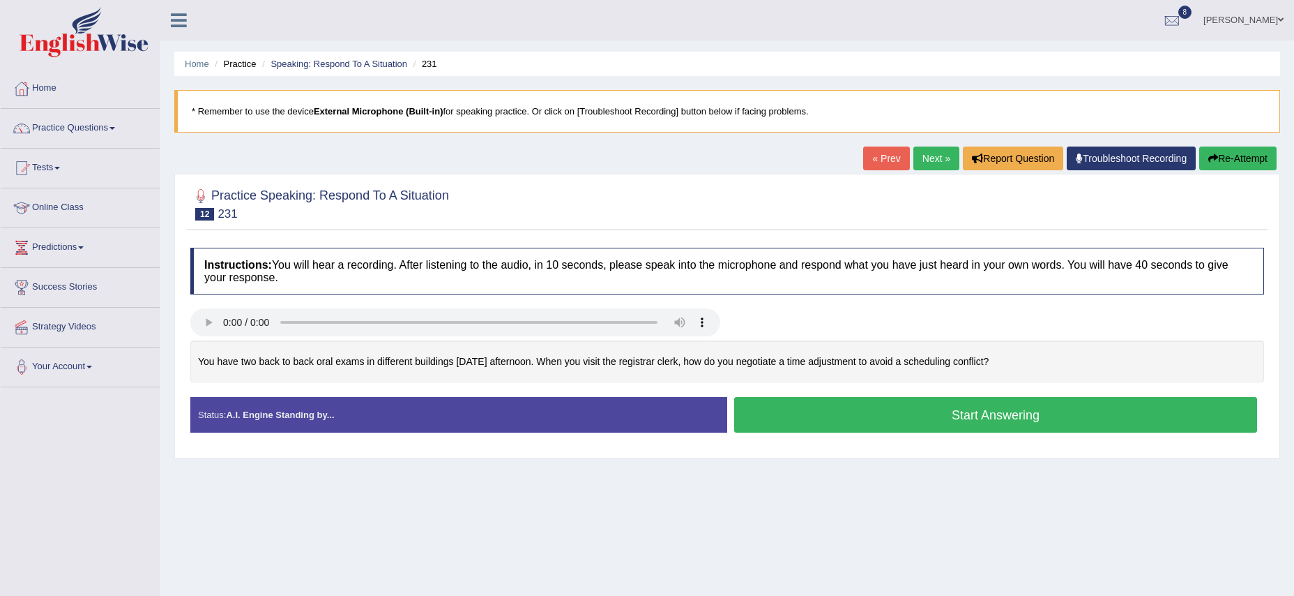
click at [831, 425] on button "Start Answering" at bounding box center [995, 415] width 523 height 36
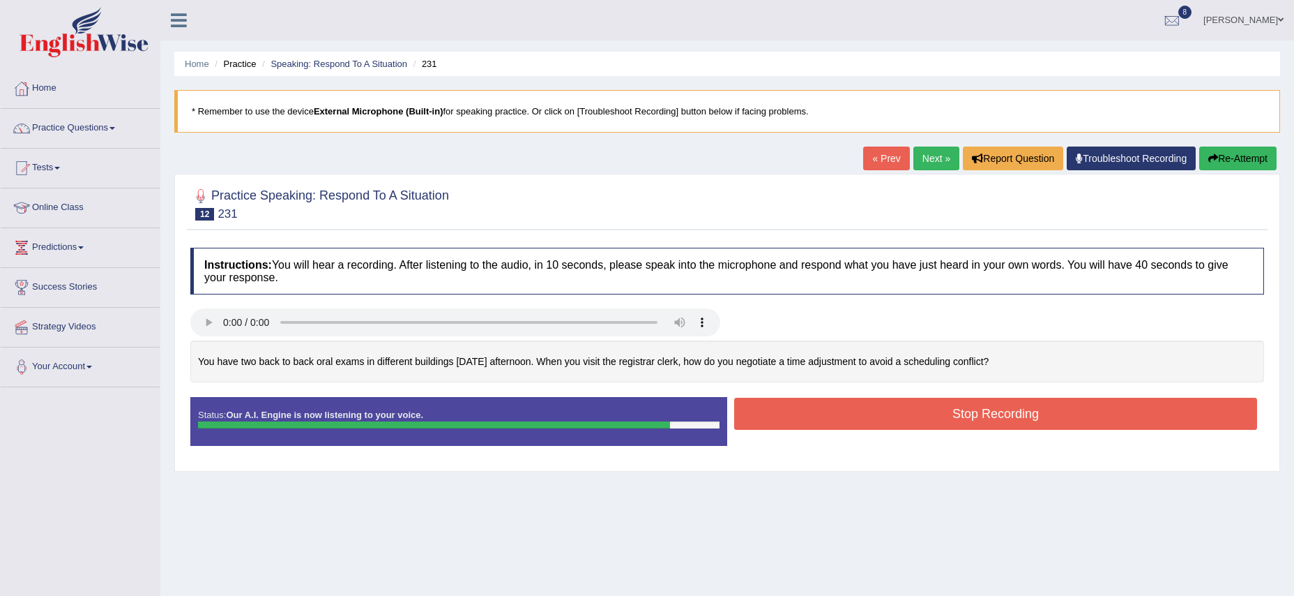
click at [831, 425] on button "Stop Recording" at bounding box center [995, 413] width 523 height 32
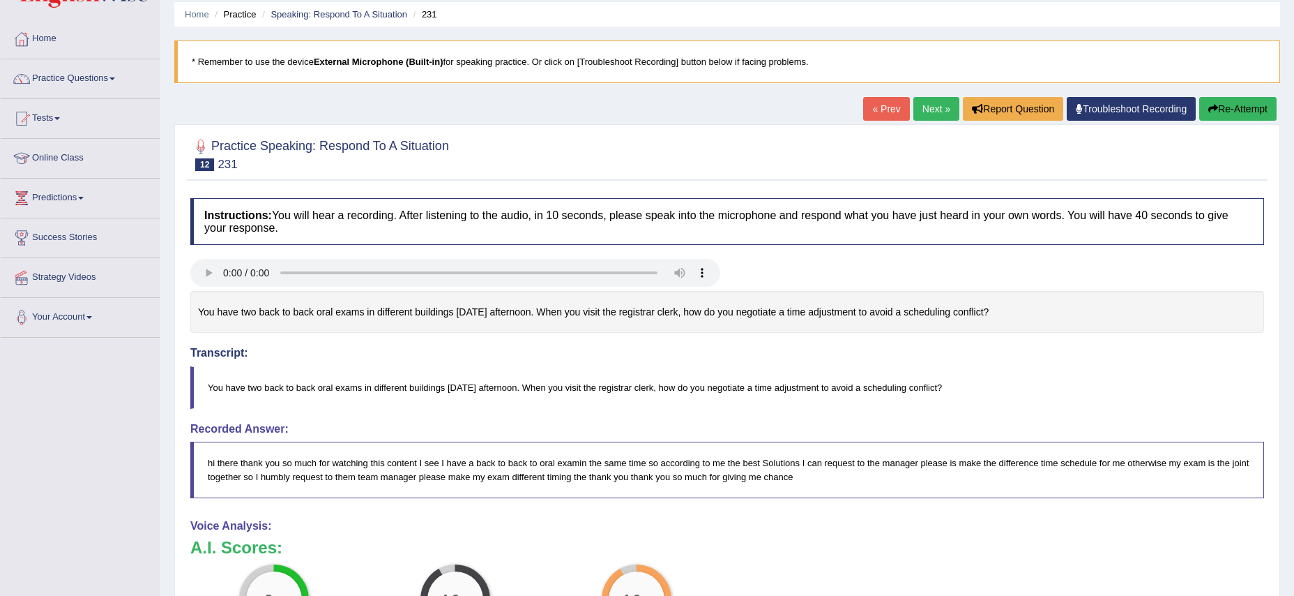
scroll to position [40, 0]
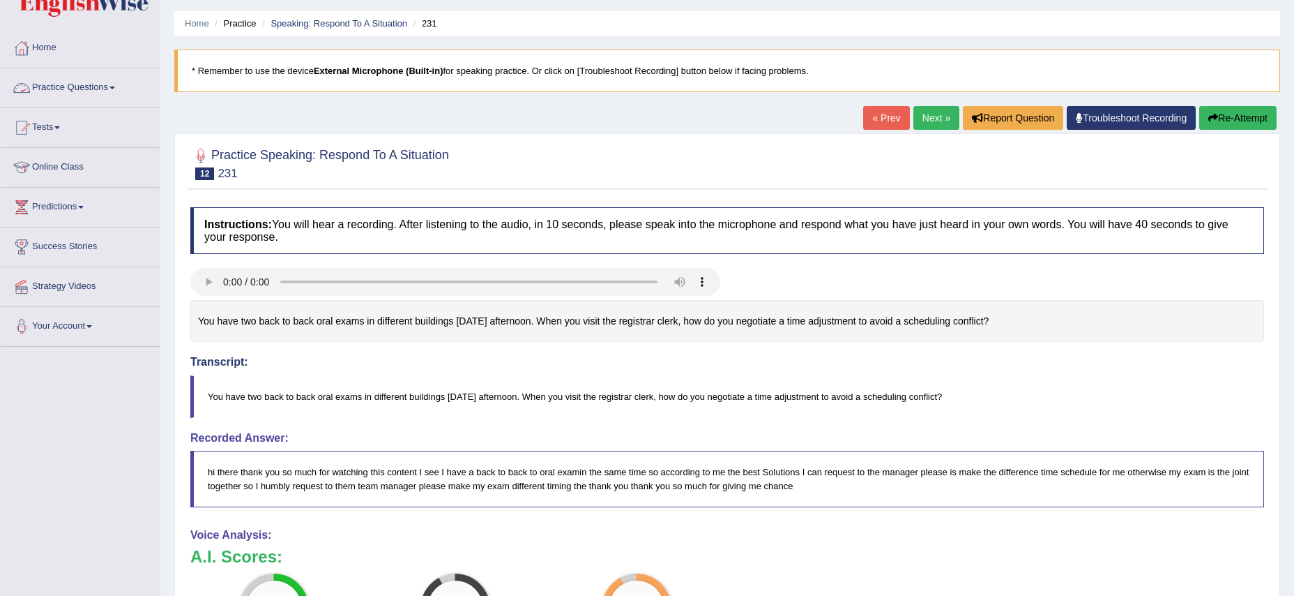
click at [1218, 125] on button "Re-Attempt" at bounding box center [1237, 118] width 77 height 24
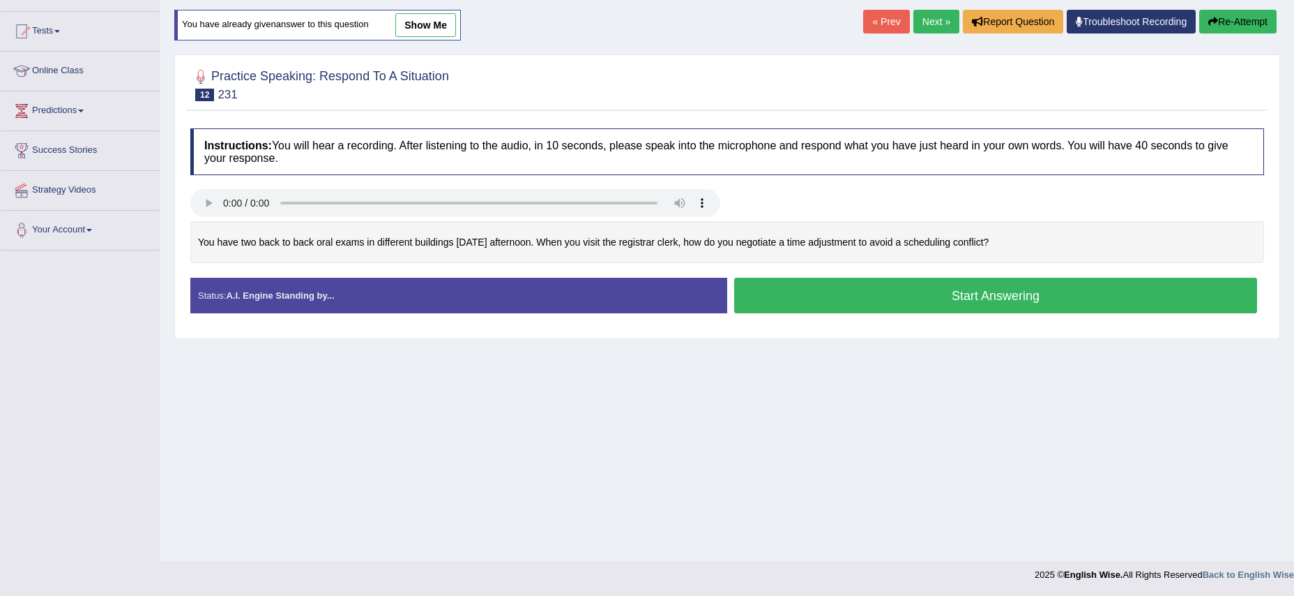
click at [979, 287] on button "Start Answering" at bounding box center [995, 296] width 523 height 36
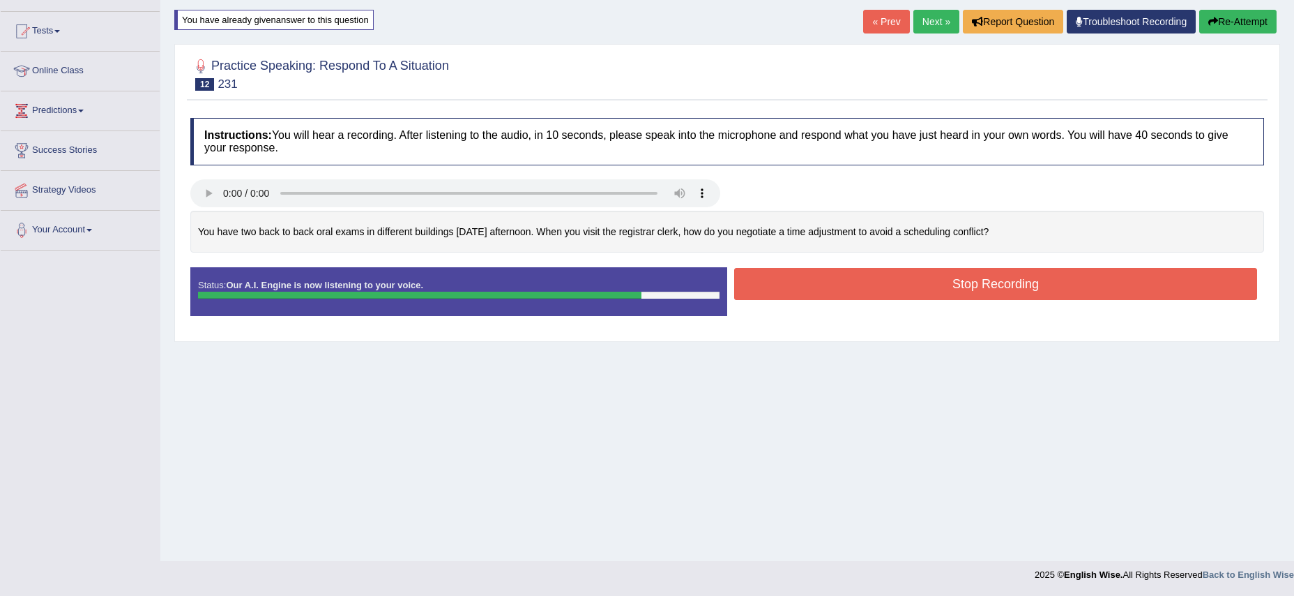
click at [991, 286] on button "Stop Recording" at bounding box center [995, 284] width 523 height 32
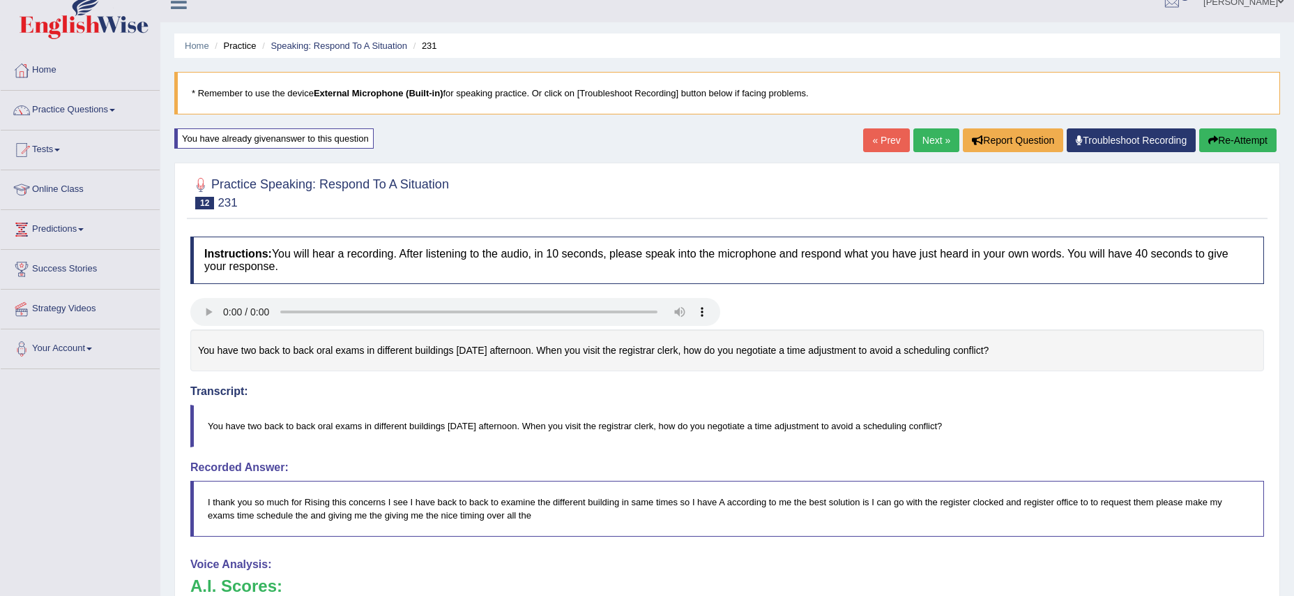
scroll to position [16, 0]
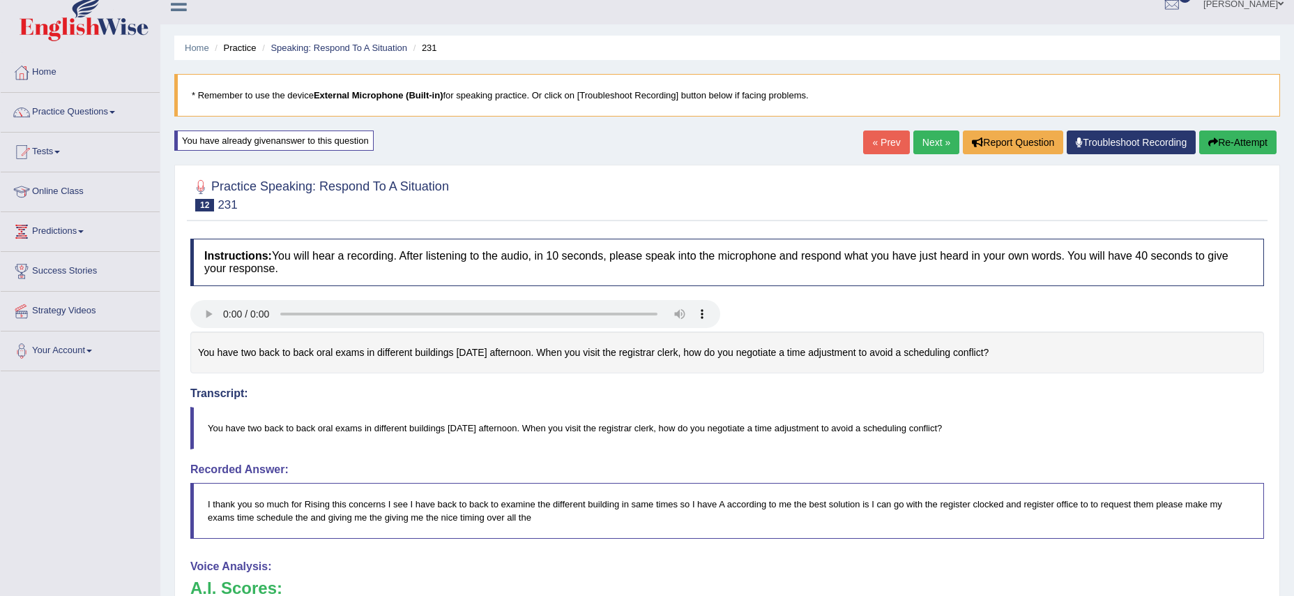
click at [934, 148] on link "Next »" at bounding box center [936, 142] width 46 height 24
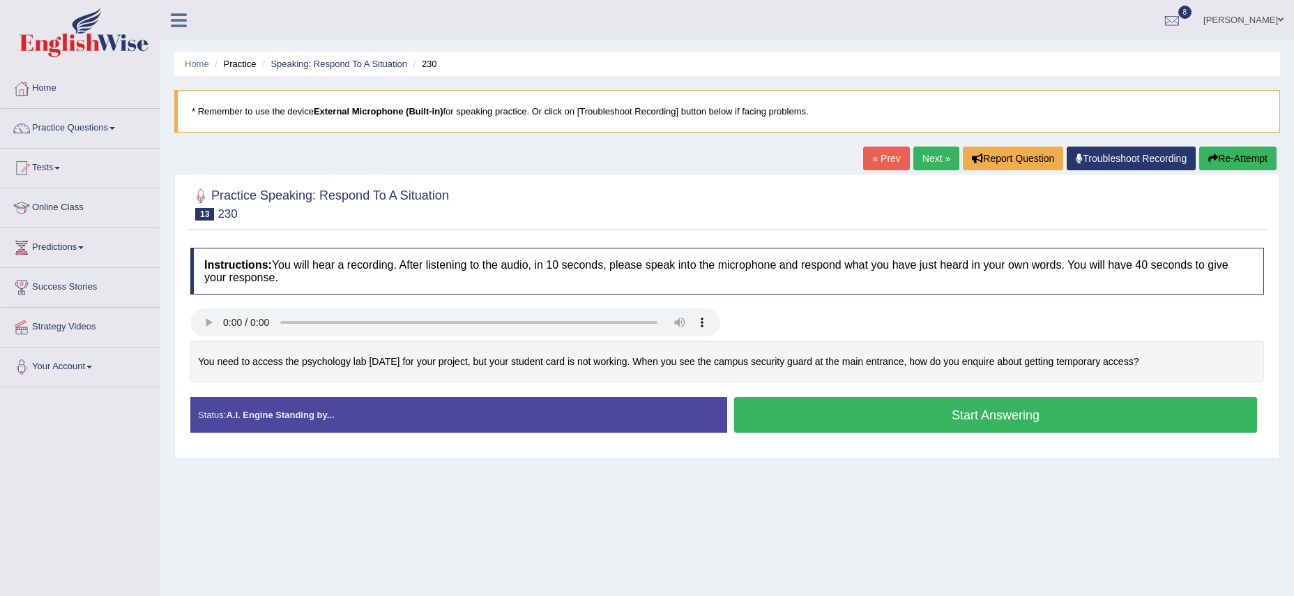
click at [745, 415] on button "Start Answering" at bounding box center [995, 415] width 523 height 36
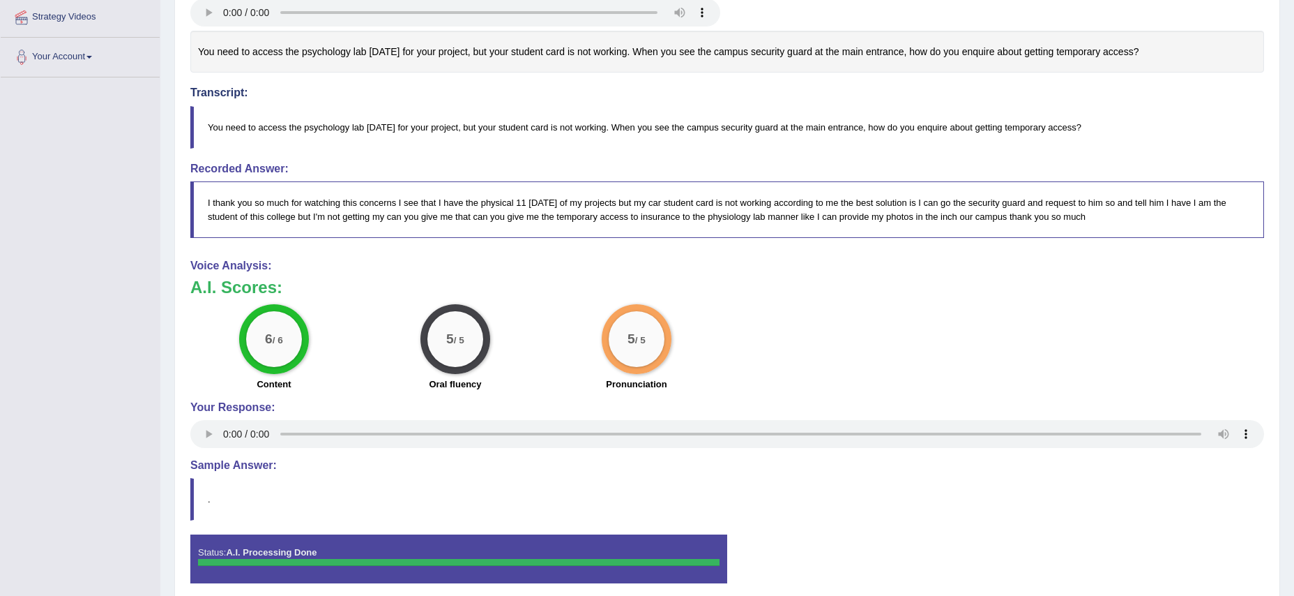
scroll to position [369, 0]
